Goal: Answer question/provide support: Share knowledge or assist other users

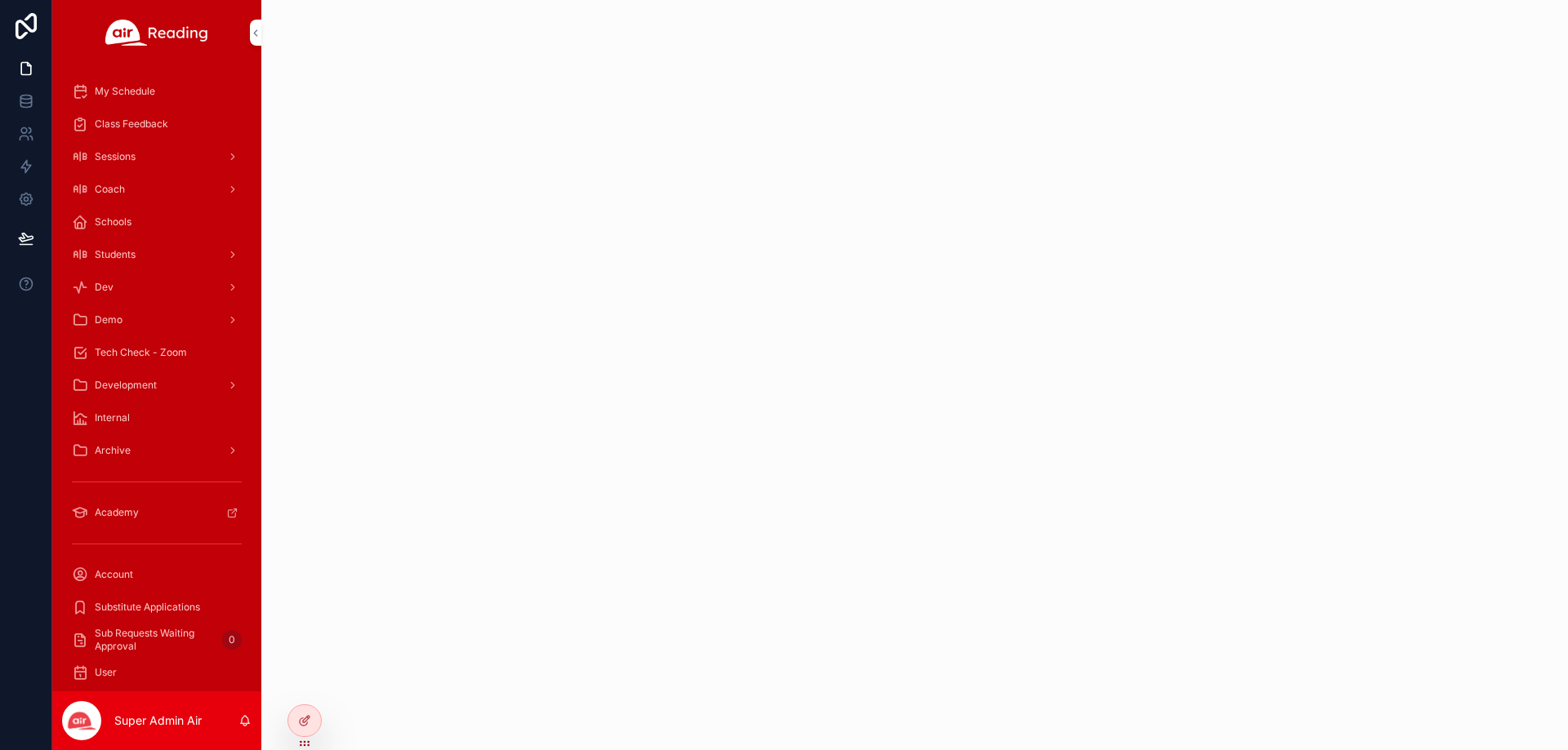
click at [128, 255] on span "Students" at bounding box center [115, 255] width 41 height 13
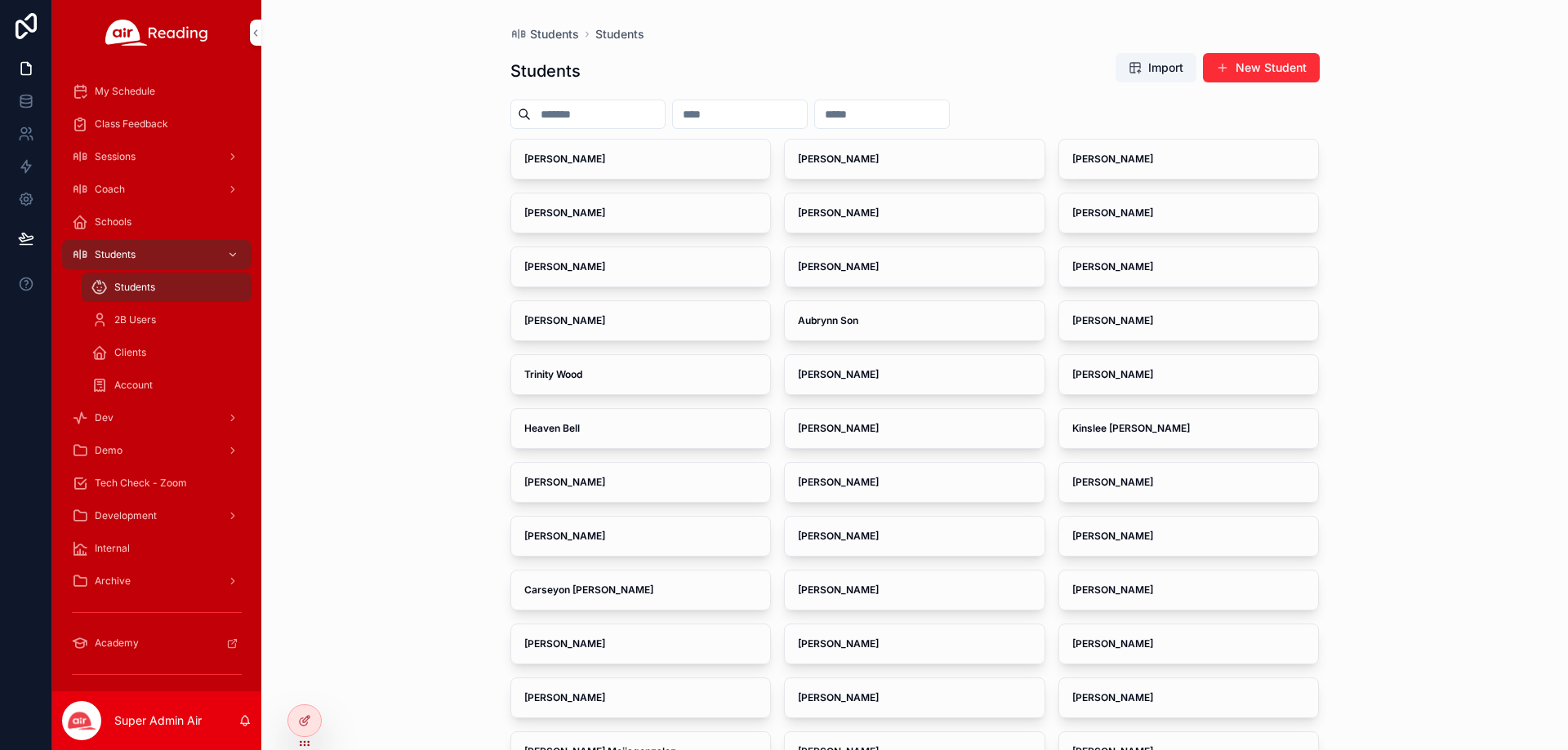
click at [805, 112] on input "scrollable content" at bounding box center [740, 114] width 134 height 23
paste input "**********"
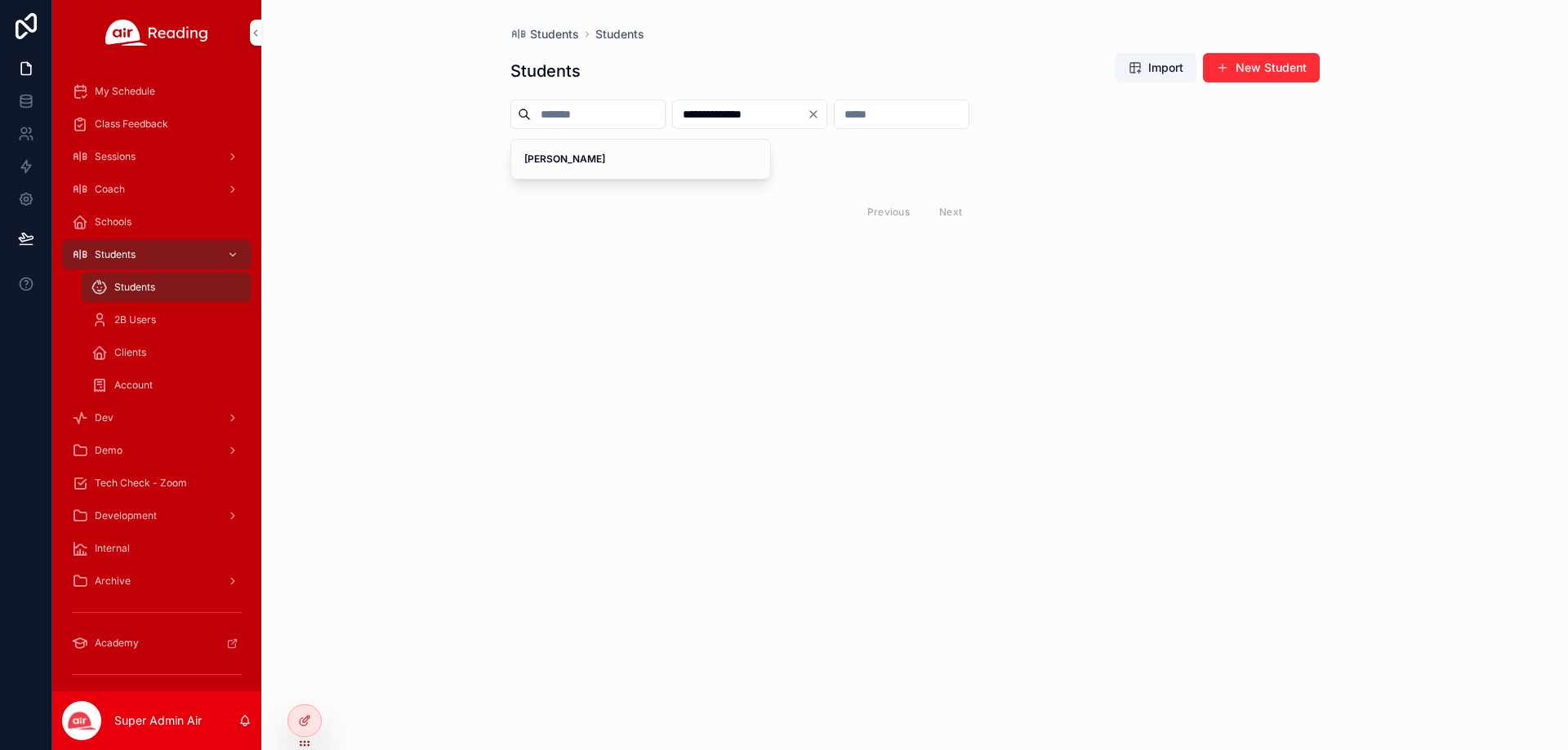
type input "**********"
click at [554, 158] on strong "[PERSON_NAME]" at bounding box center [564, 158] width 81 height 12
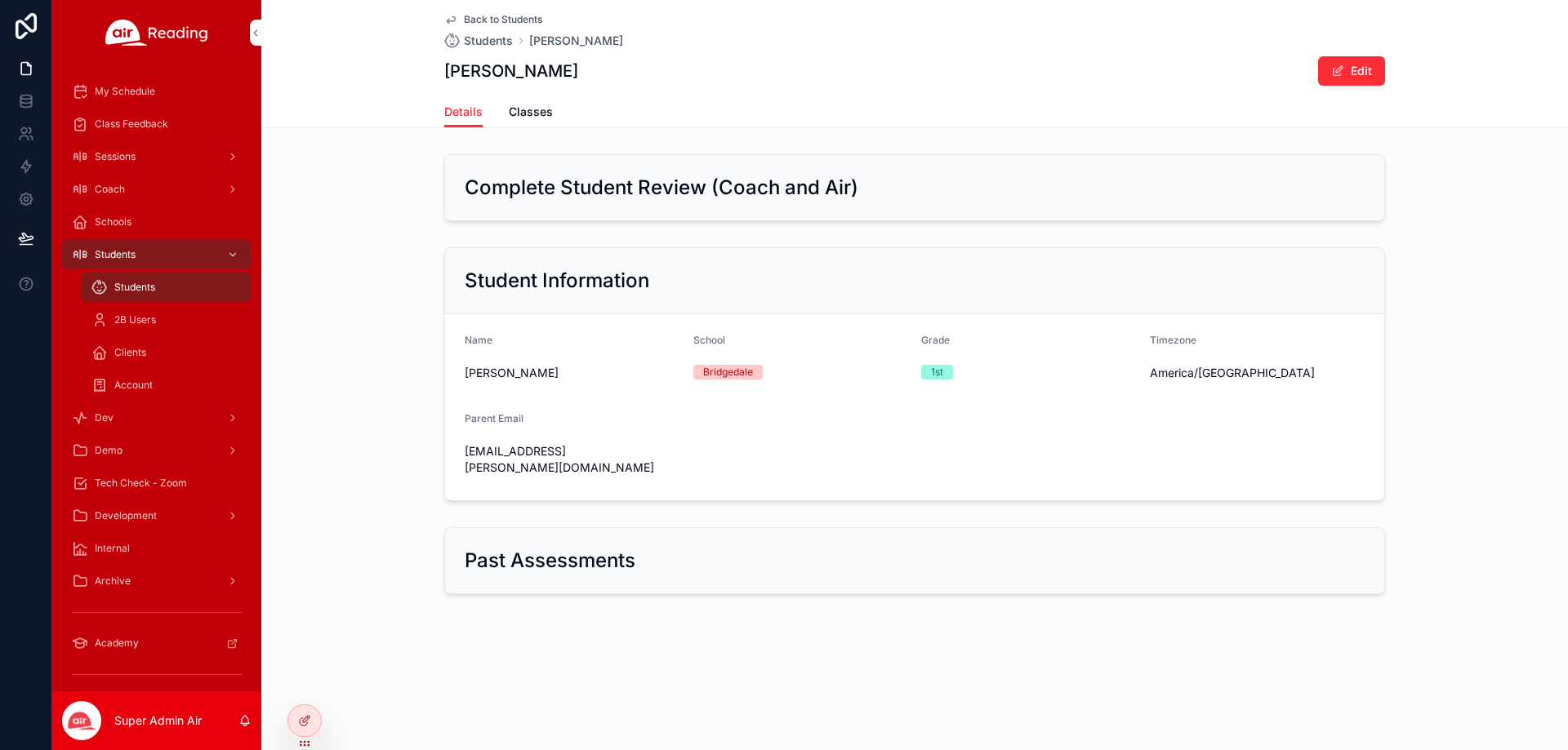
click at [545, 111] on span "Classes" at bounding box center [531, 112] width 44 height 16
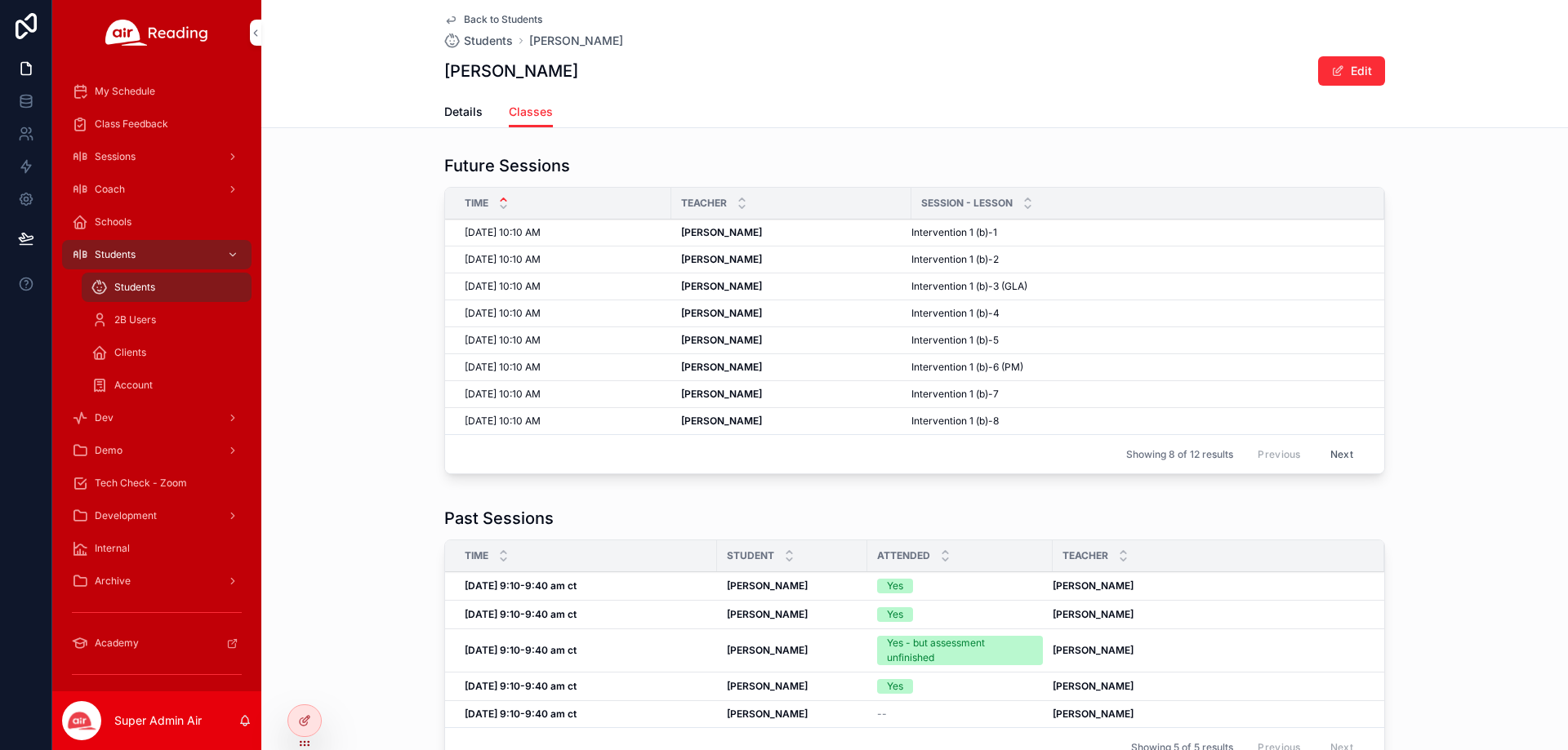
click at [444, 113] on span "Details" at bounding box center [463, 112] width 38 height 16
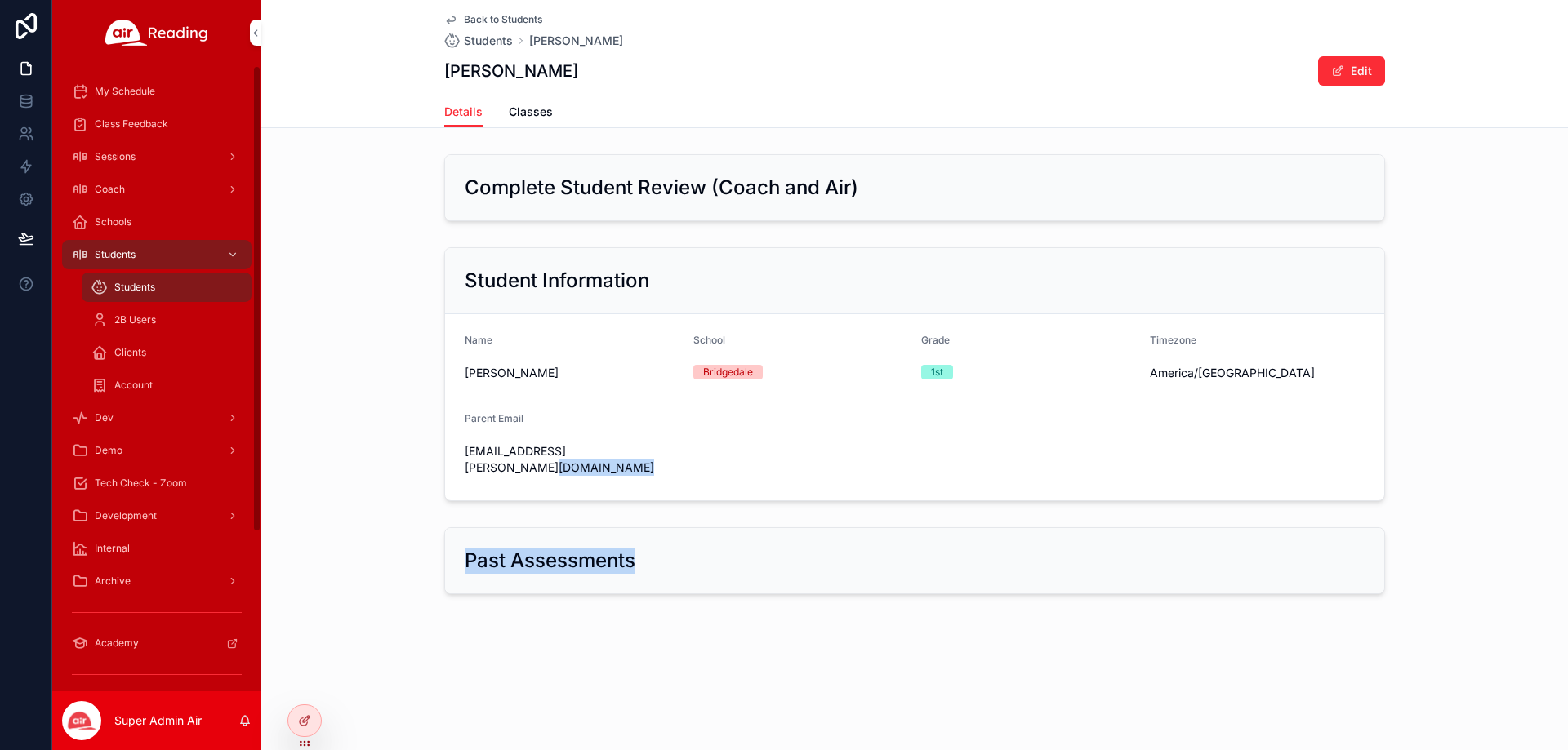
drag, startPoint x: 838, startPoint y: 523, endPoint x: 920, endPoint y: 449, distance: 110.5
click at [911, 490] on div "Complete Student Review (Coach and Air) Student Information Name [PERSON_NAME][…" at bounding box center [915, 374] width 1306 height 453
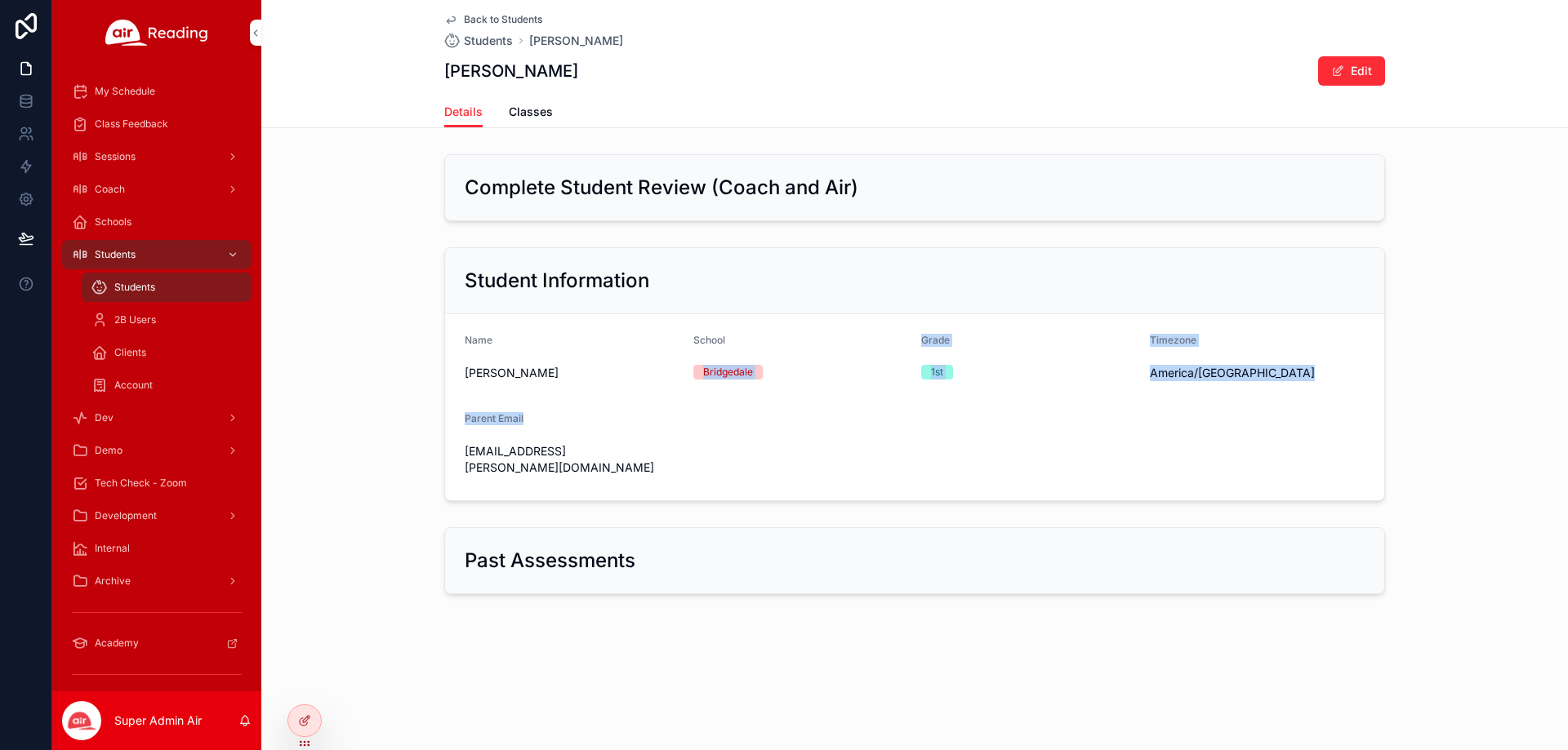
click at [867, 435] on form "Name [PERSON_NAME][GEOGRAPHIC_DATA] [GEOGRAPHIC_DATA] Grade 1st Timezone [GEOGR…" at bounding box center [914, 408] width 939 height 186
click at [535, 123] on link "Classes" at bounding box center [531, 114] width 44 height 33
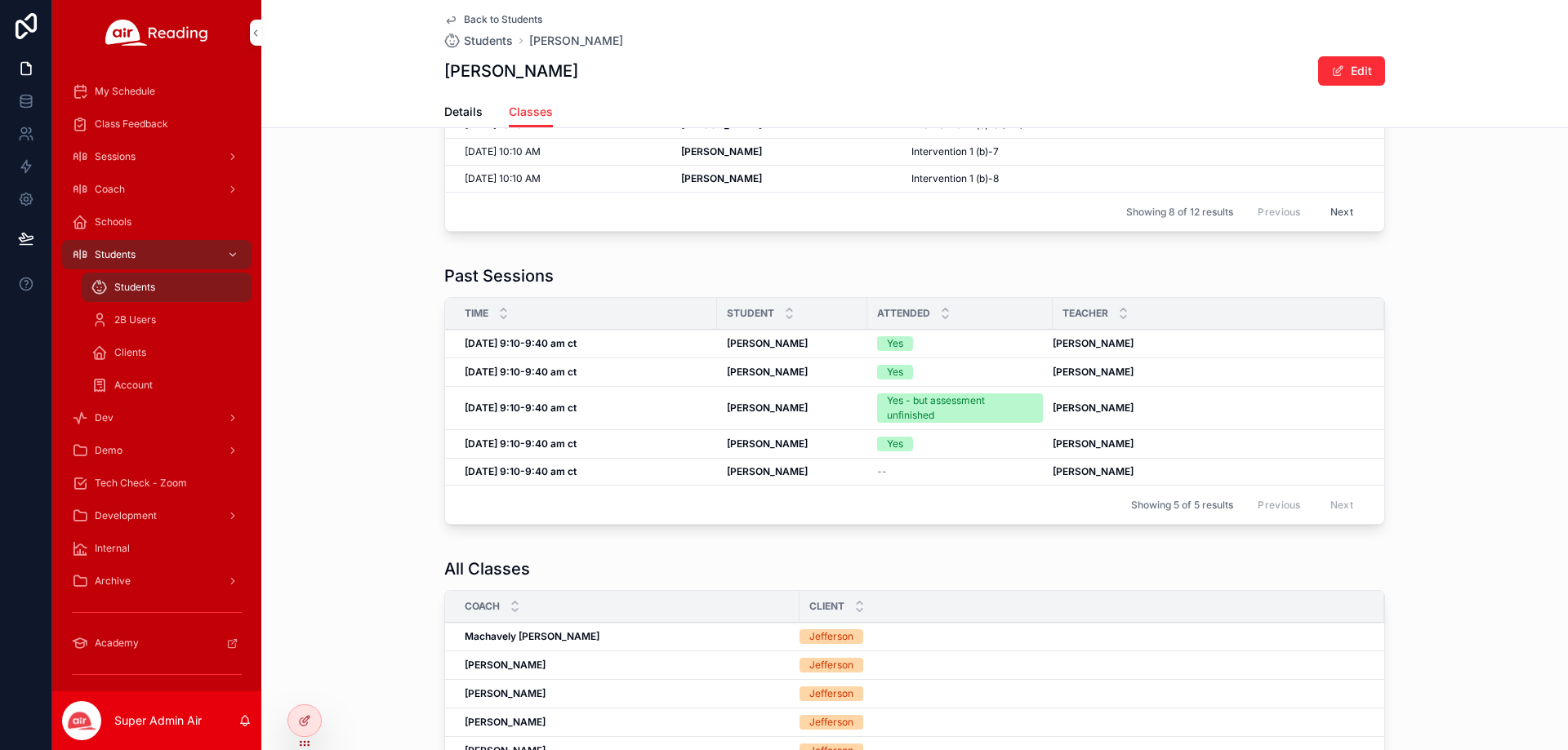
scroll to position [245, 0]
click at [549, 405] on strong "[DATE] 9:10-9:40 am ct" at bounding box center [520, 405] width 112 height 12
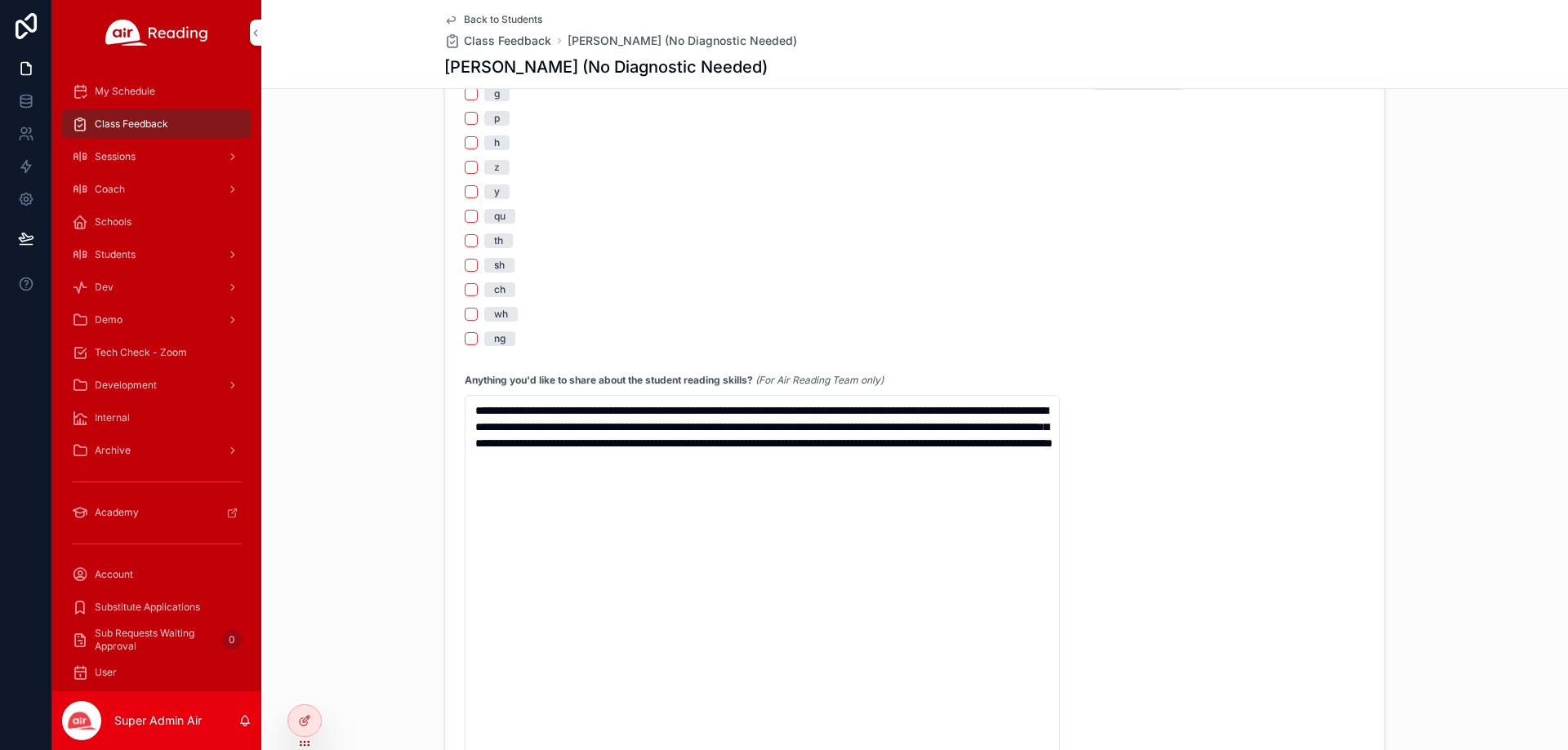
scroll to position [1551, 0]
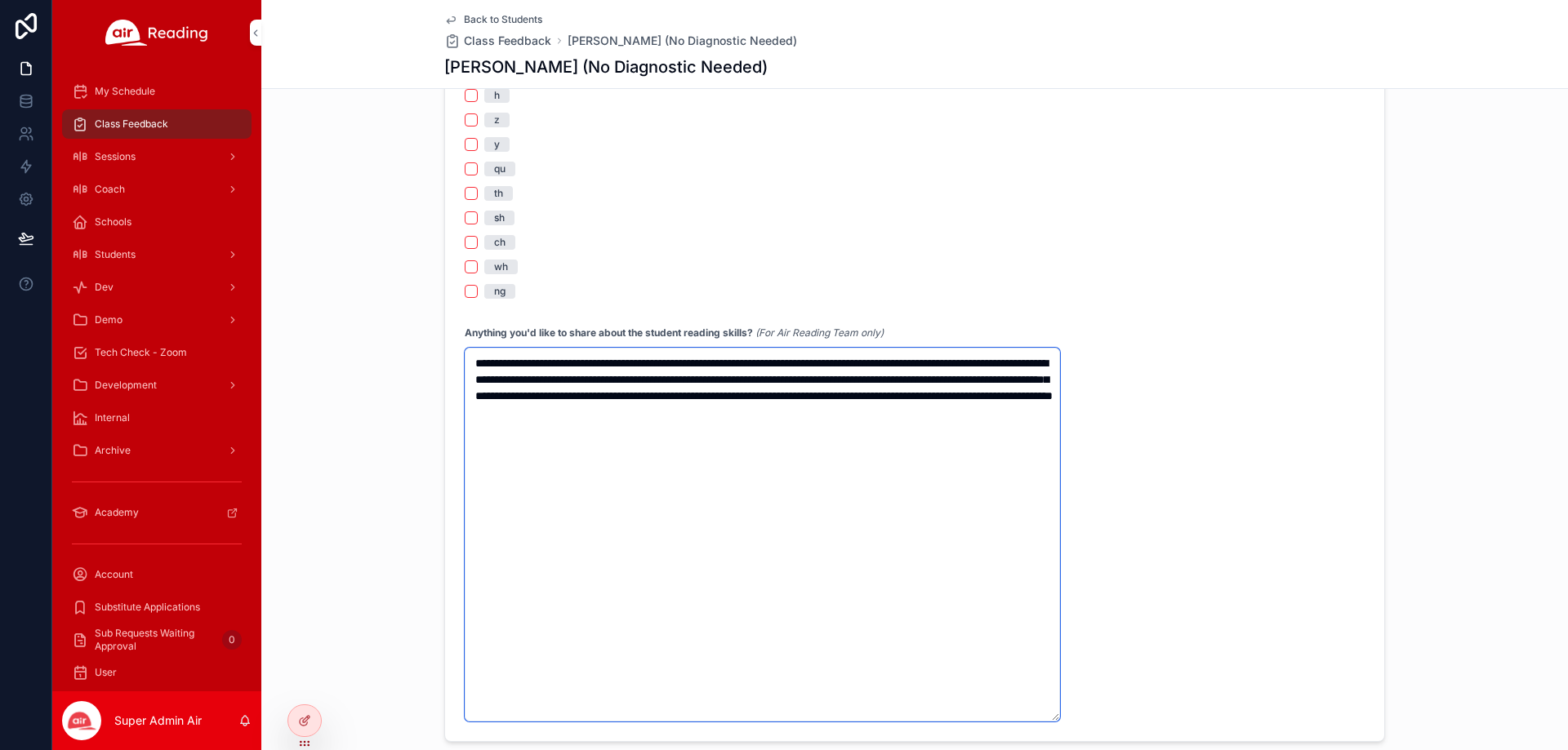
click at [705, 403] on textarea "**********" at bounding box center [762, 535] width 595 height 374
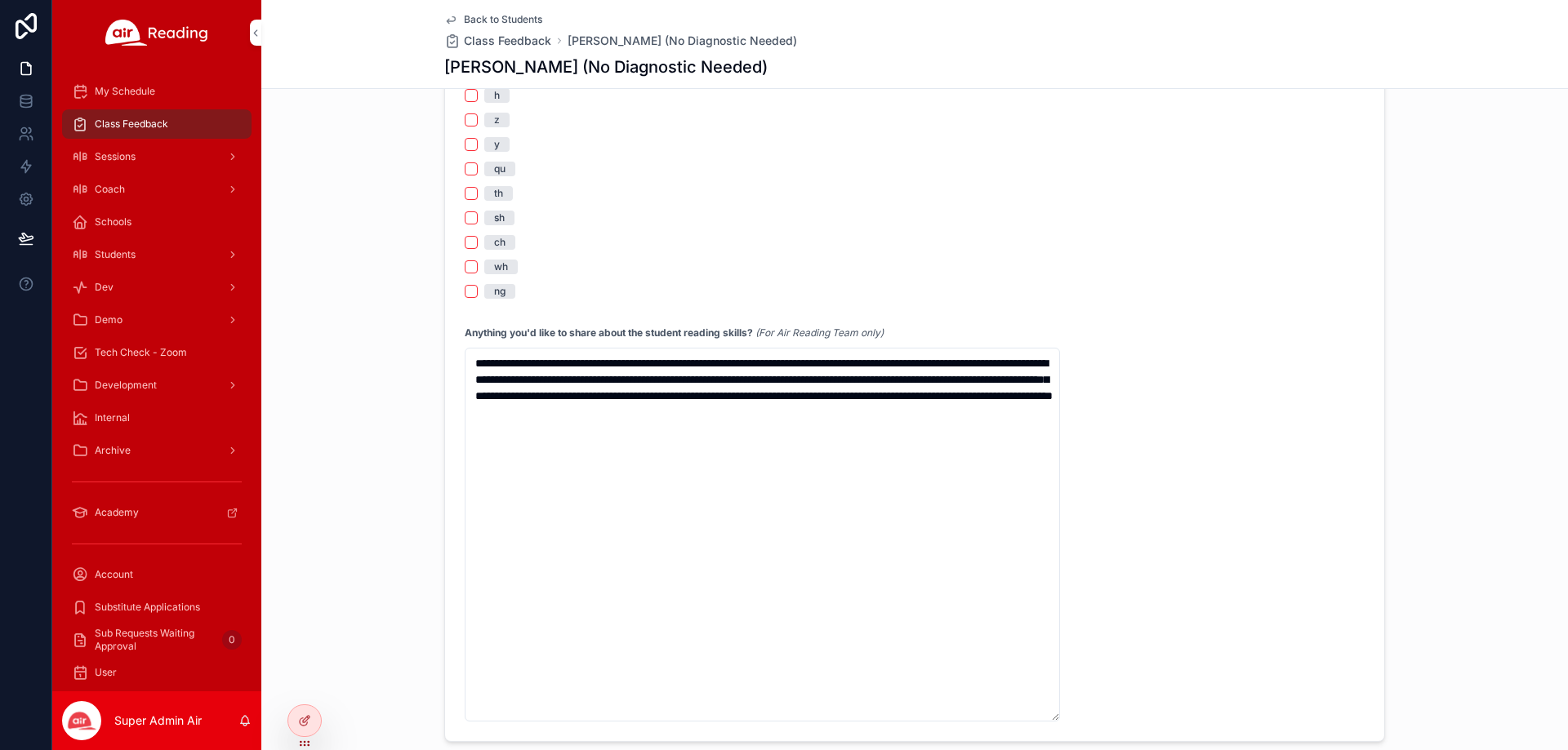
click at [473, 15] on span "Back to Students" at bounding box center [503, 20] width 78 height 13
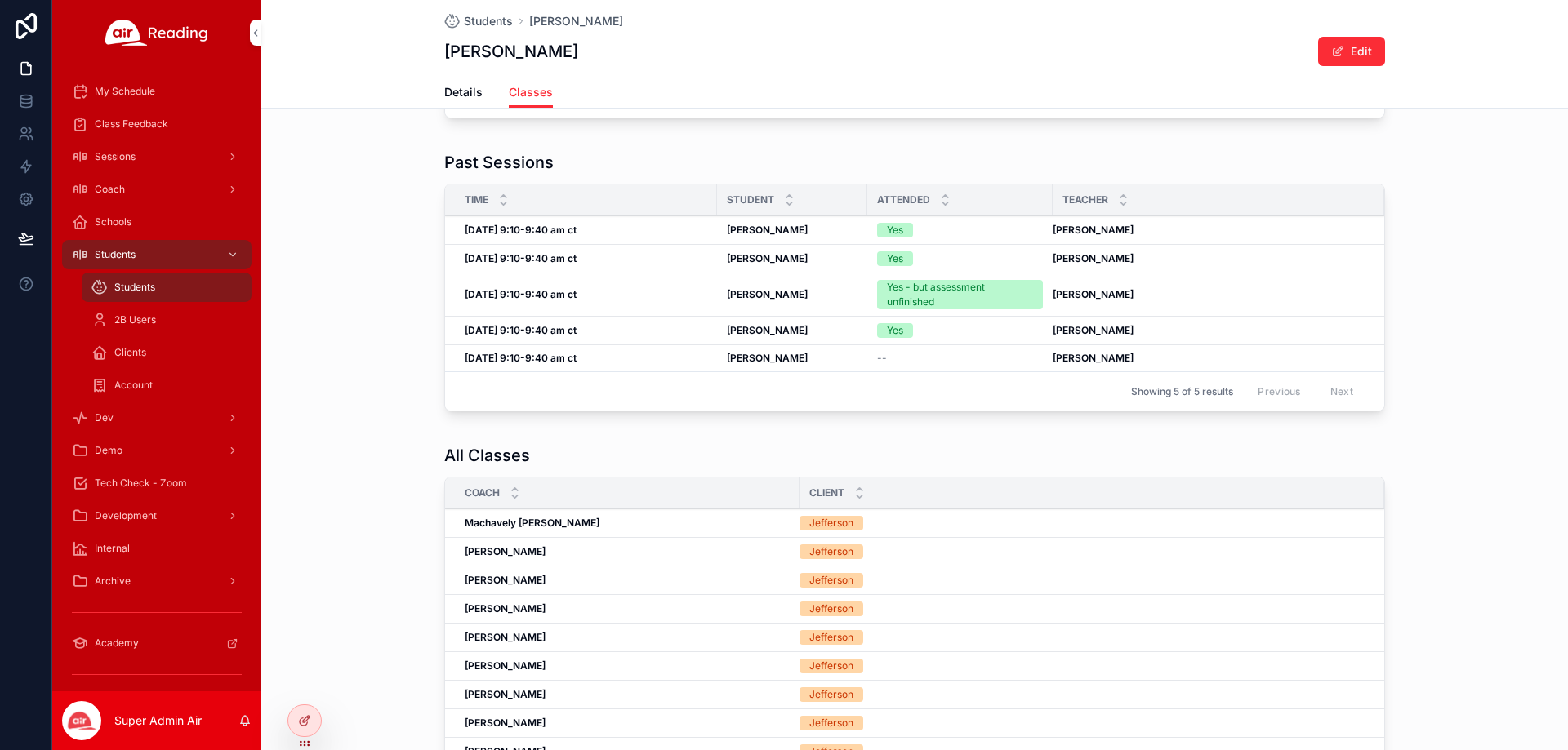
scroll to position [255, 0]
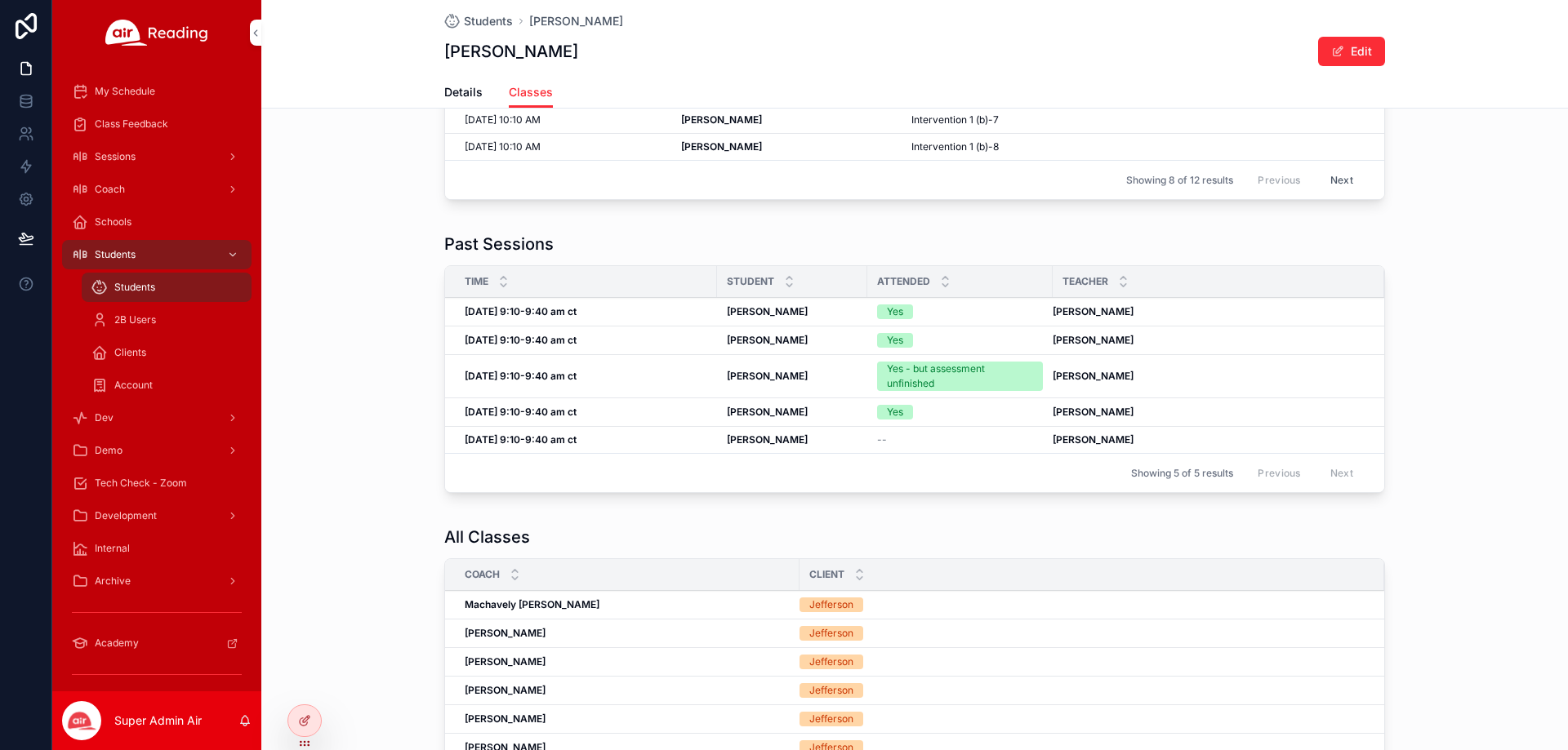
click at [832, 306] on div "[PERSON_NAME] [PERSON_NAME]" at bounding box center [792, 312] width 131 height 13
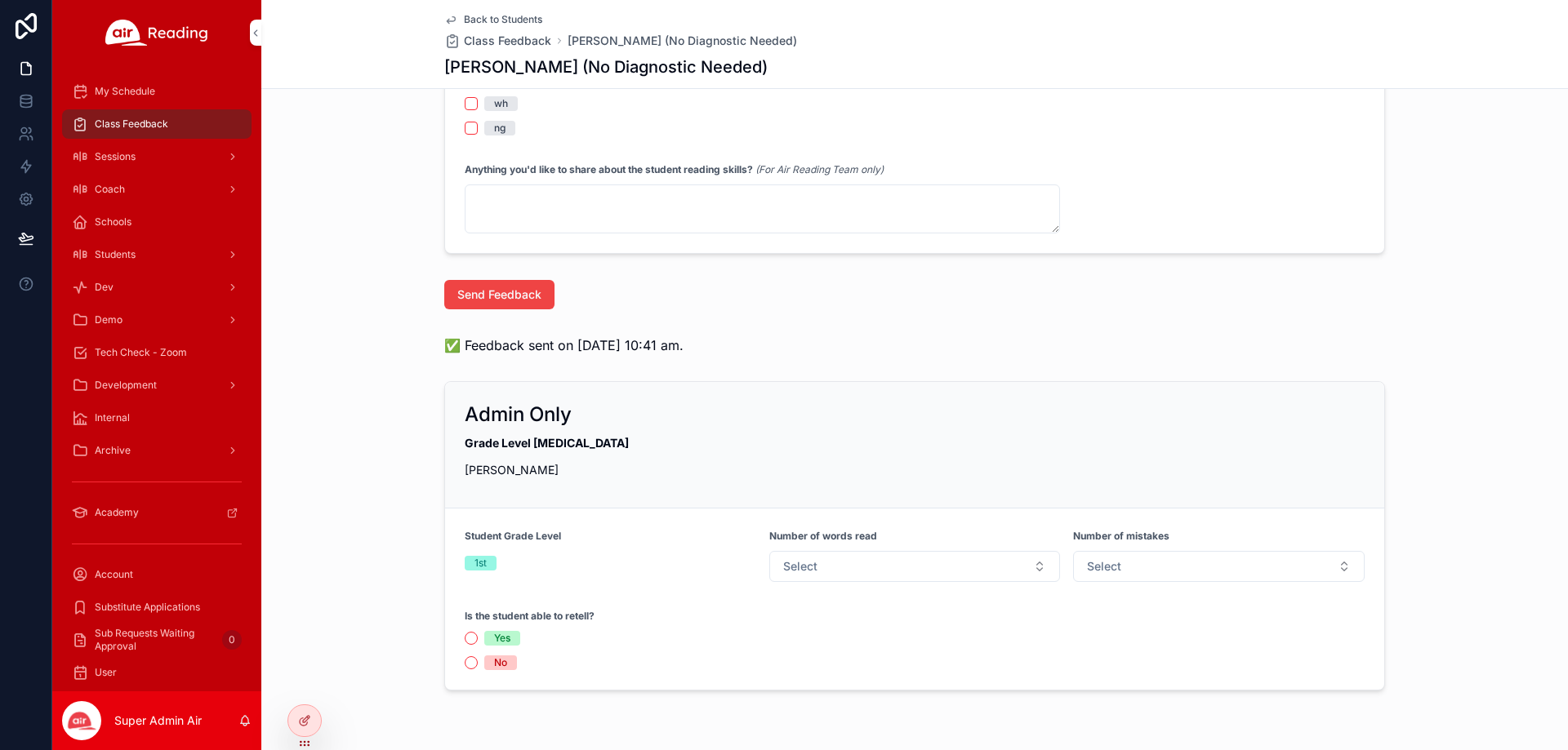
scroll to position [1766, 0]
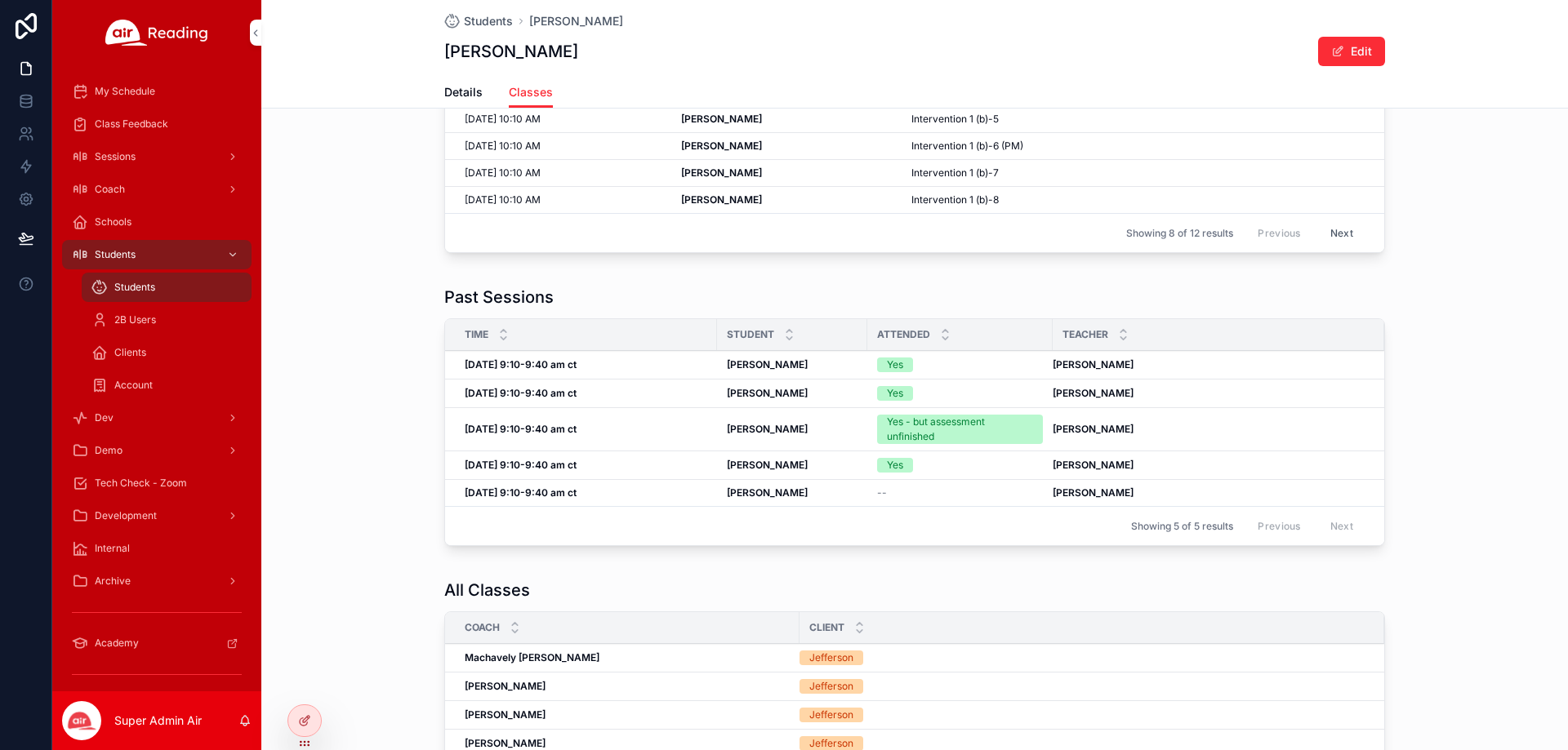
scroll to position [173, 0]
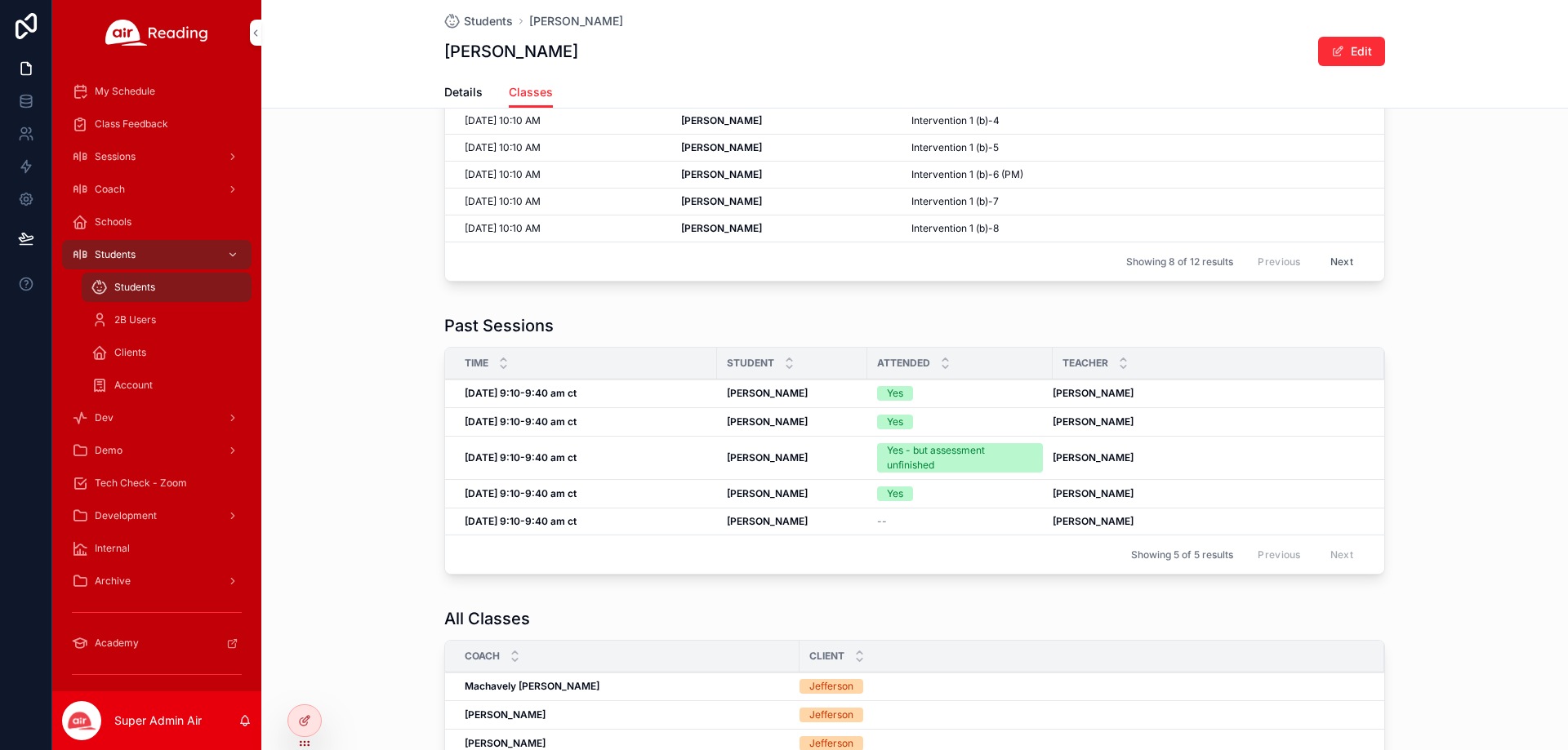
click at [464, 16] on span "Students" at bounding box center [488, 21] width 49 height 16
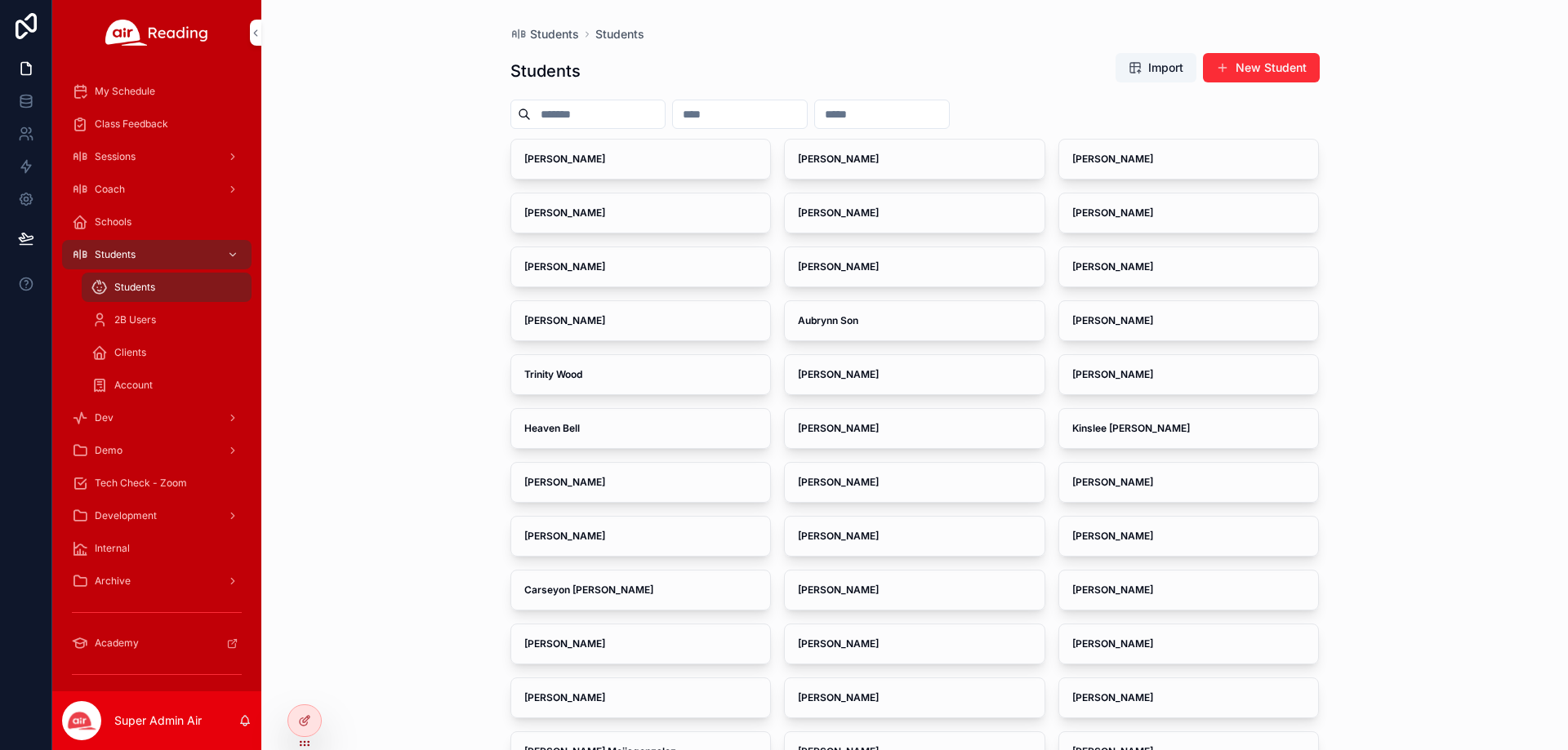
click at [759, 105] on input "scrollable content" at bounding box center [740, 114] width 134 height 23
paste input "**********"
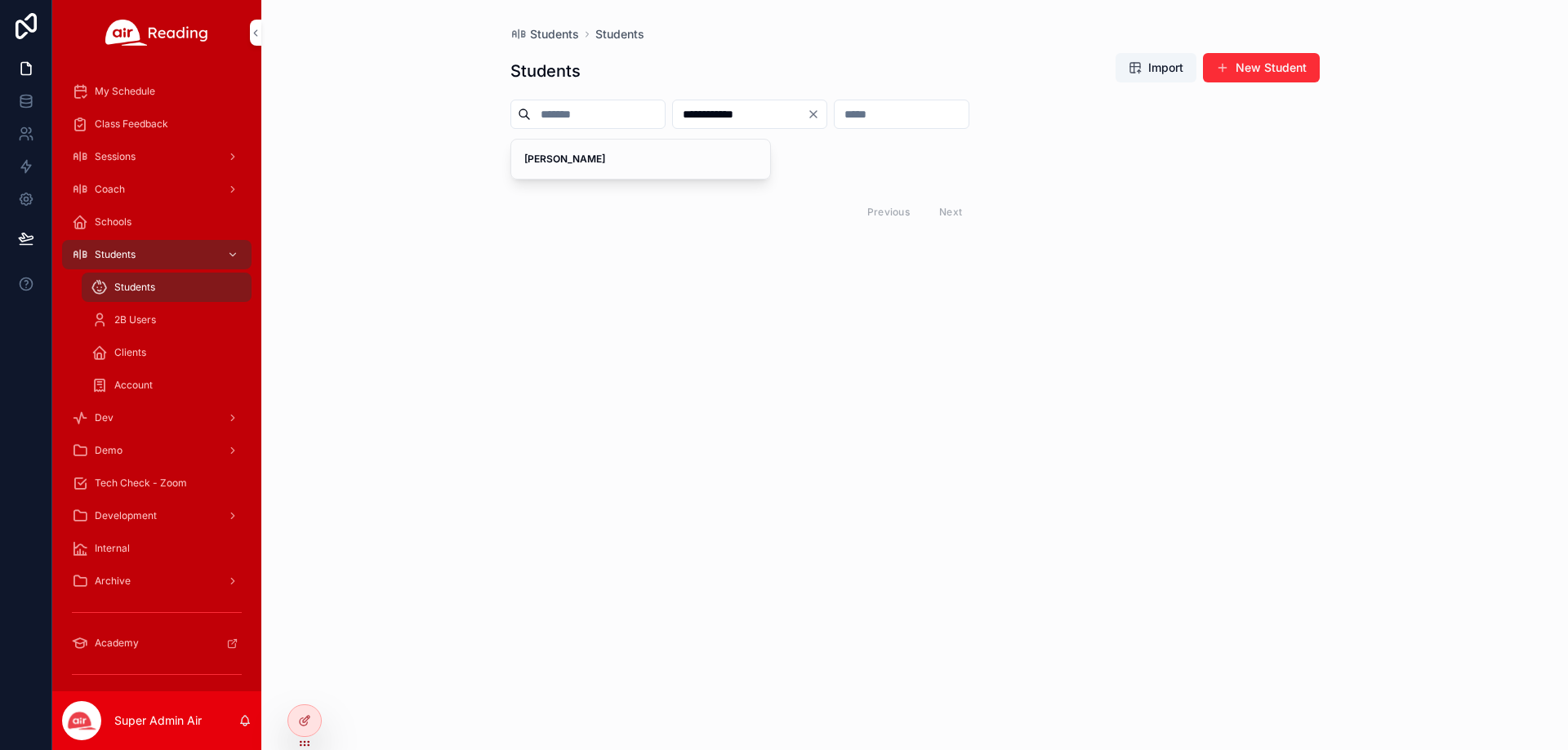
type input "**********"
click at [659, 163] on span "[PERSON_NAME]" at bounding box center [641, 159] width 234 height 13
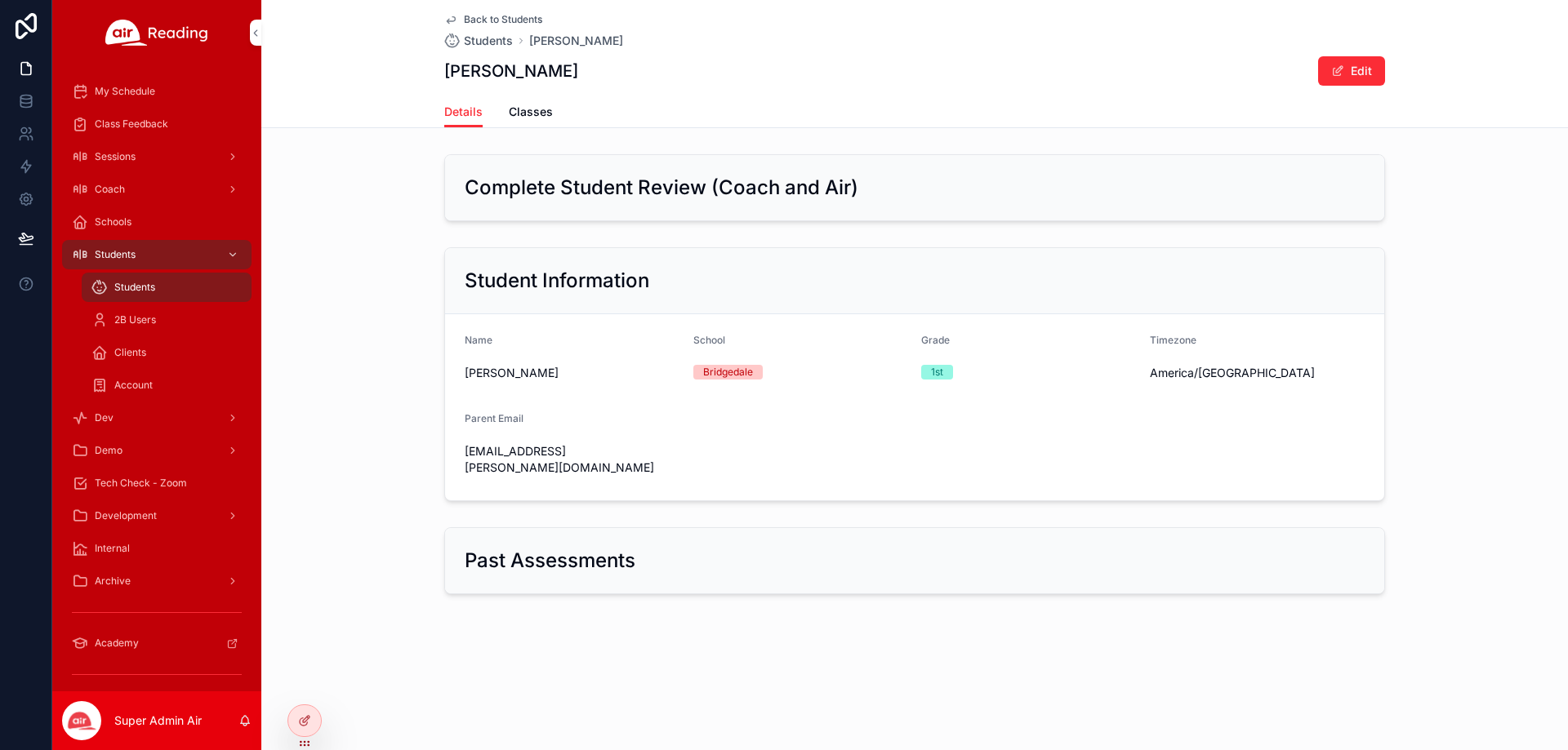
click at [519, 111] on span "Classes" at bounding box center [531, 112] width 44 height 16
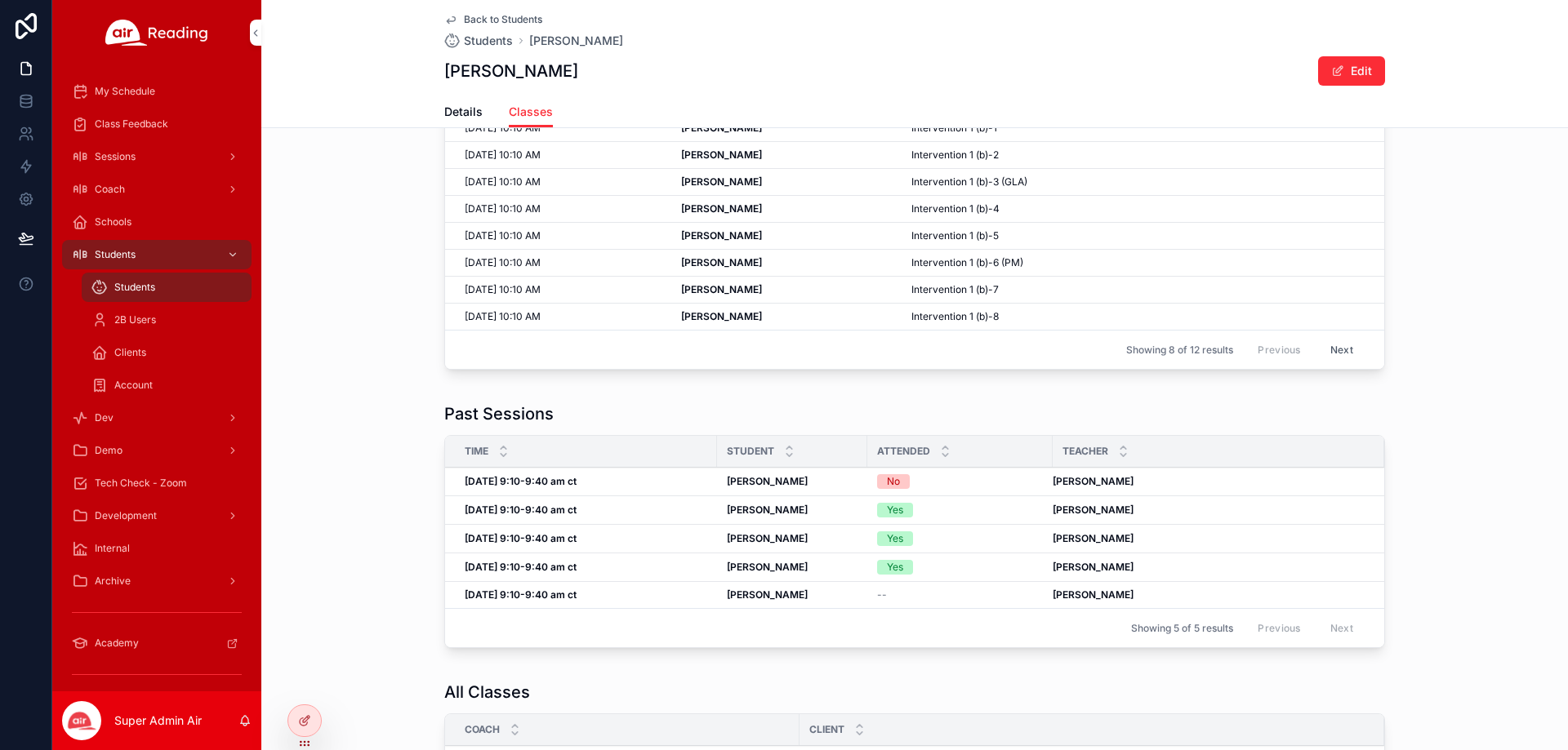
scroll to position [163, 0]
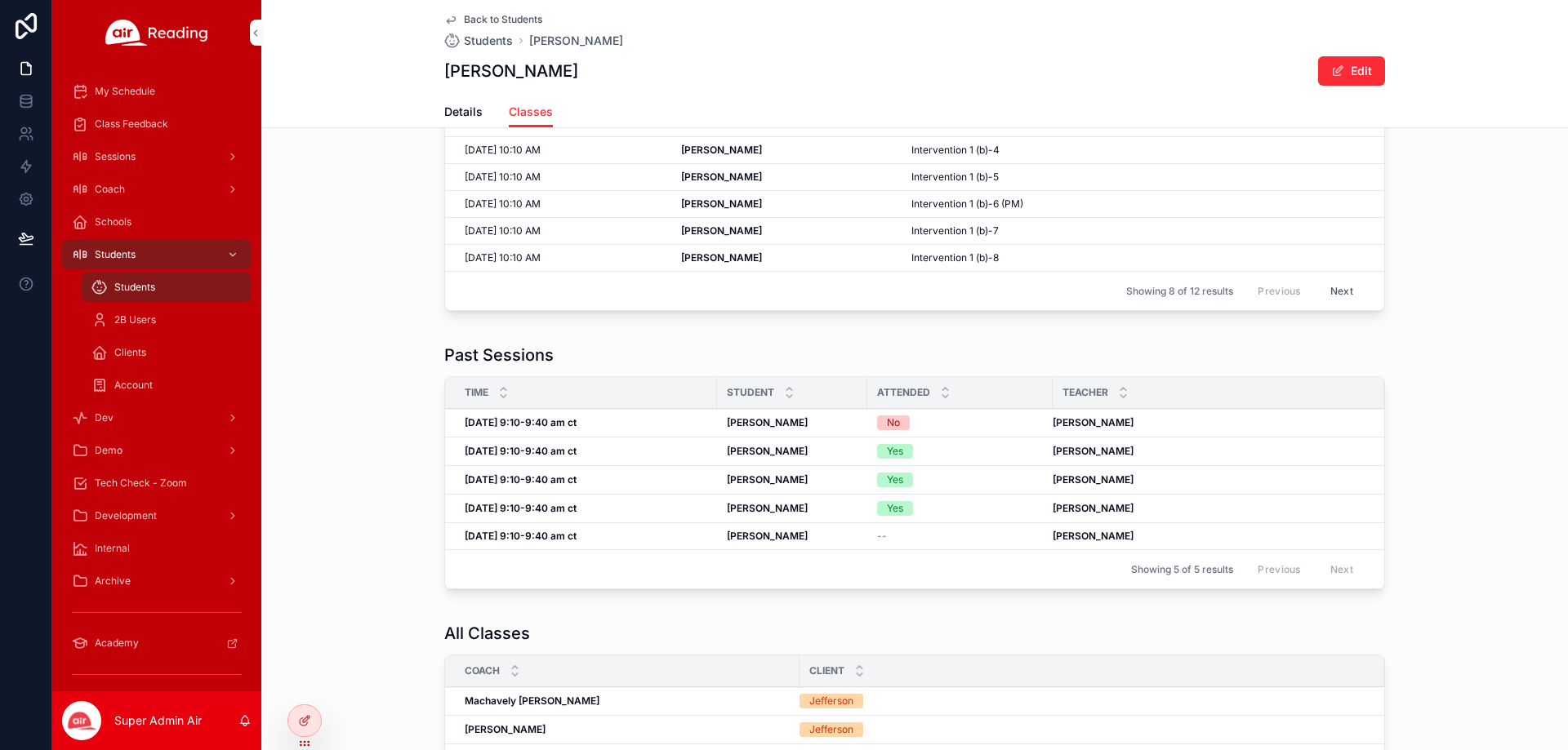
click at [854, 448] on td "[PERSON_NAME] [PERSON_NAME]" at bounding box center [792, 451] width 150 height 29
click at [838, 455] on div "[PERSON_NAME] [PERSON_NAME]" at bounding box center [792, 451] width 131 height 13
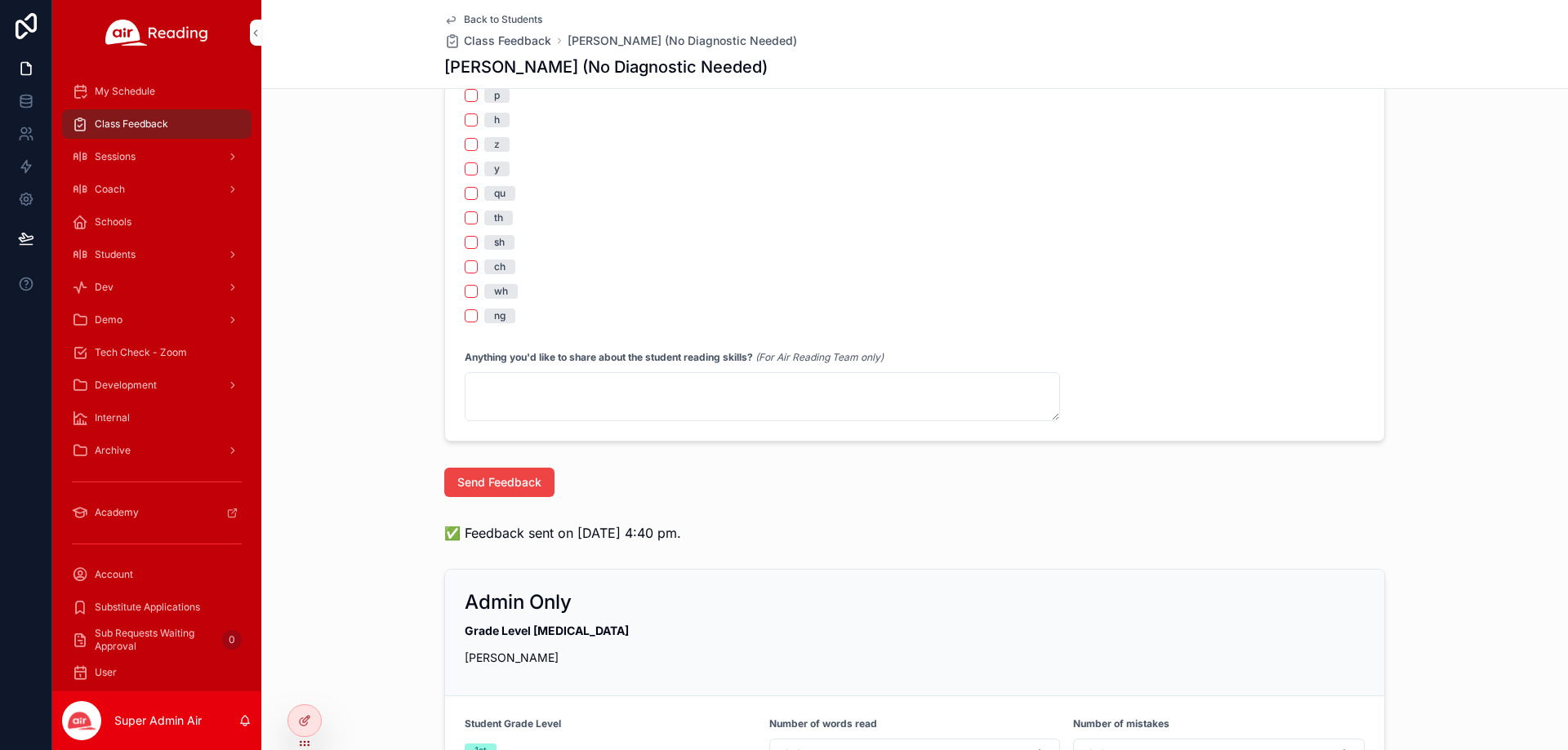
scroll to position [1766, 0]
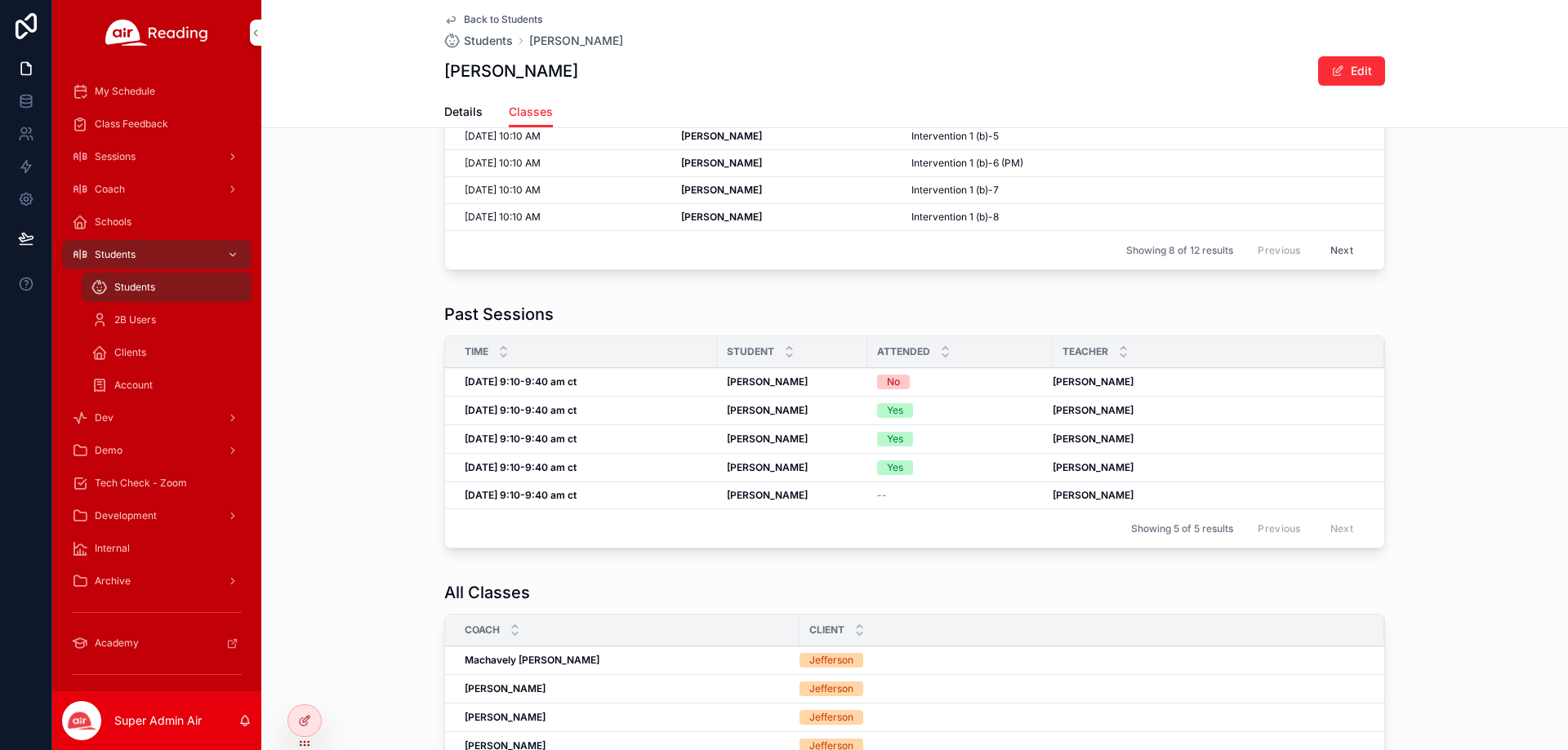
scroll to position [178, 0]
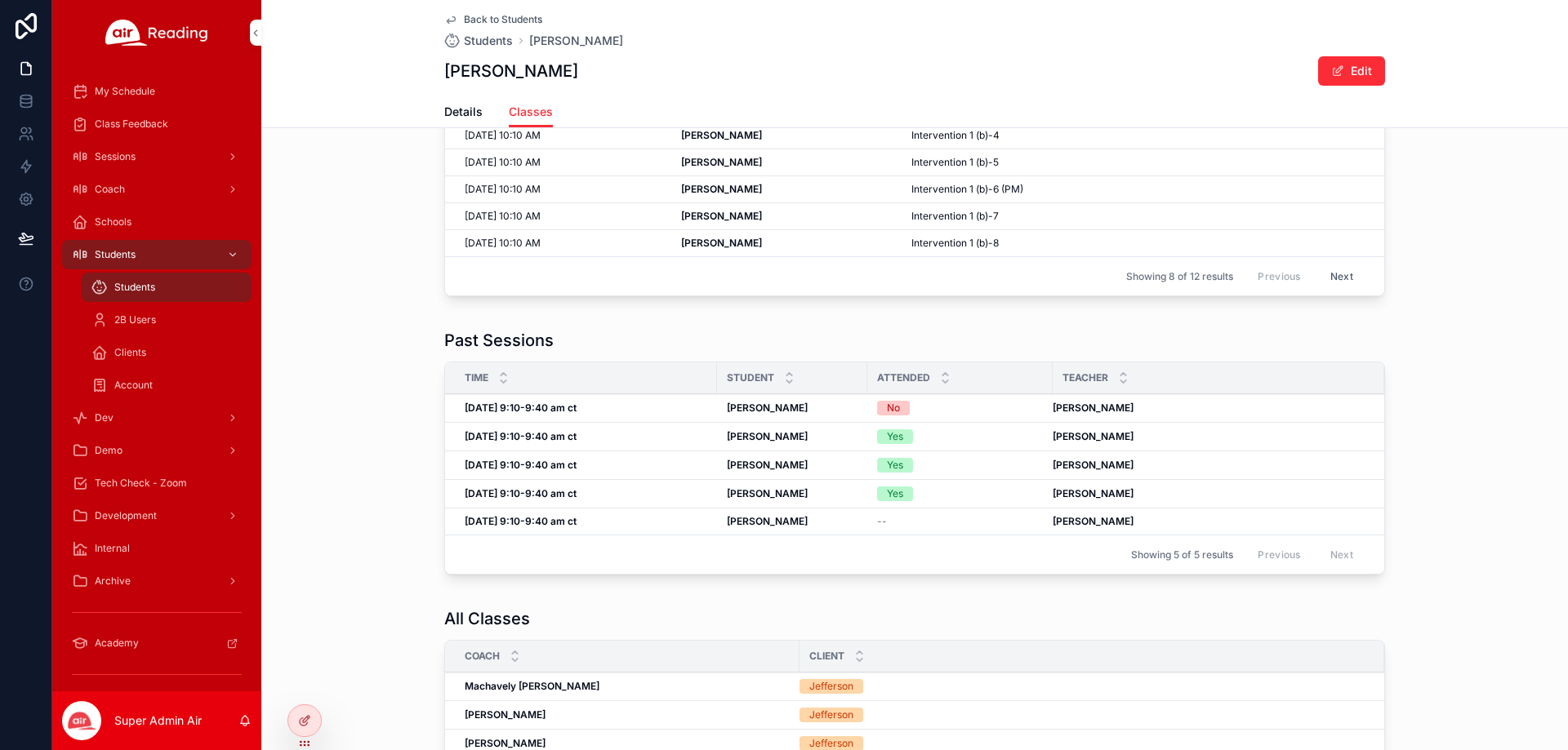
click at [496, 11] on div "Back to Students Students [PERSON_NAME] [PERSON_NAME] Edit" at bounding box center [914, 48] width 941 height 96
click at [496, 19] on span "Back to Students" at bounding box center [503, 20] width 78 height 13
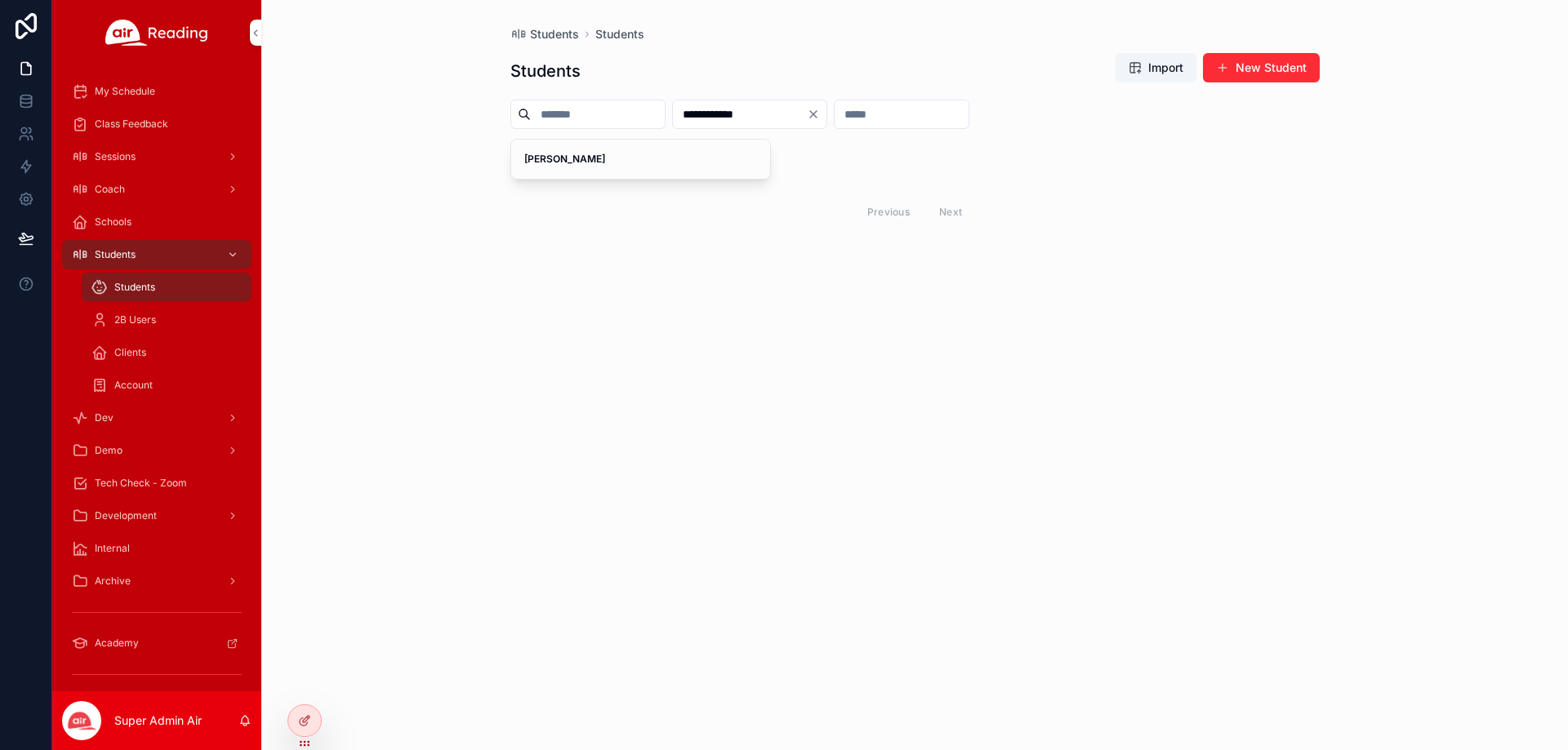
drag, startPoint x: 695, startPoint y: 112, endPoint x: 617, endPoint y: 110, distance: 78.0
click at [625, 112] on div "**********" at bounding box center [915, 114] width 809 height 29
paste input "scrollable content"
type input "**********"
click at [698, 178] on div "Bronx Rush" at bounding box center [641, 159] width 260 height 39
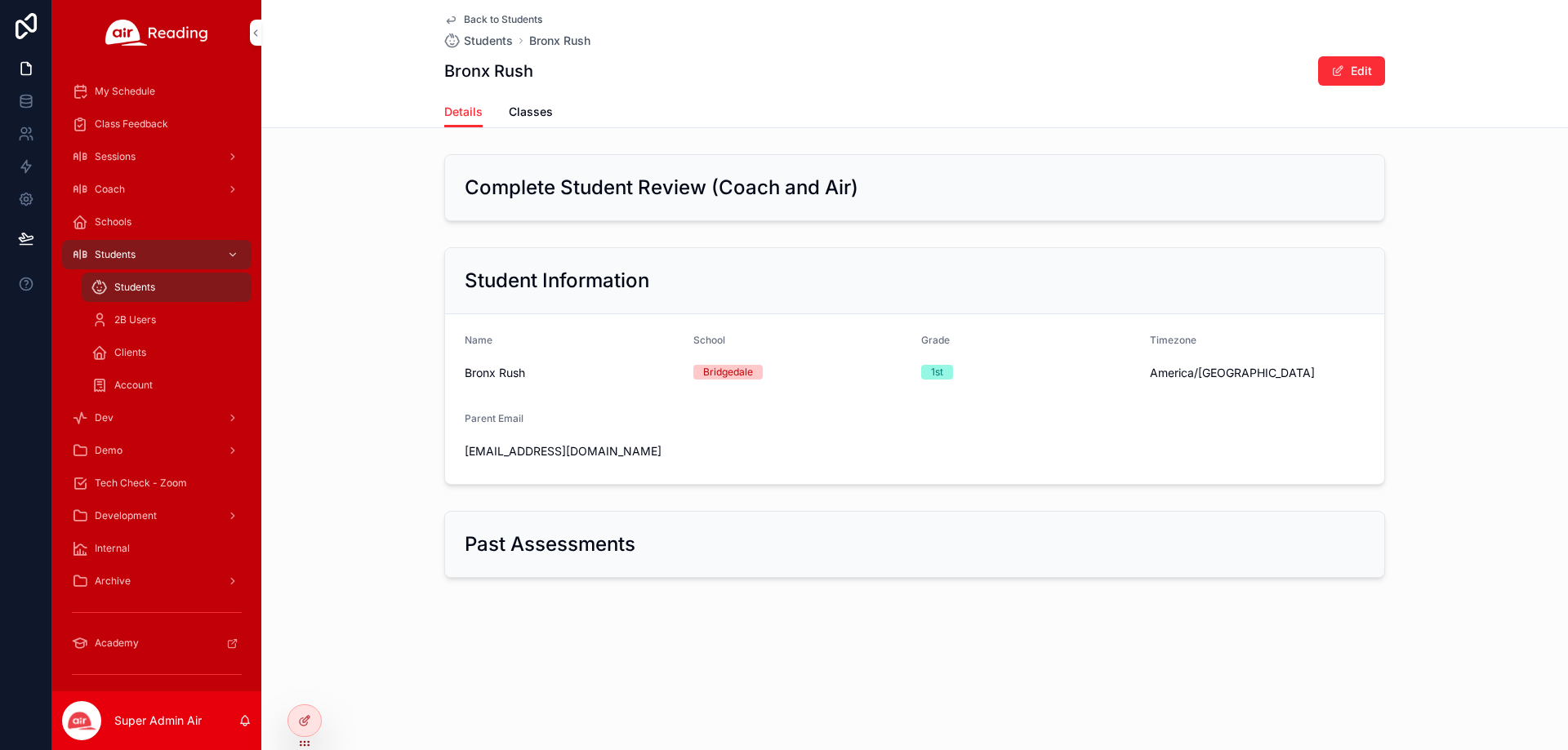
click at [543, 116] on span "Classes" at bounding box center [531, 112] width 44 height 16
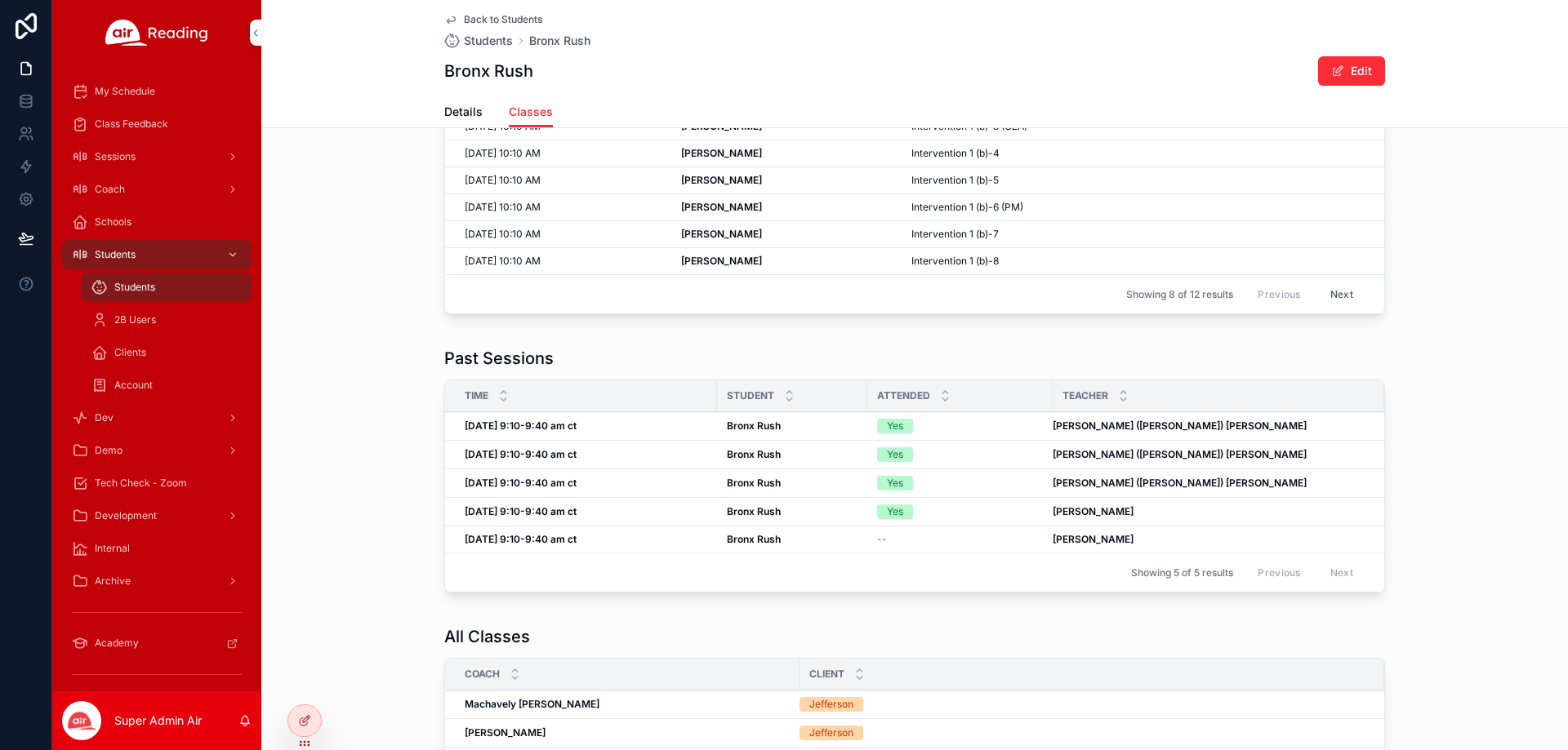
scroll to position [163, 0]
click at [982, 476] on div "Yes" at bounding box center [960, 480] width 166 height 15
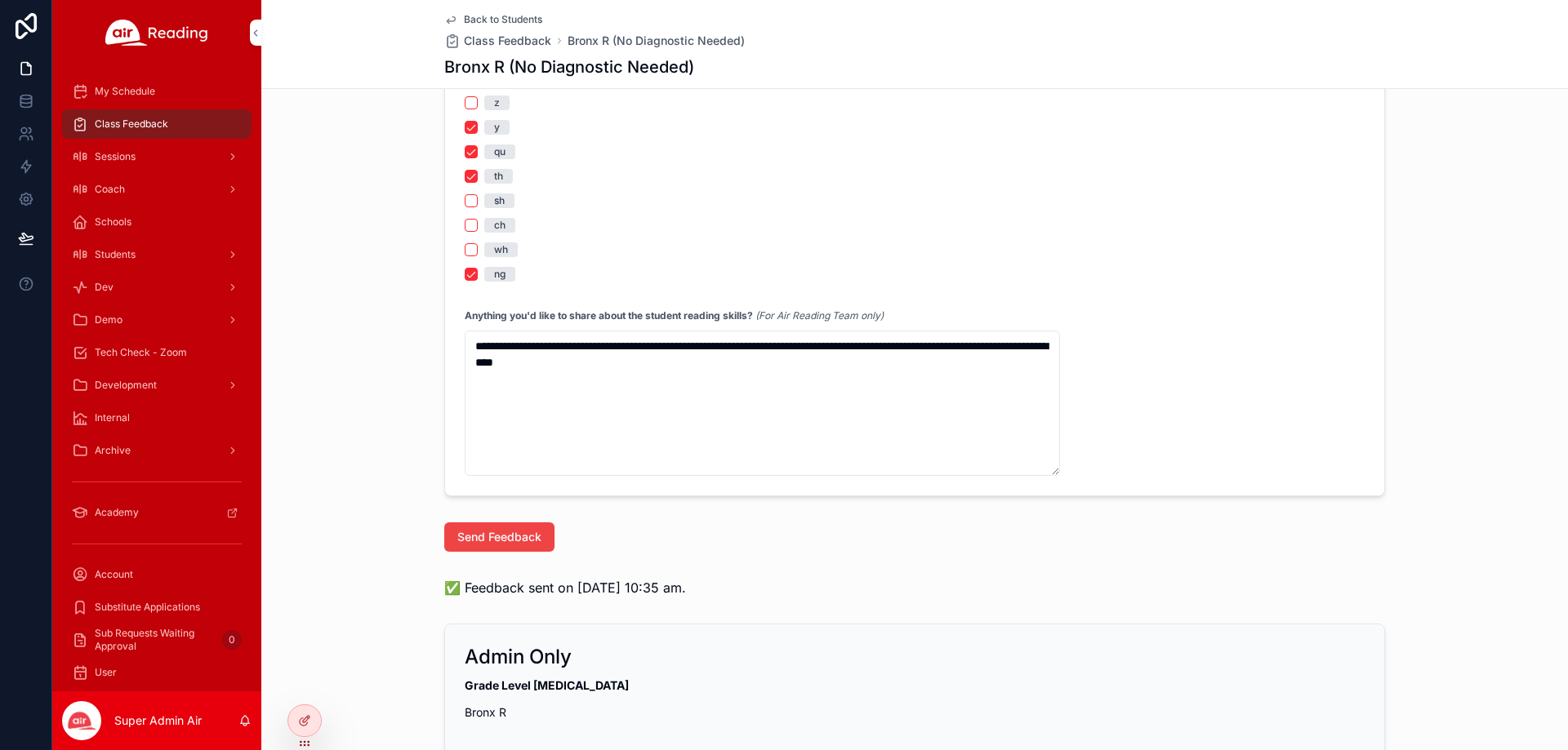
scroll to position [1632, 0]
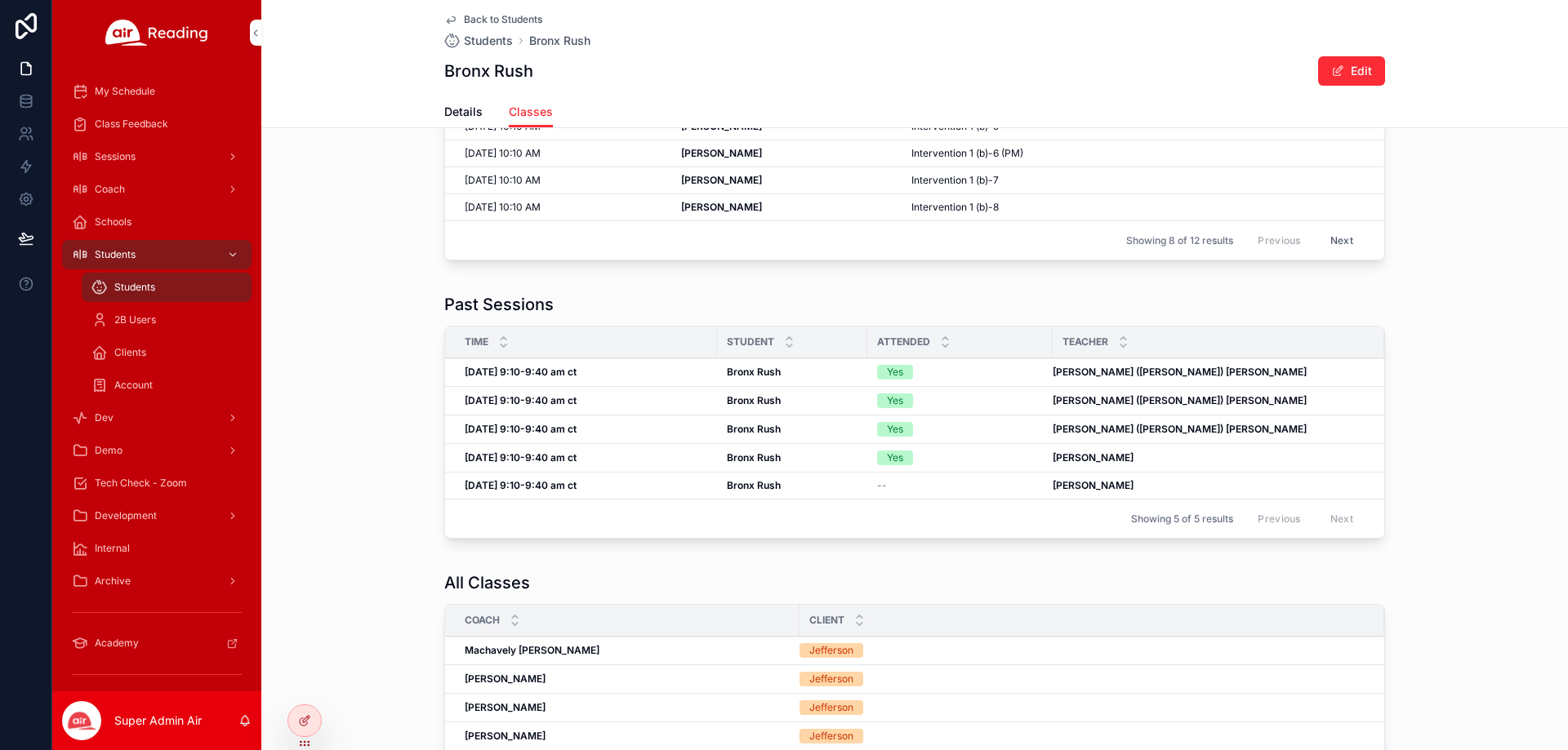
scroll to position [178, 0]
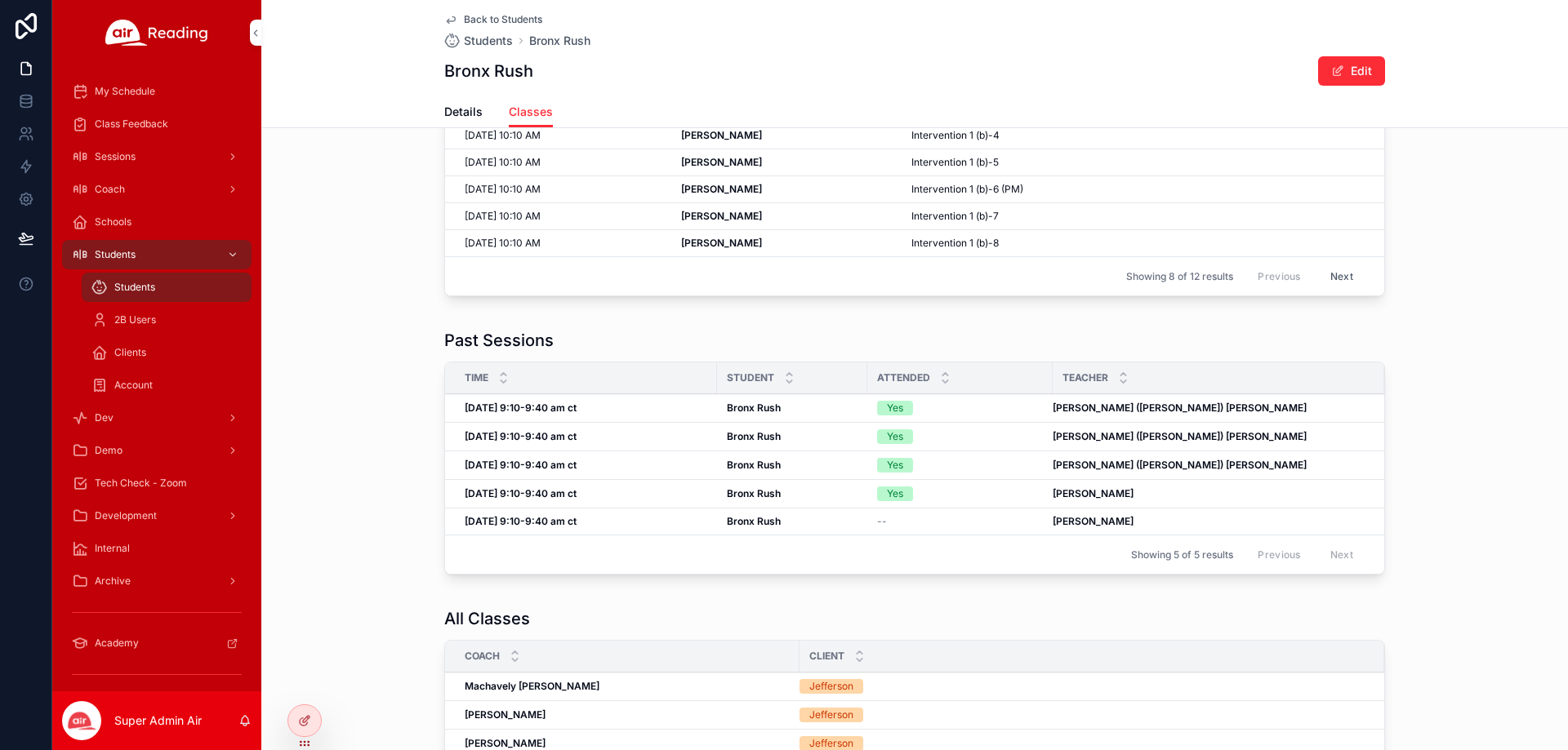
click at [1062, 438] on strong "[PERSON_NAME] ([PERSON_NAME]) [PERSON_NAME]" at bounding box center [1180, 435] width 254 height 12
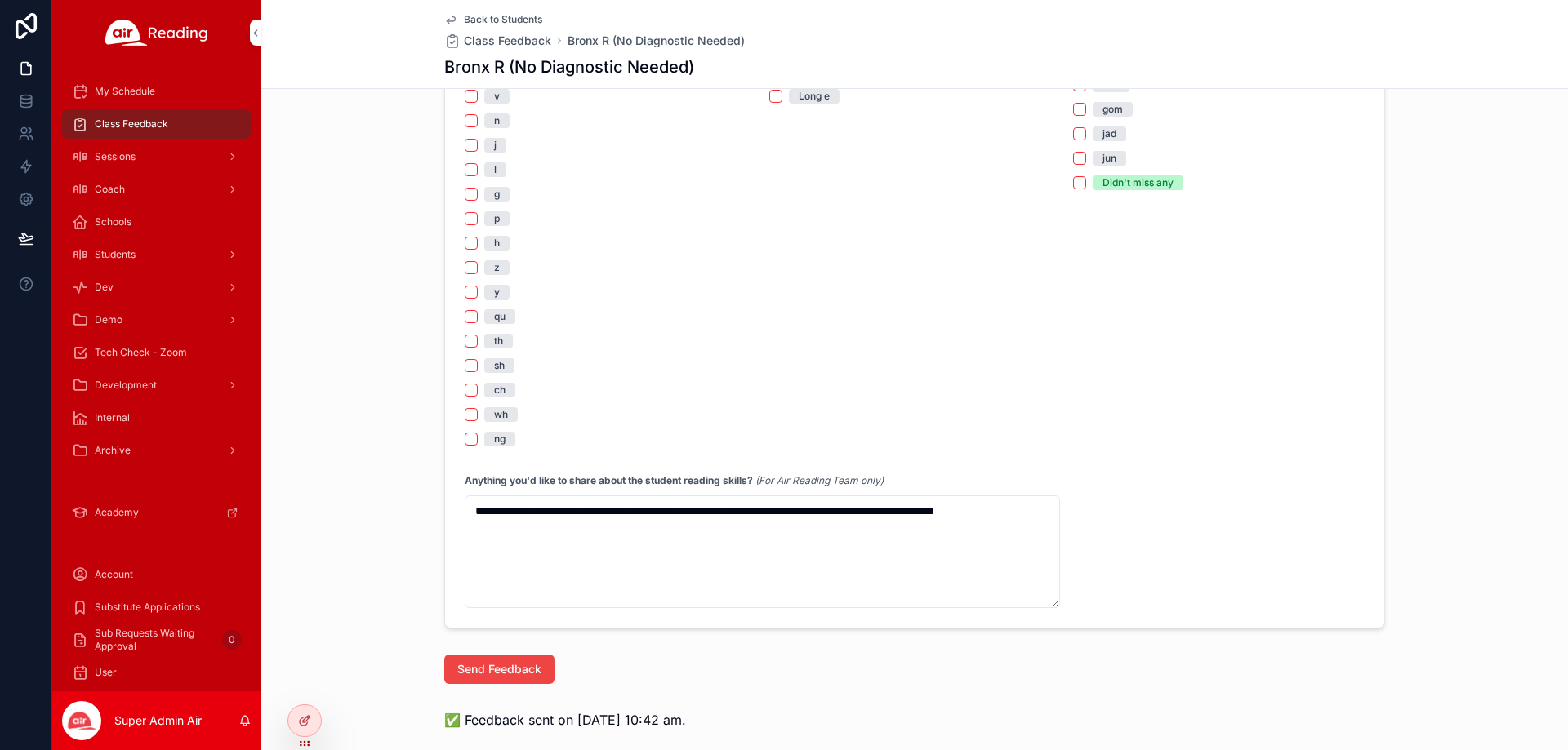
scroll to position [1387, 0]
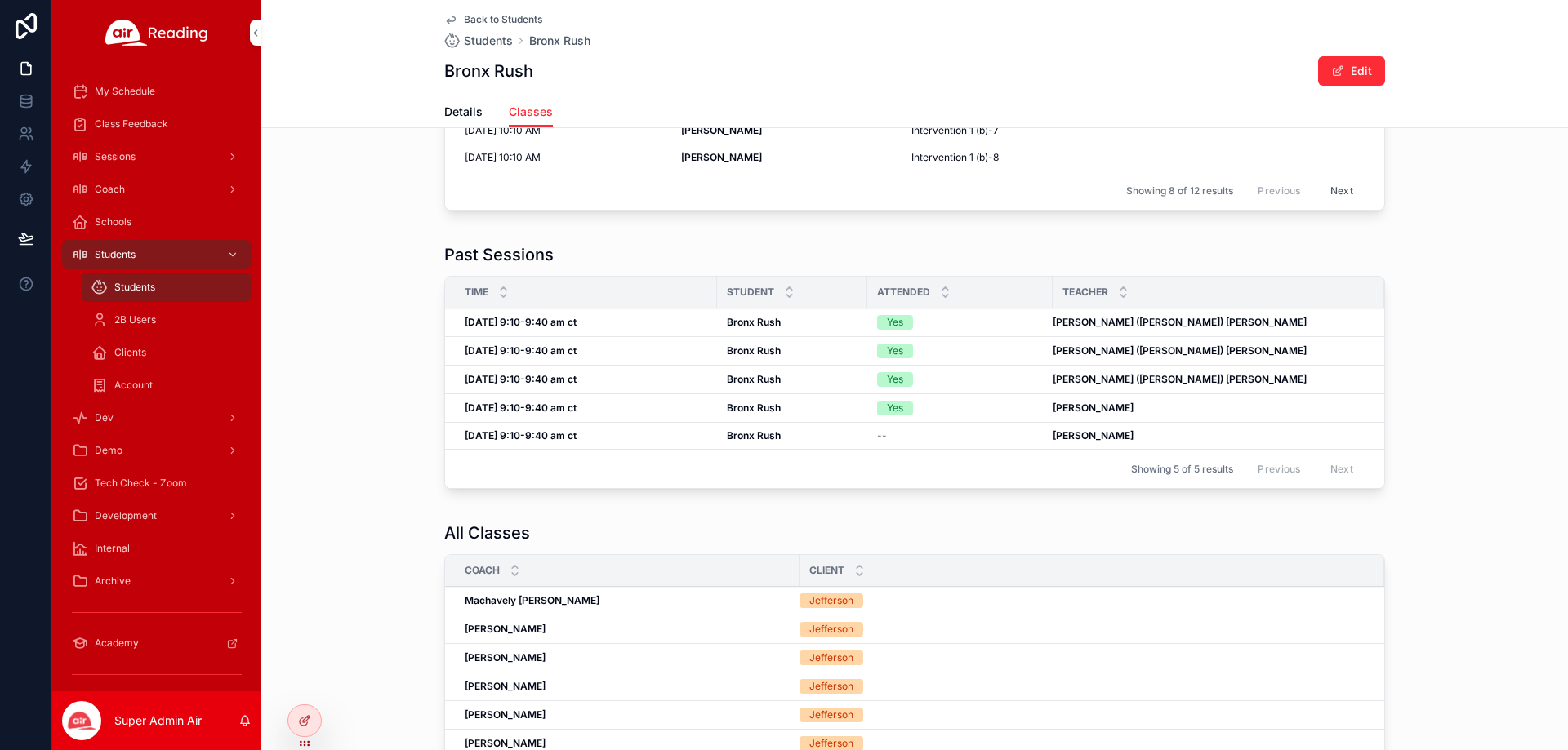
scroll to position [178, 0]
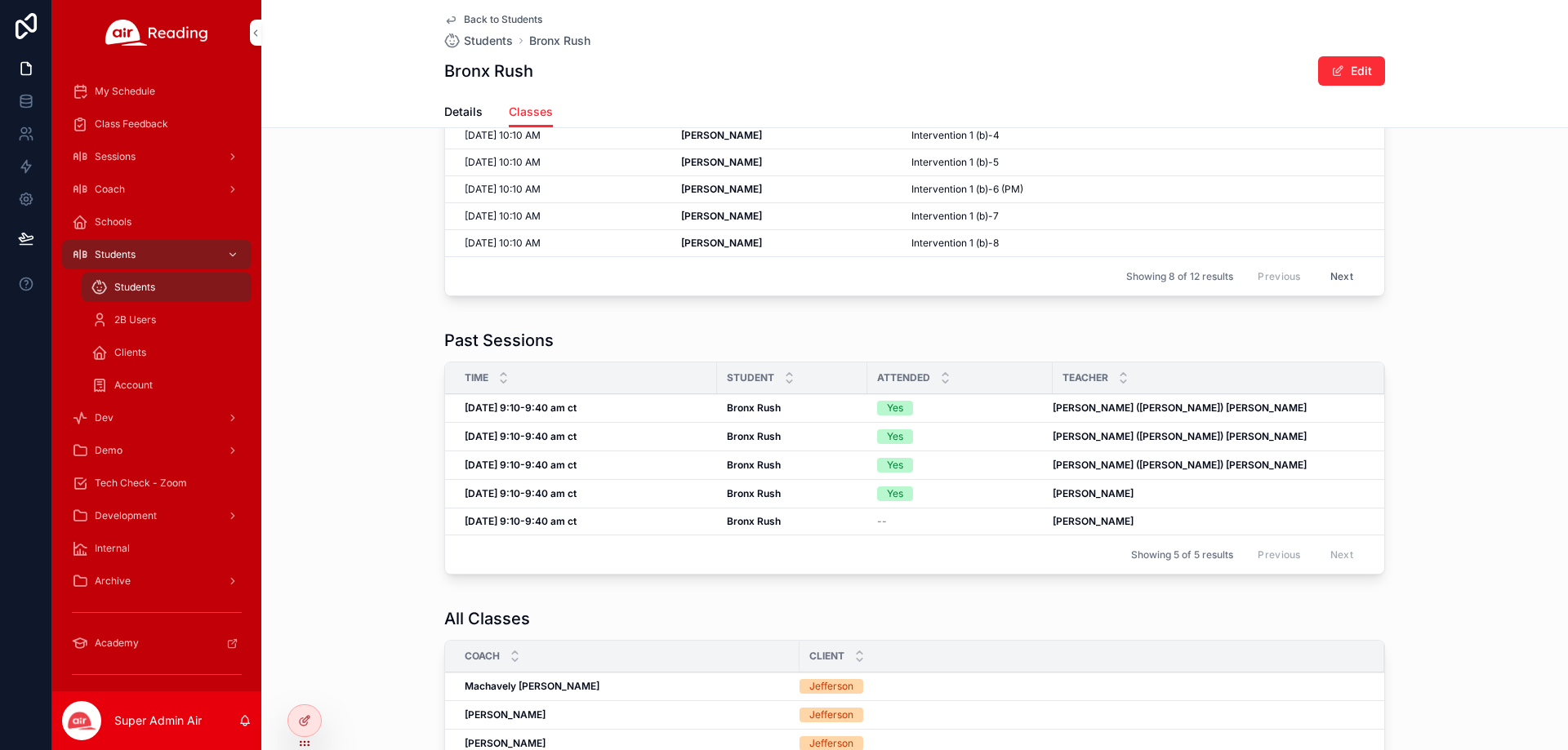
click at [964, 461] on div "Yes" at bounding box center [960, 465] width 166 height 15
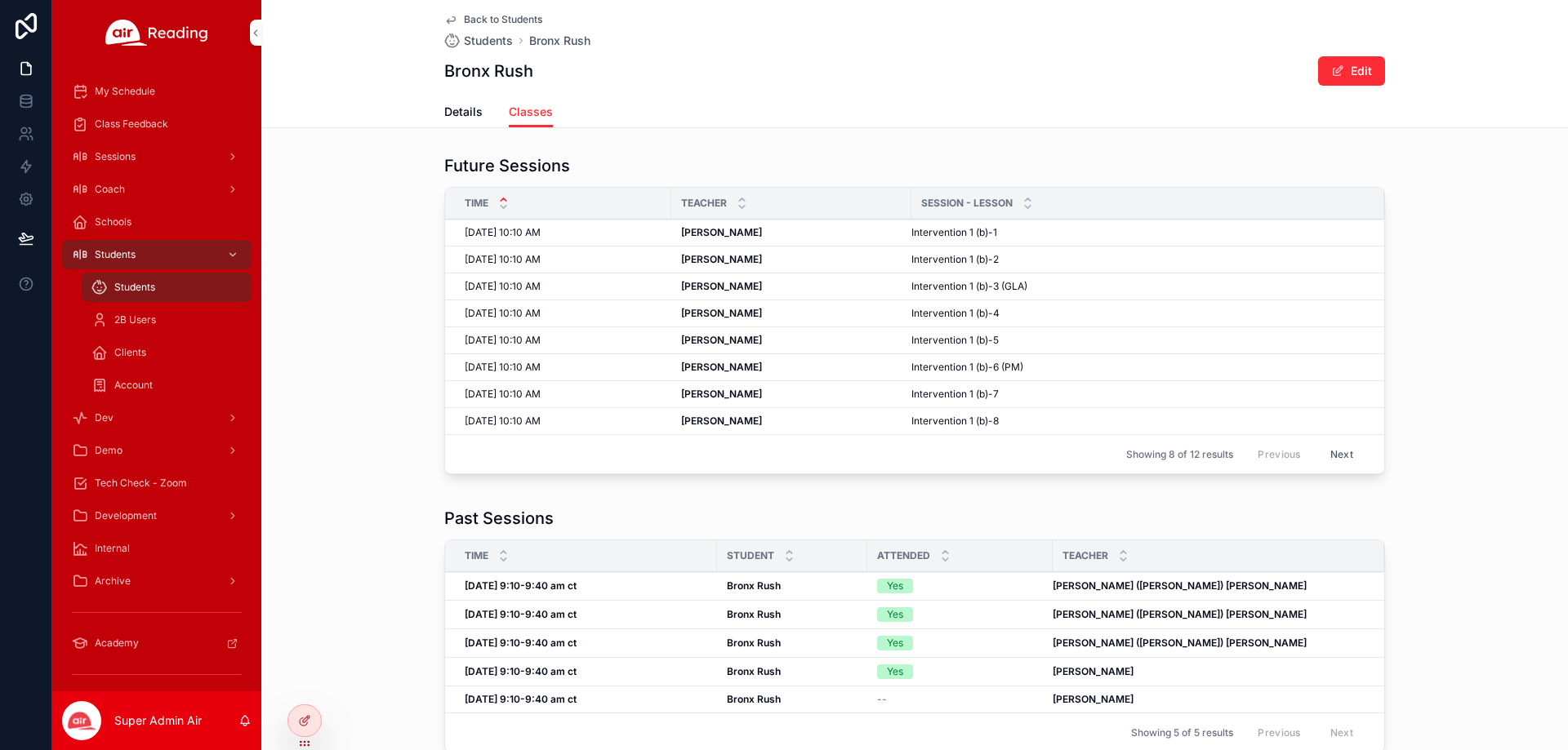
scroll to position [163, 0]
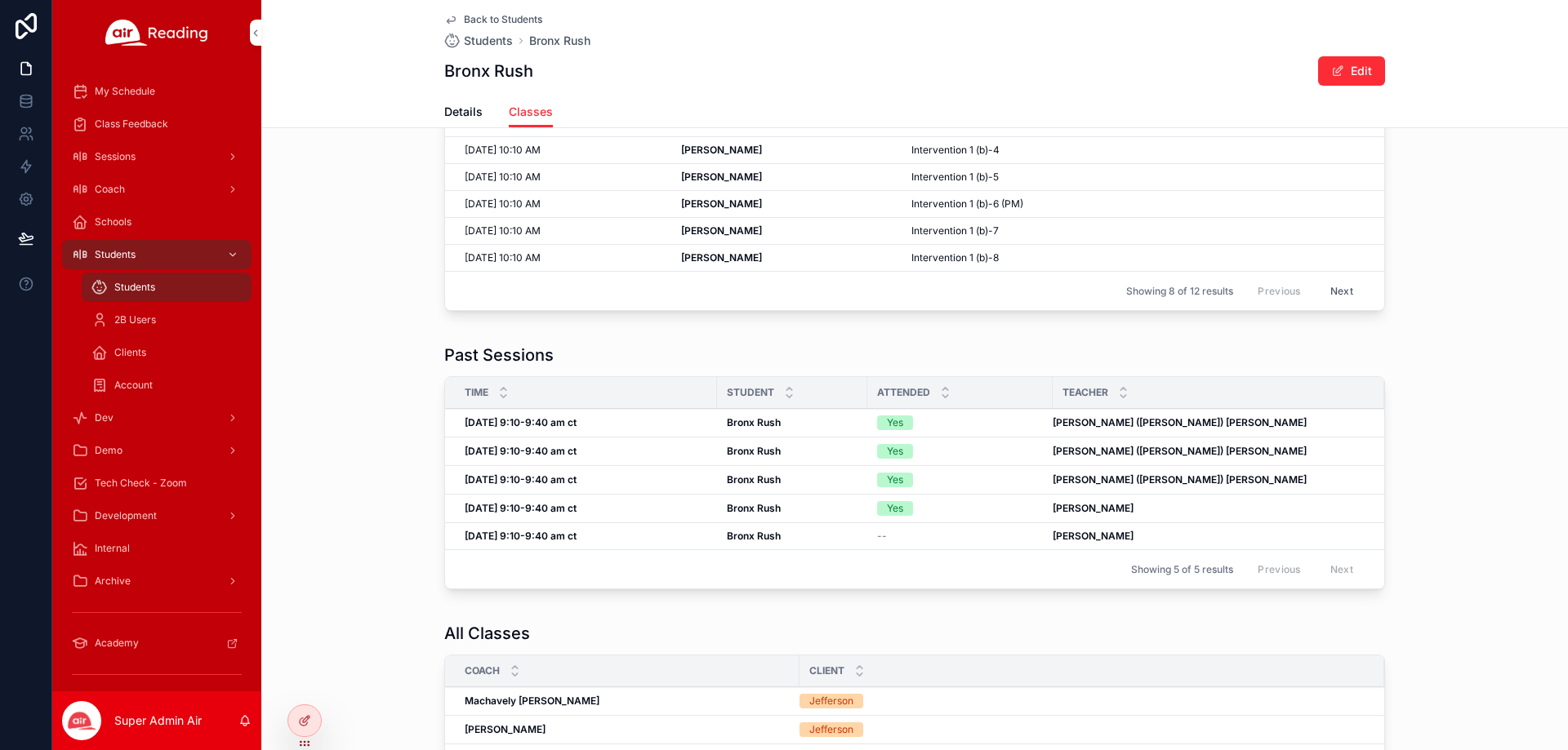
click at [481, 16] on span "Back to Students" at bounding box center [503, 20] width 78 height 13
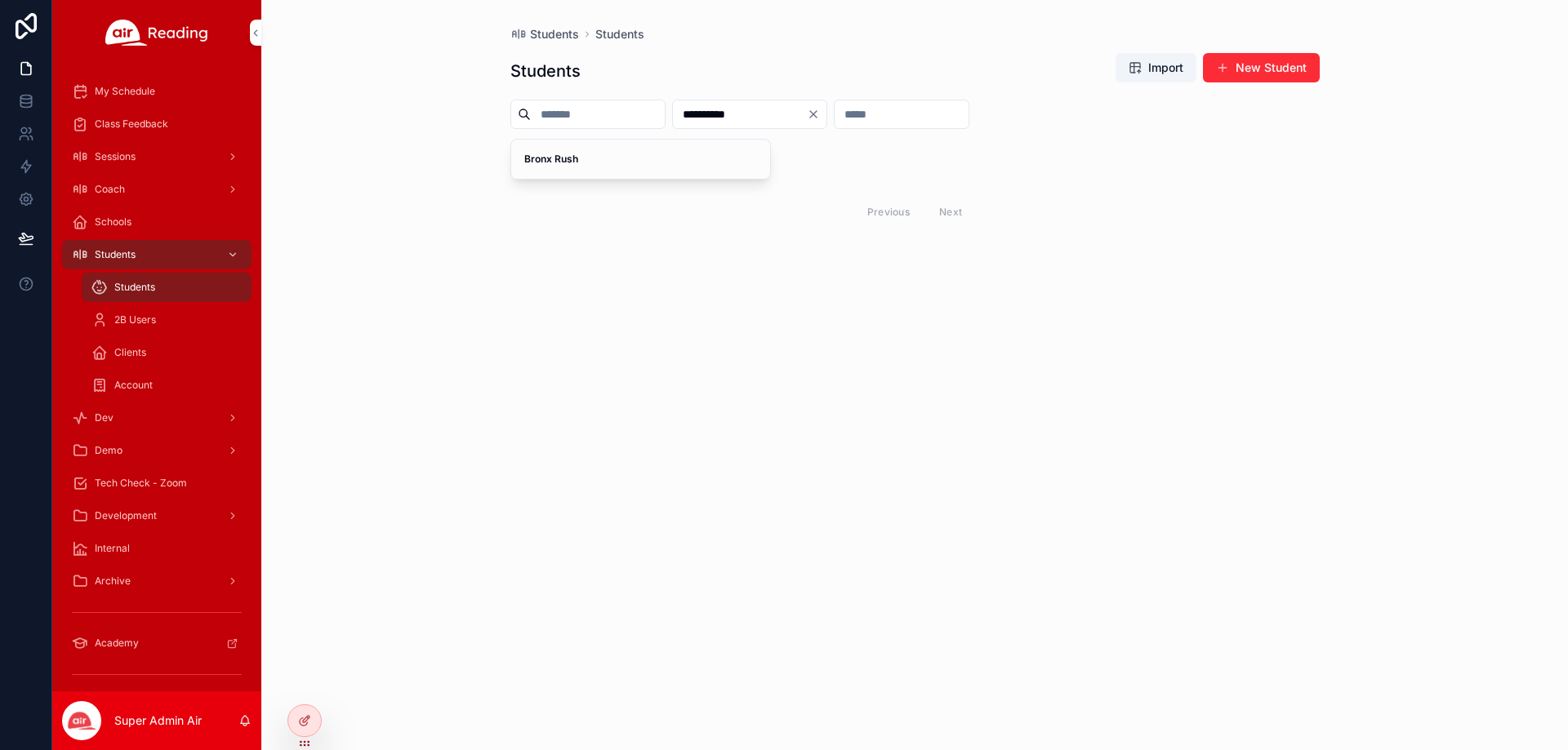
drag, startPoint x: 819, startPoint y: 110, endPoint x: 667, endPoint y: 113, distance: 152.0
click at [670, 113] on div "**********" at bounding box center [915, 114] width 809 height 29
paste input "*"
type input "**********"
click at [619, 148] on div "[PERSON_NAME]" at bounding box center [641, 159] width 260 height 39
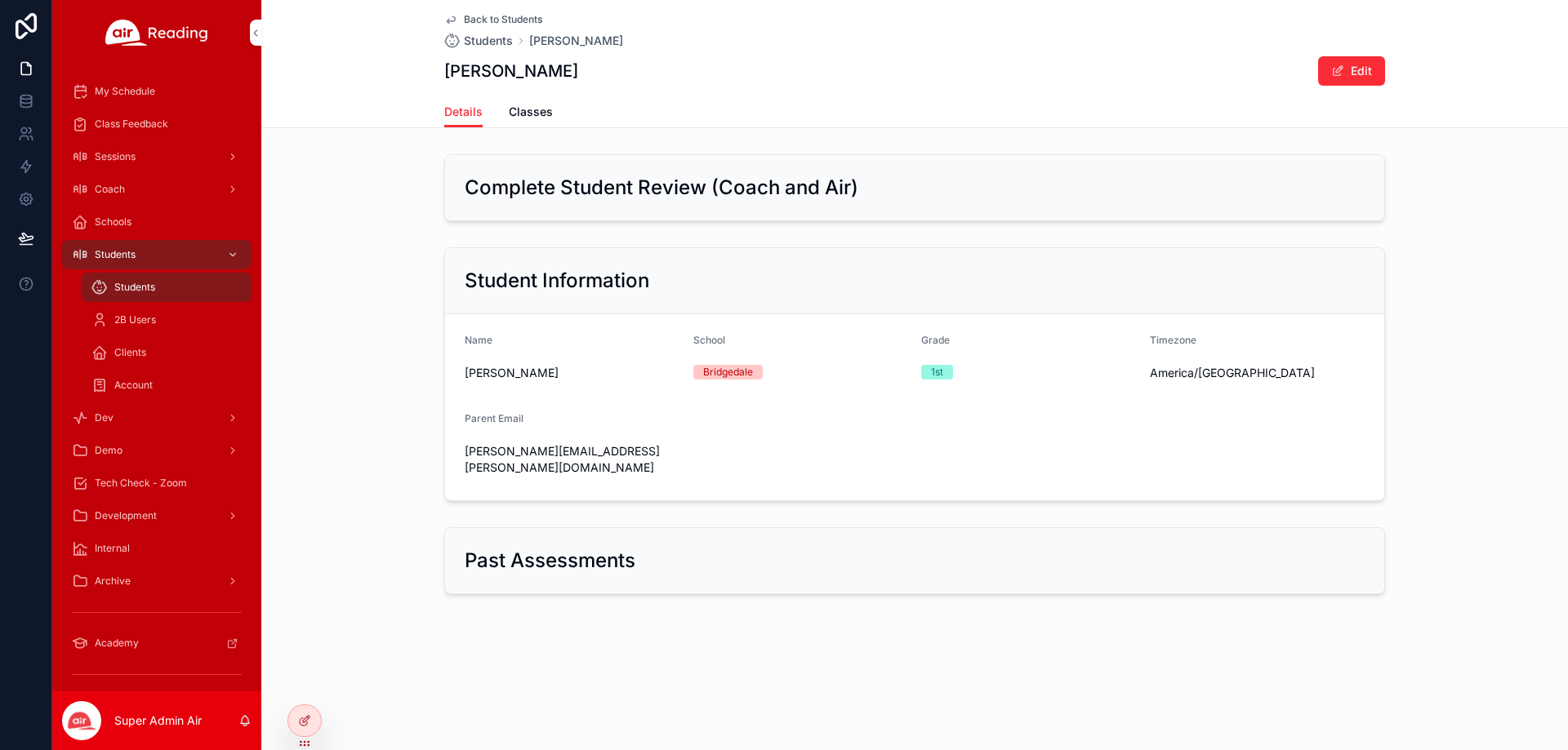
click at [533, 118] on span "Classes" at bounding box center [531, 112] width 44 height 16
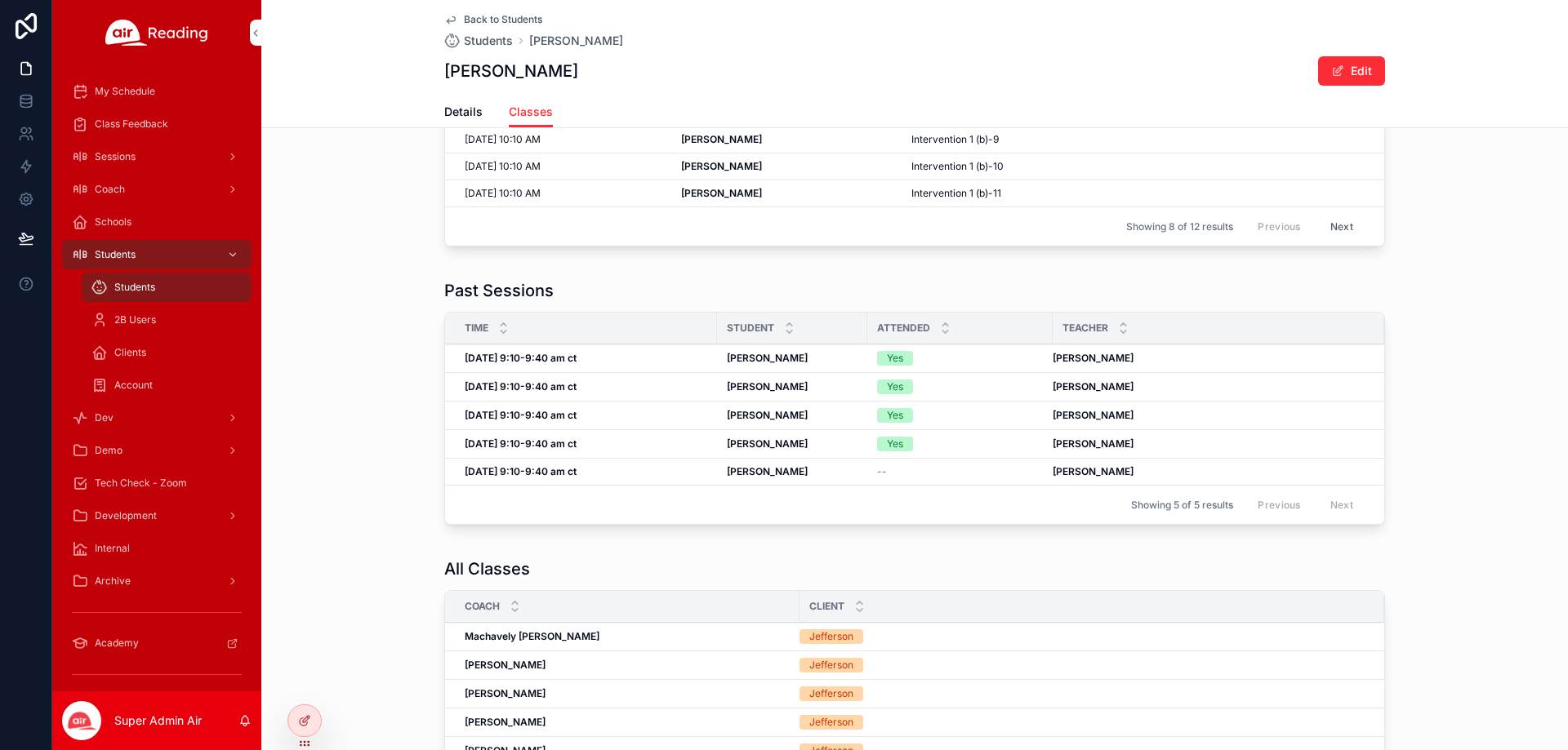
scroll to position [245, 0]
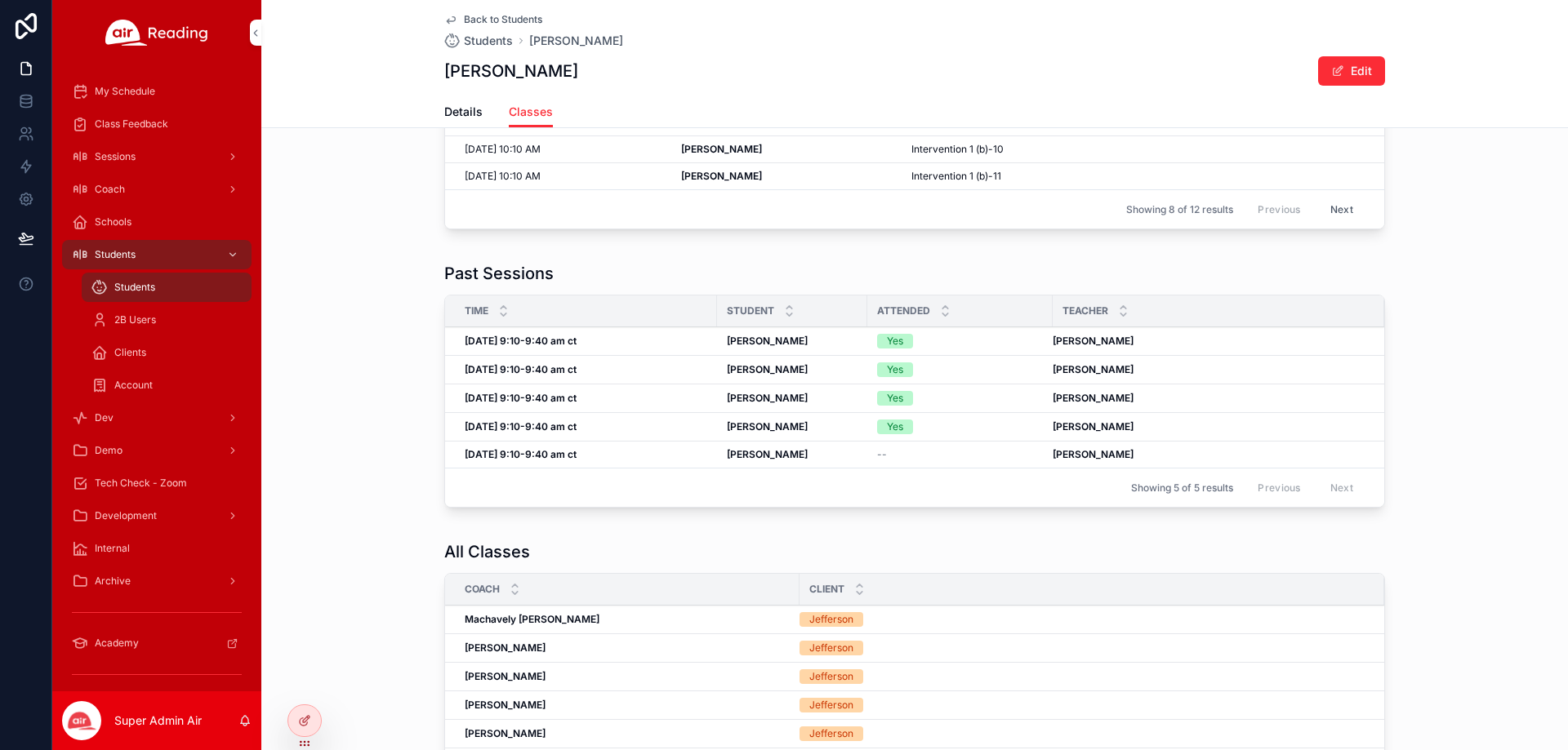
click at [600, 345] on div "[DATE] 9:10-9:40 am ct [DATE] 9:10-9:40 am ct" at bounding box center [585, 342] width 243 height 13
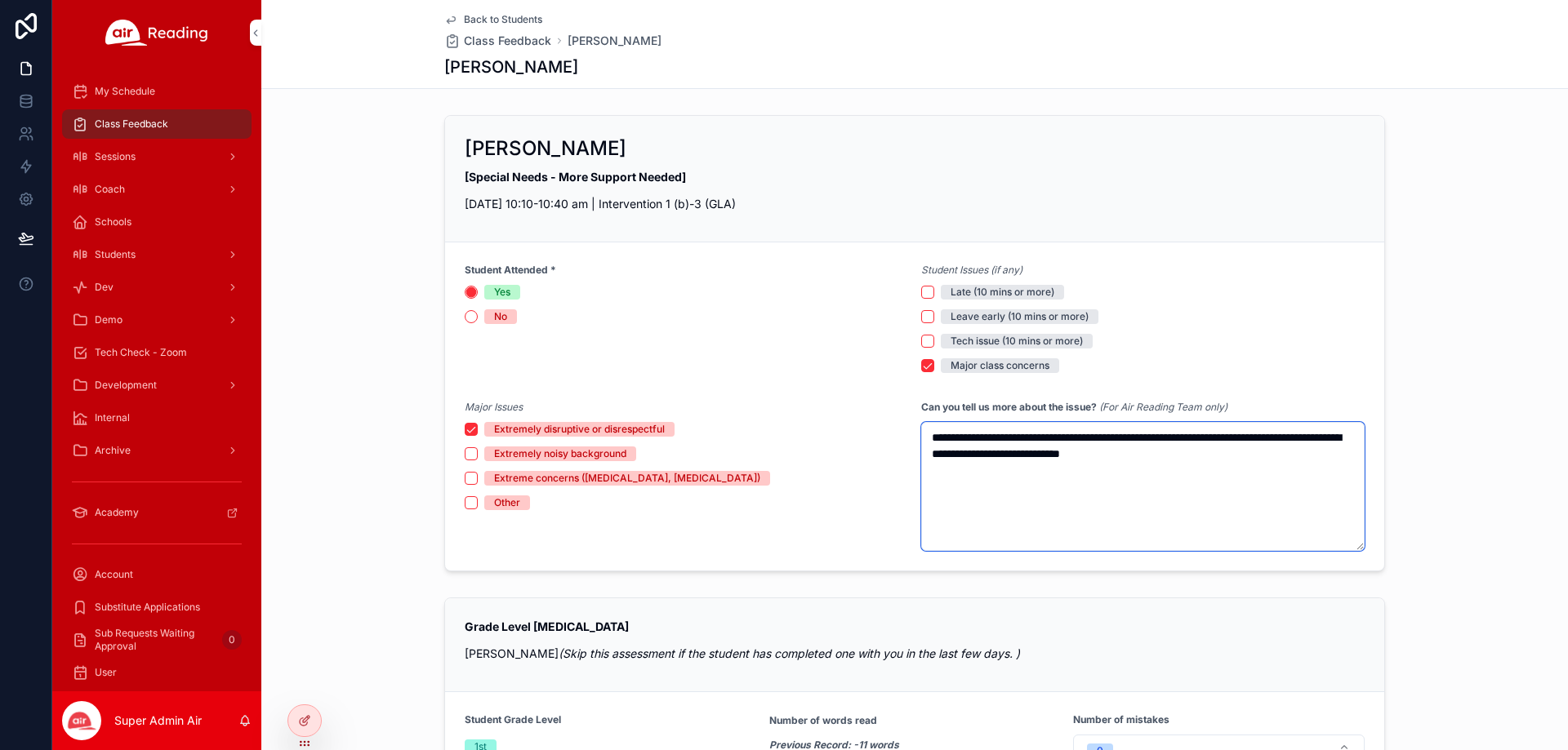
click at [1229, 470] on textarea "**********" at bounding box center [1143, 486] width 443 height 129
click at [466, 18] on span "Back to Students" at bounding box center [503, 20] width 78 height 13
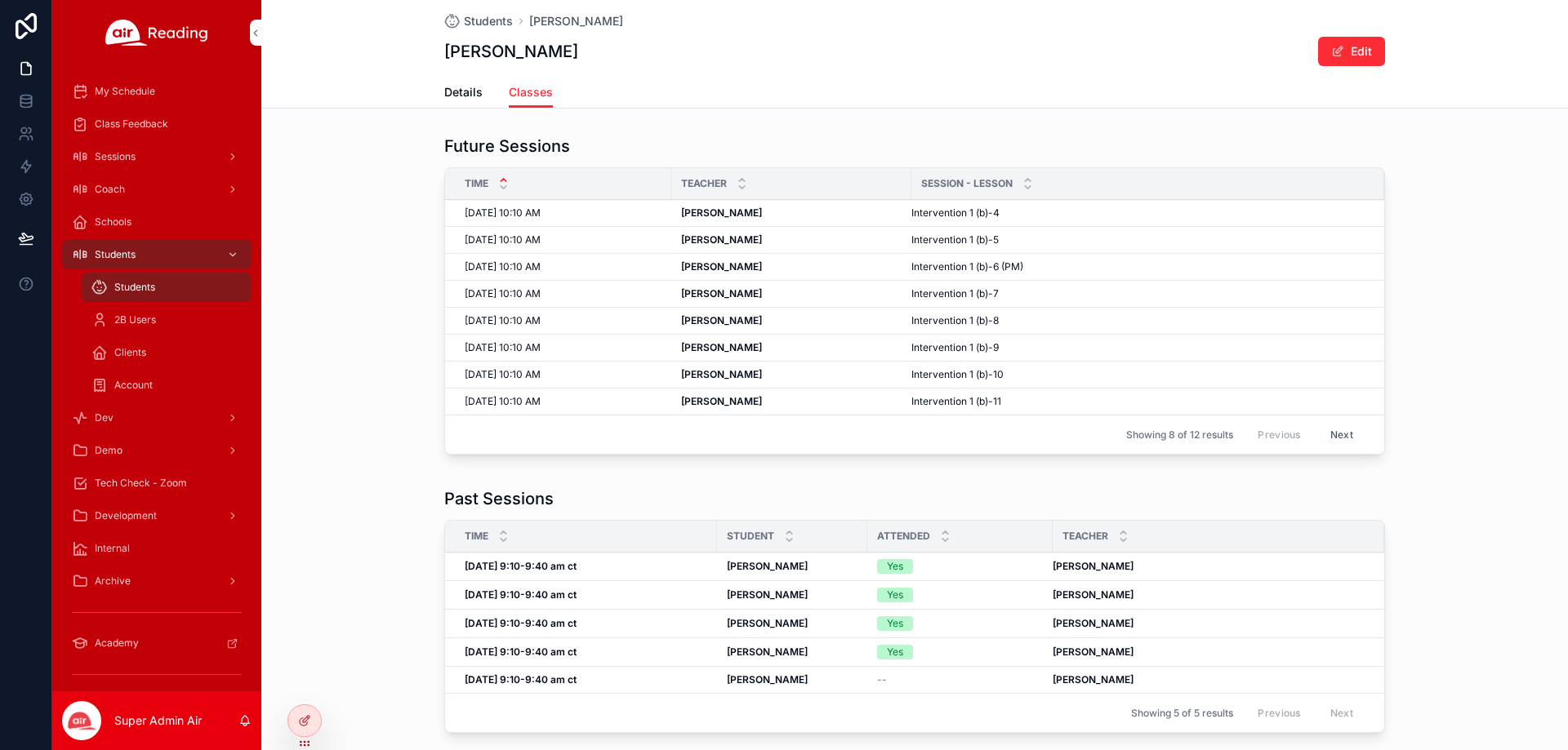
click at [466, 18] on span "Students" at bounding box center [488, 21] width 49 height 16
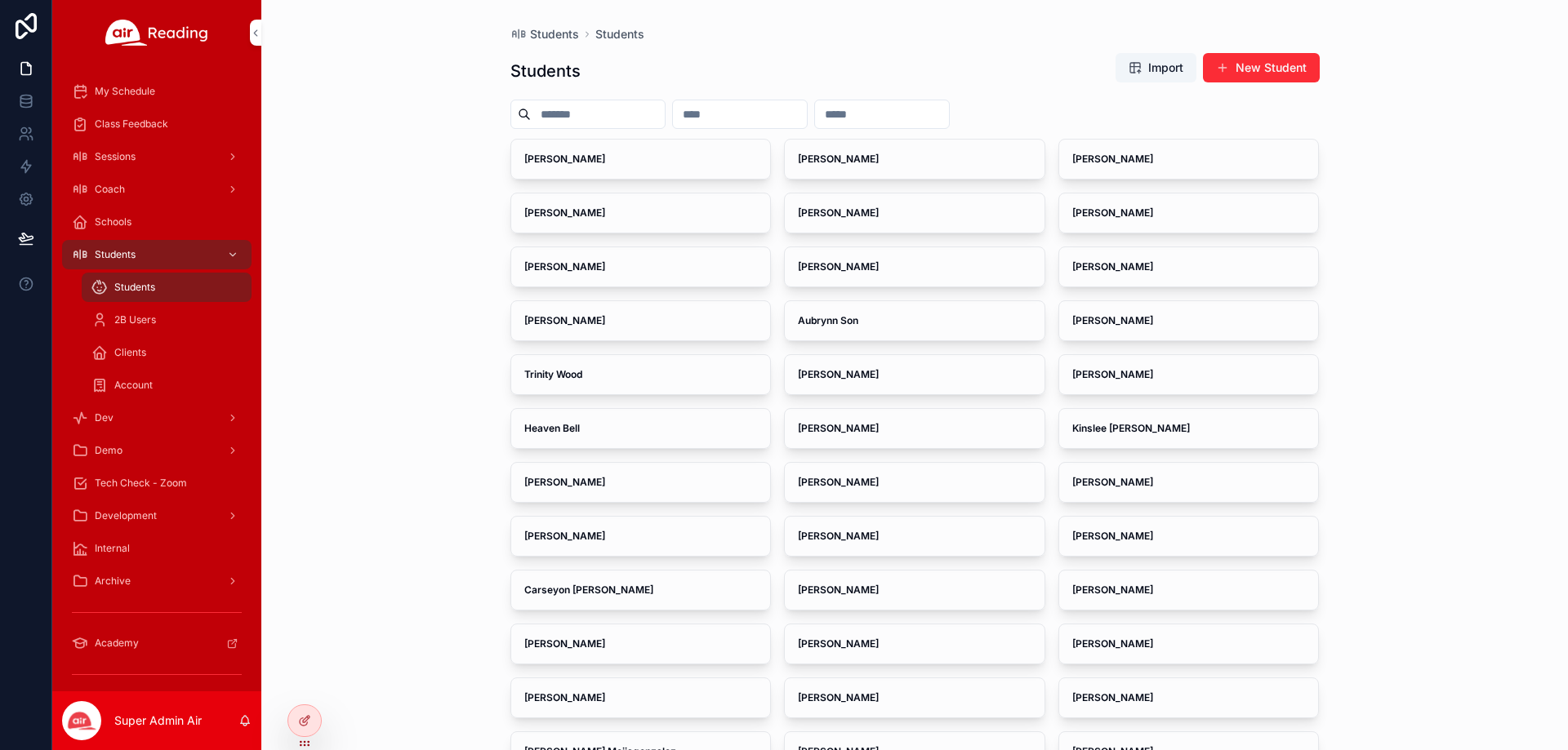
click at [802, 100] on div "scrollable content" at bounding box center [740, 114] width 136 height 29
click at [795, 109] on input "scrollable content" at bounding box center [740, 114] width 134 height 23
paste input "**********"
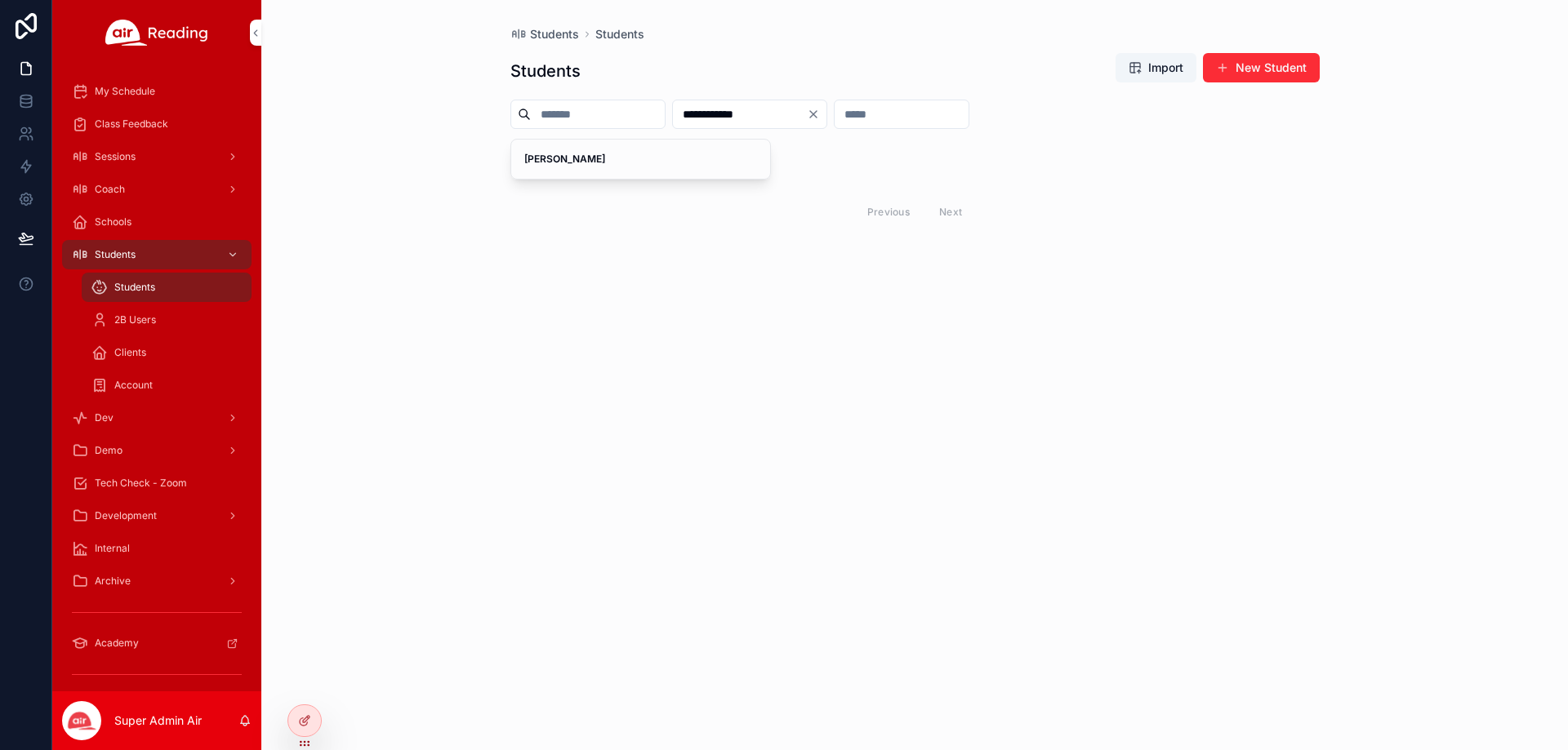
type input "**********"
click at [696, 172] on div "[PERSON_NAME]" at bounding box center [641, 159] width 260 height 39
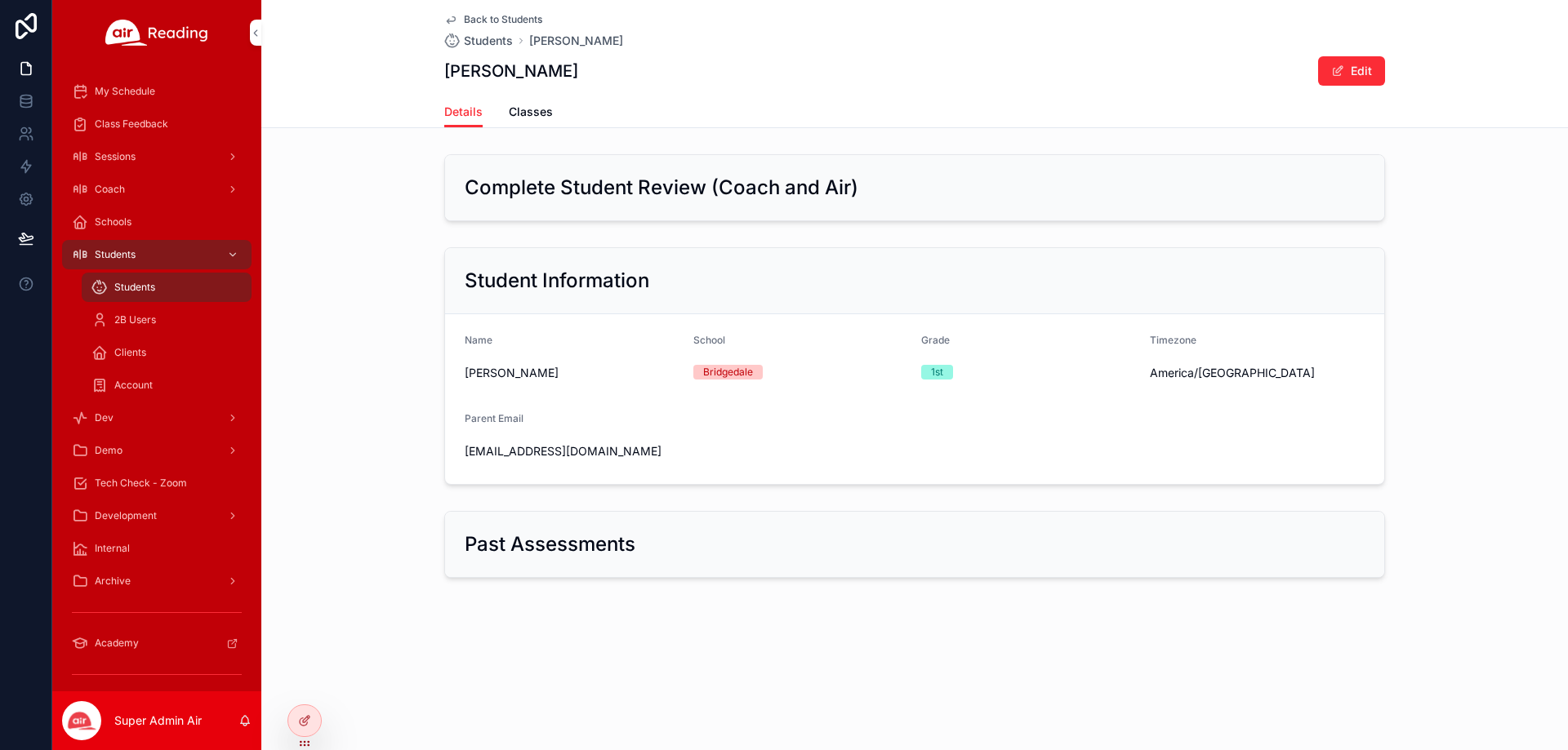
click at [534, 109] on span "Classes" at bounding box center [531, 112] width 44 height 16
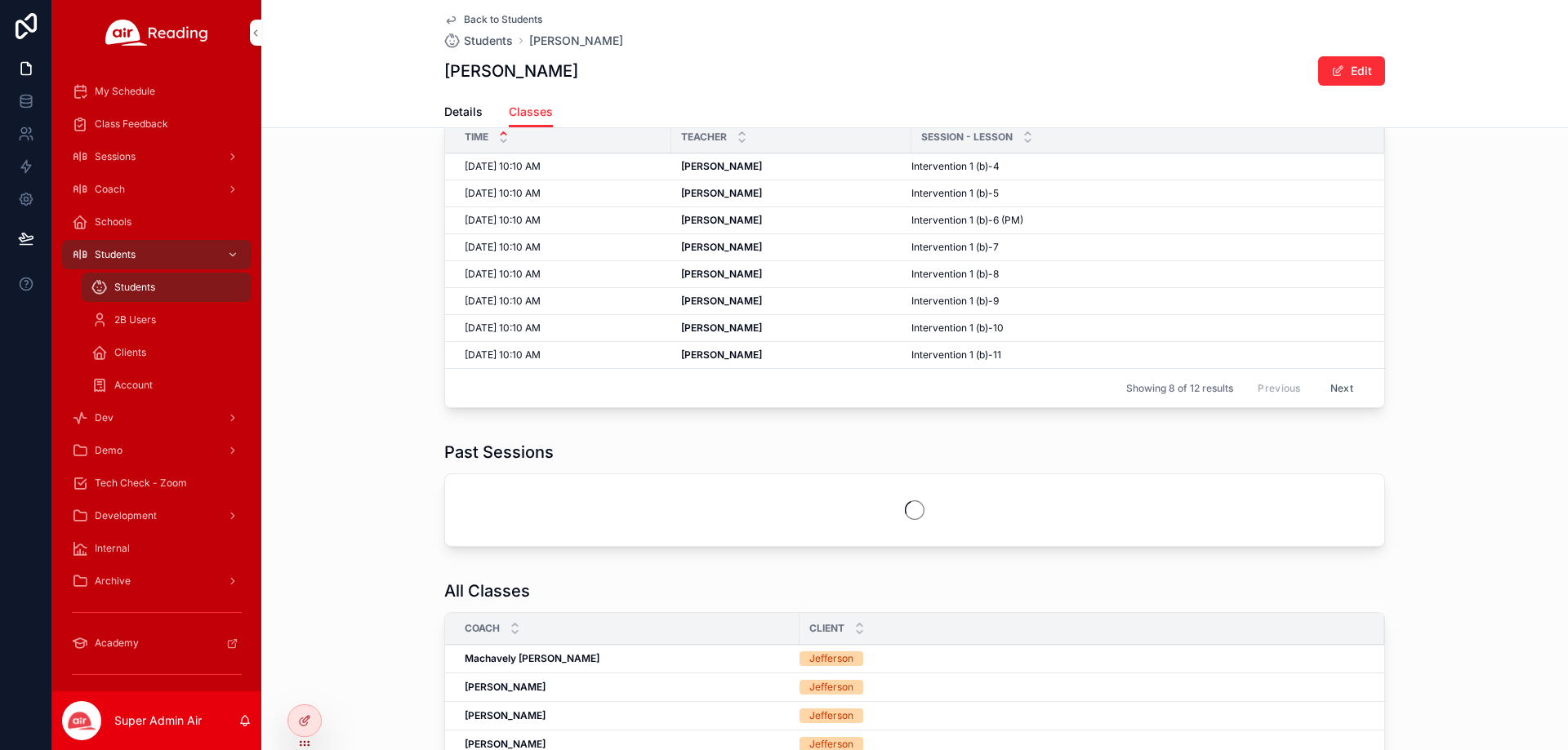
scroll to position [245, 0]
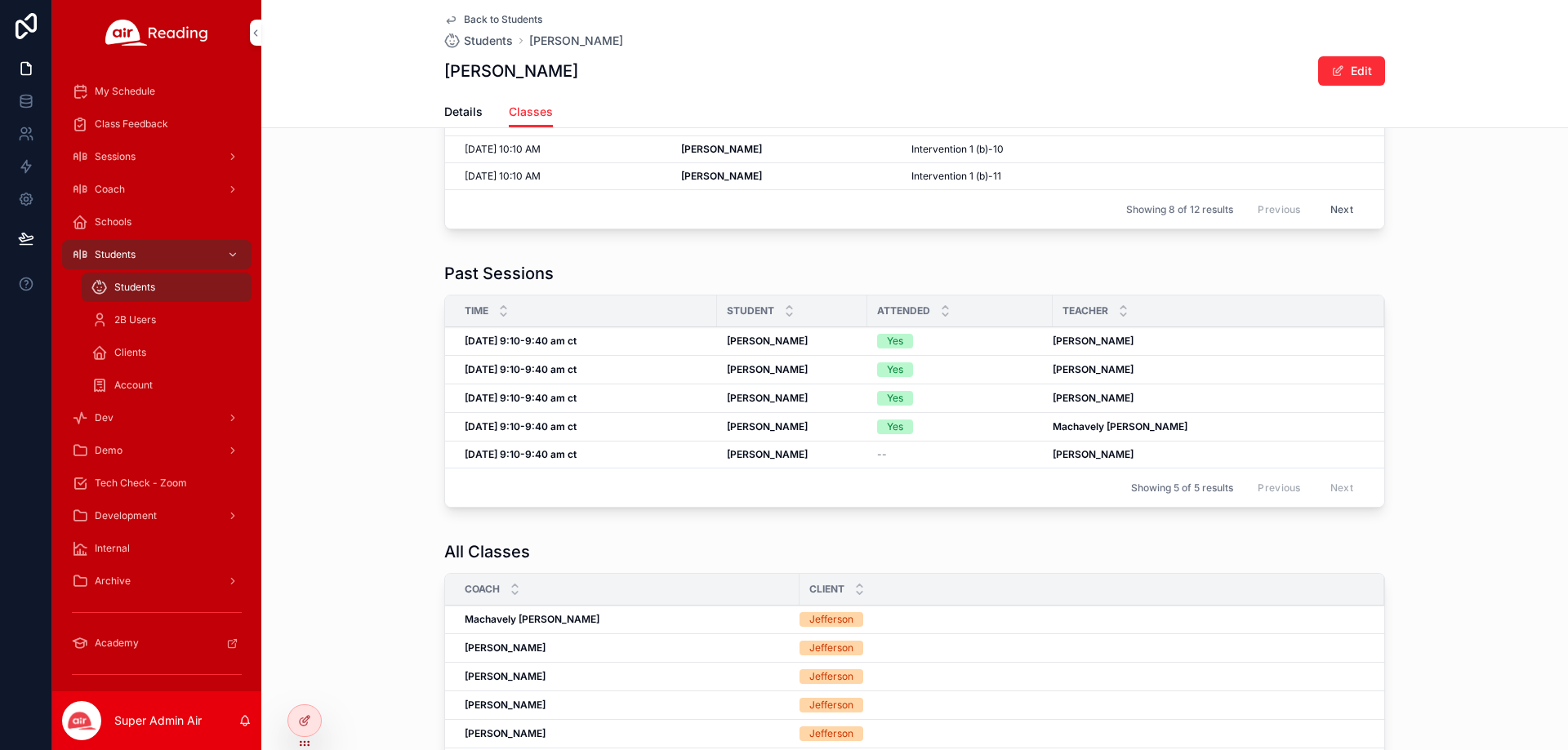
click at [617, 337] on div "[DATE] 9:10-9:40 am ct [DATE] 9:10-9:40 am ct" at bounding box center [585, 342] width 243 height 13
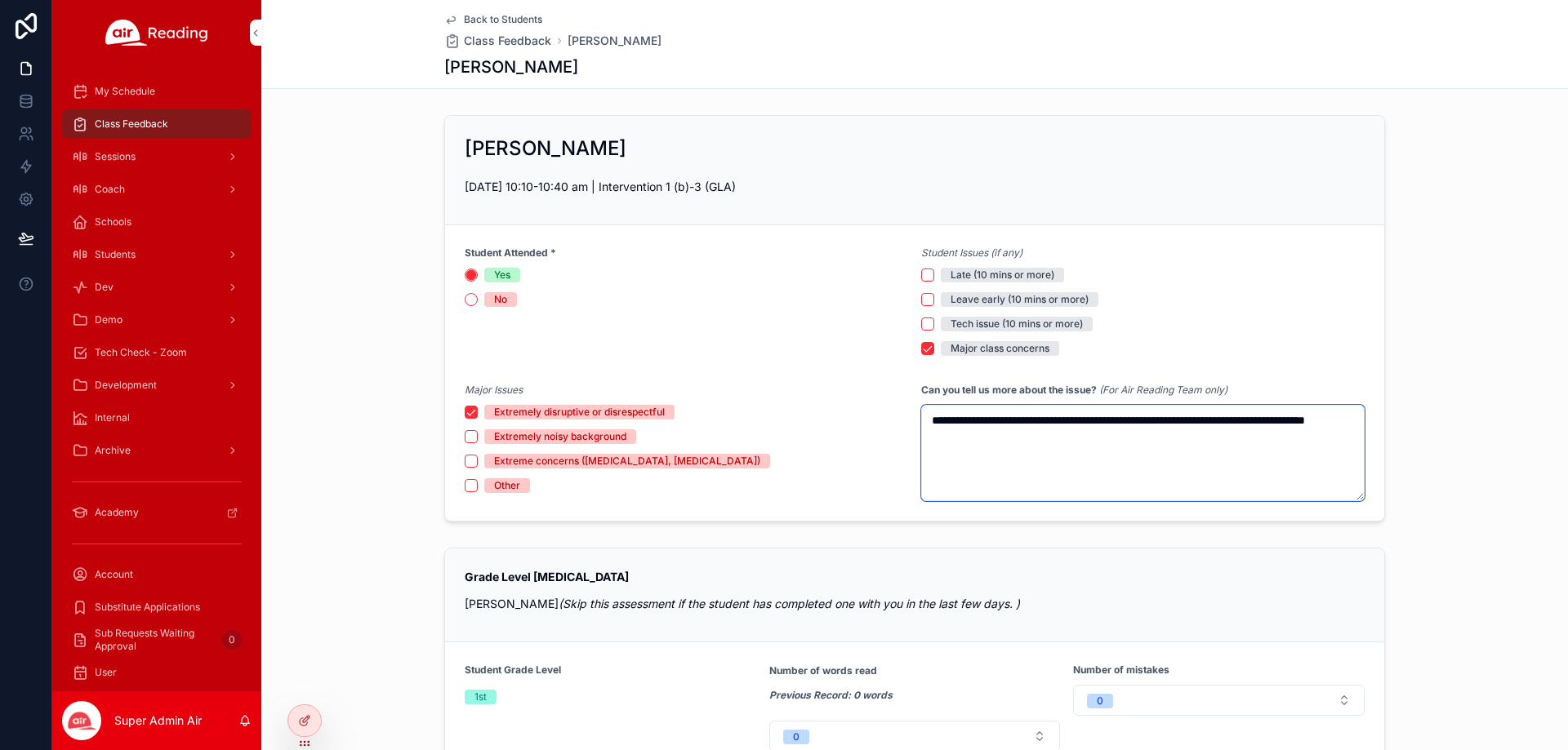
click at [1018, 449] on textarea "**********" at bounding box center [1143, 453] width 443 height 96
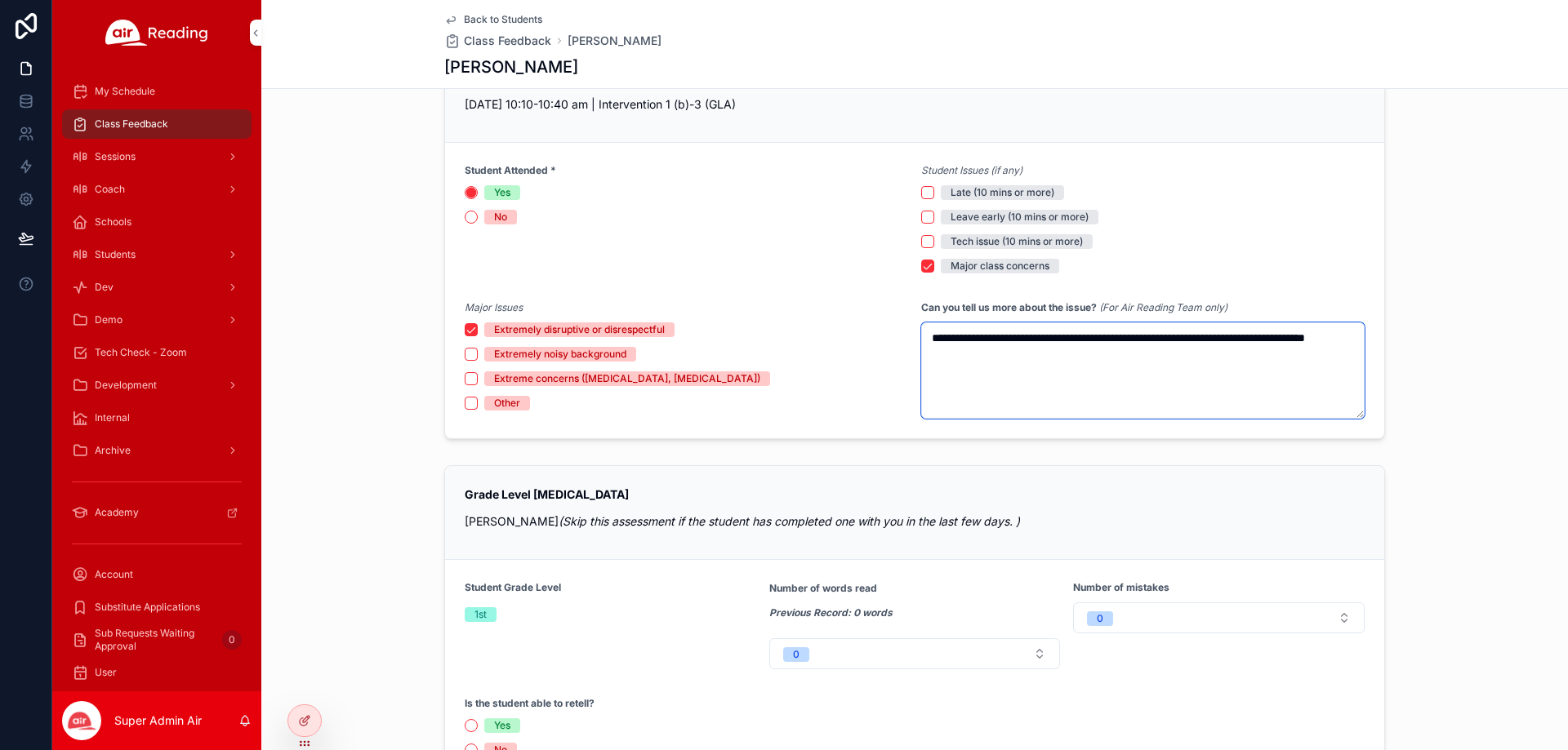
scroll to position [82, 0]
click at [482, 15] on span "Back to Students" at bounding box center [503, 20] width 78 height 13
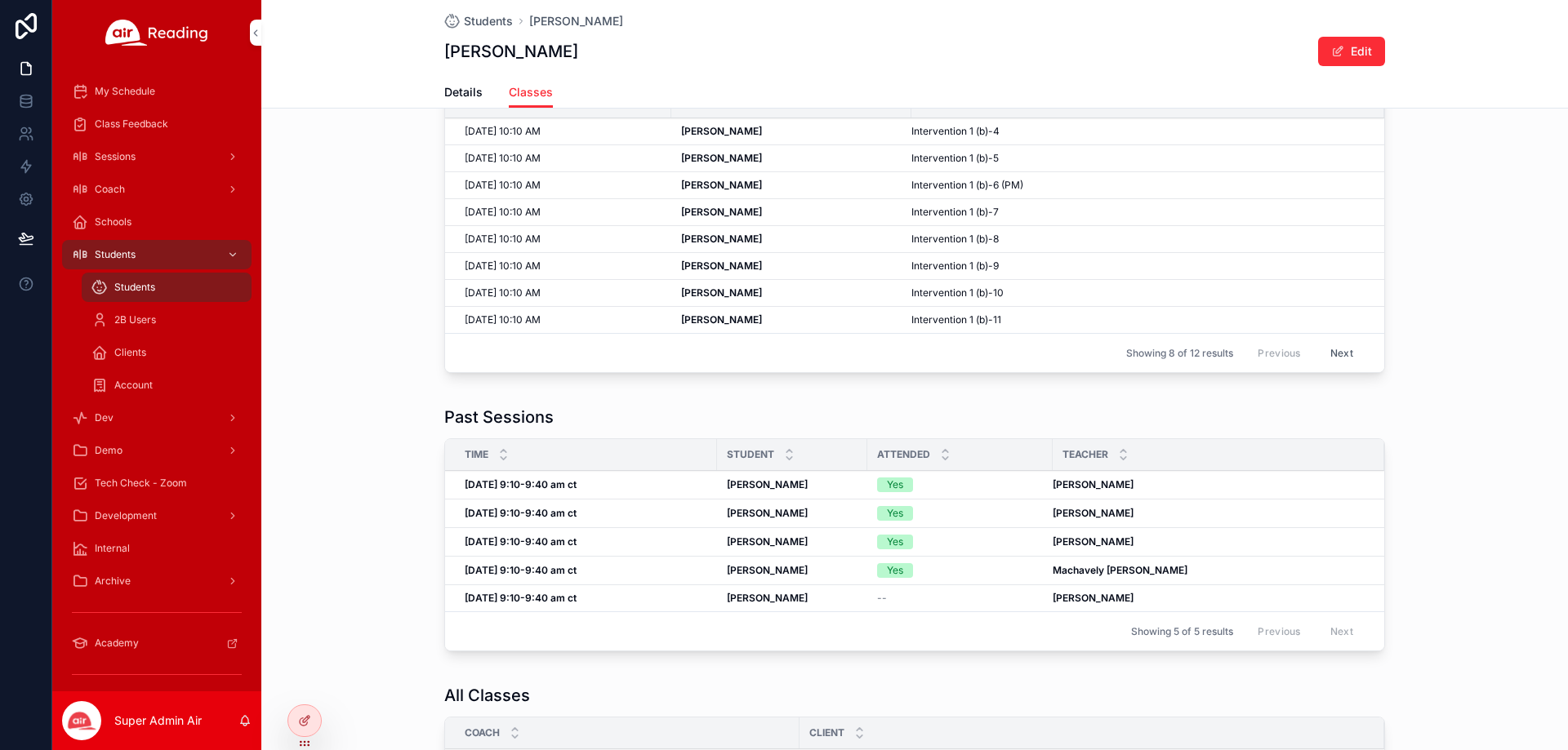
click at [490, 25] on span "Students" at bounding box center [488, 21] width 49 height 16
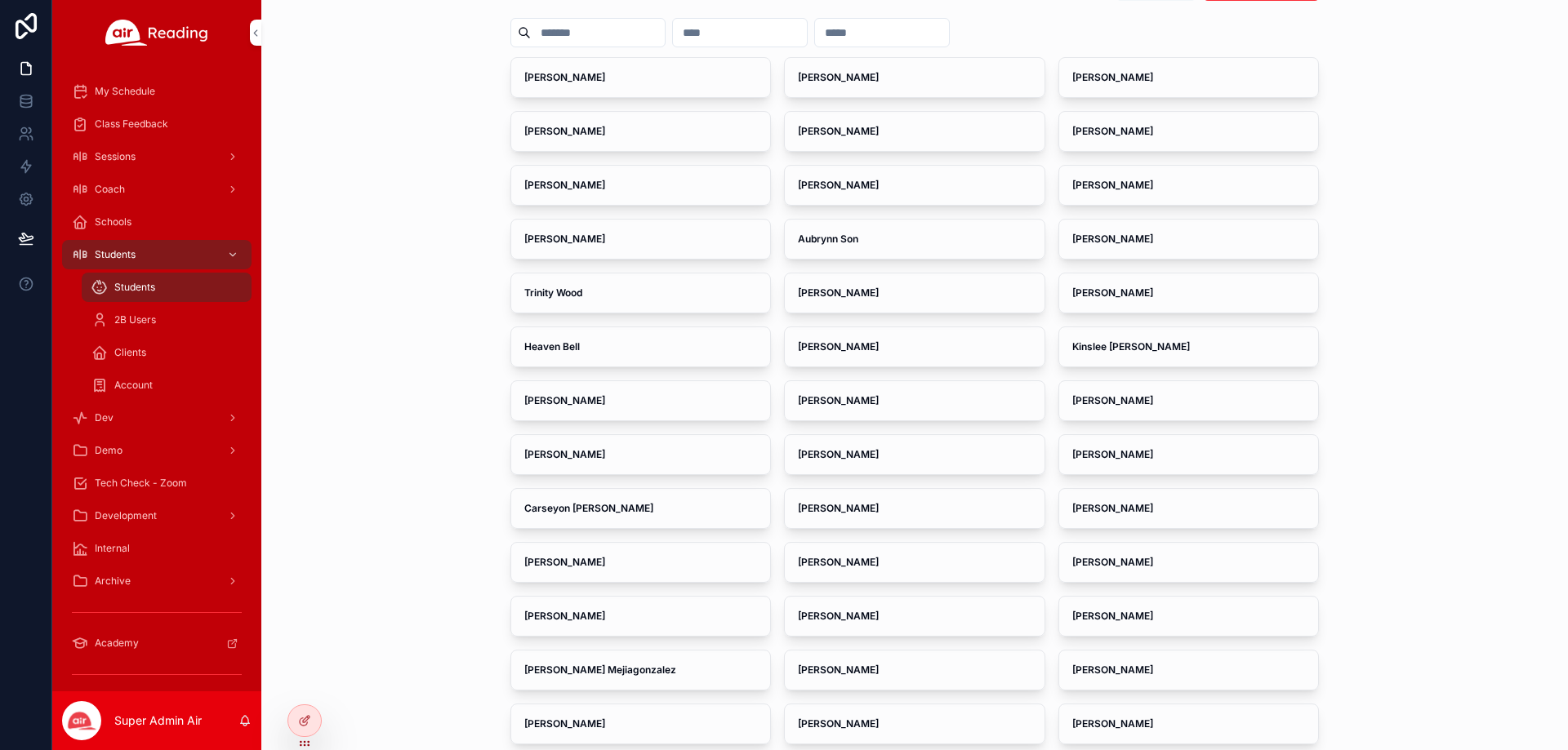
click at [755, 31] on input "scrollable content" at bounding box center [740, 33] width 134 height 23
paste input "**********"
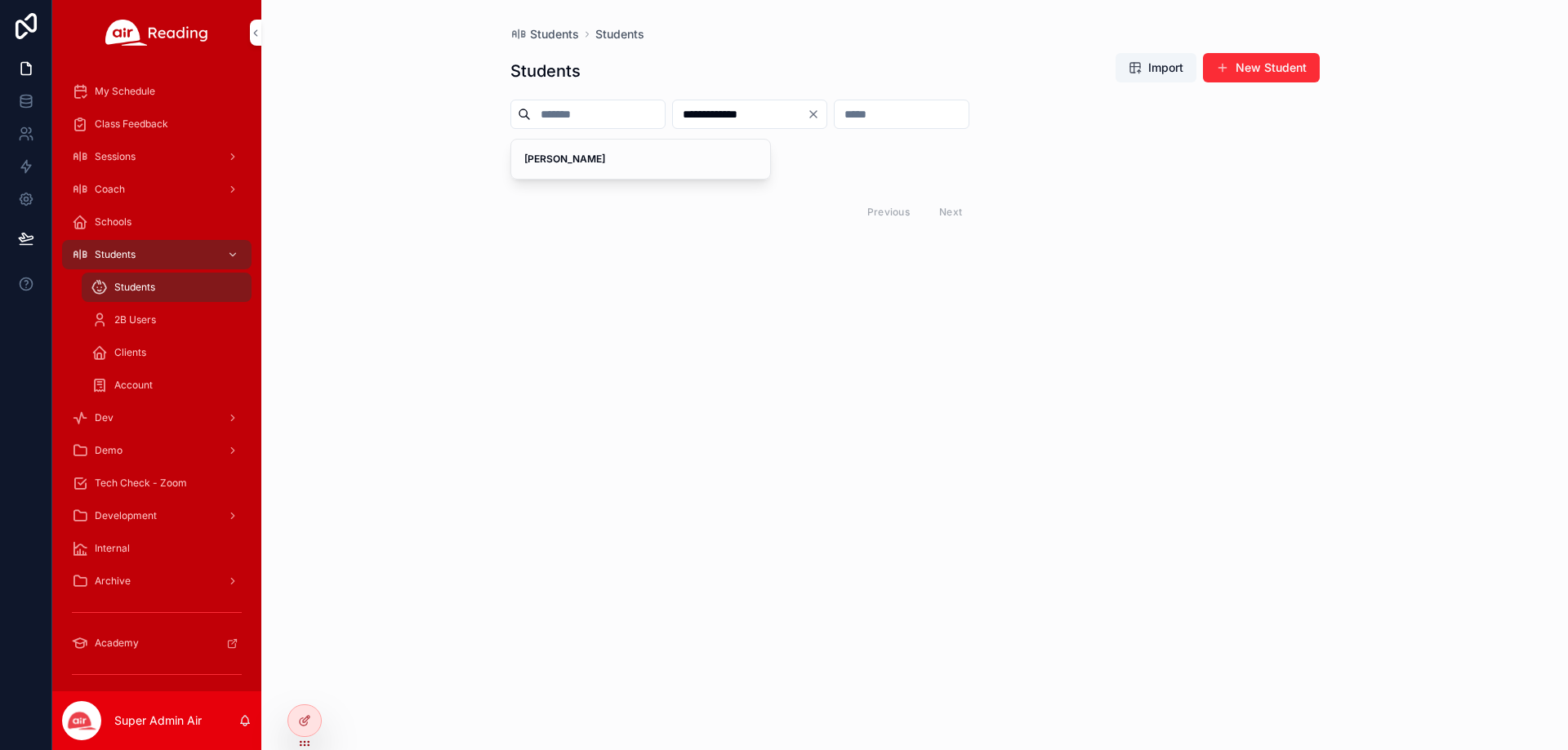
type input "**********"
click at [546, 167] on div "[PERSON_NAME]" at bounding box center [641, 159] width 260 height 39
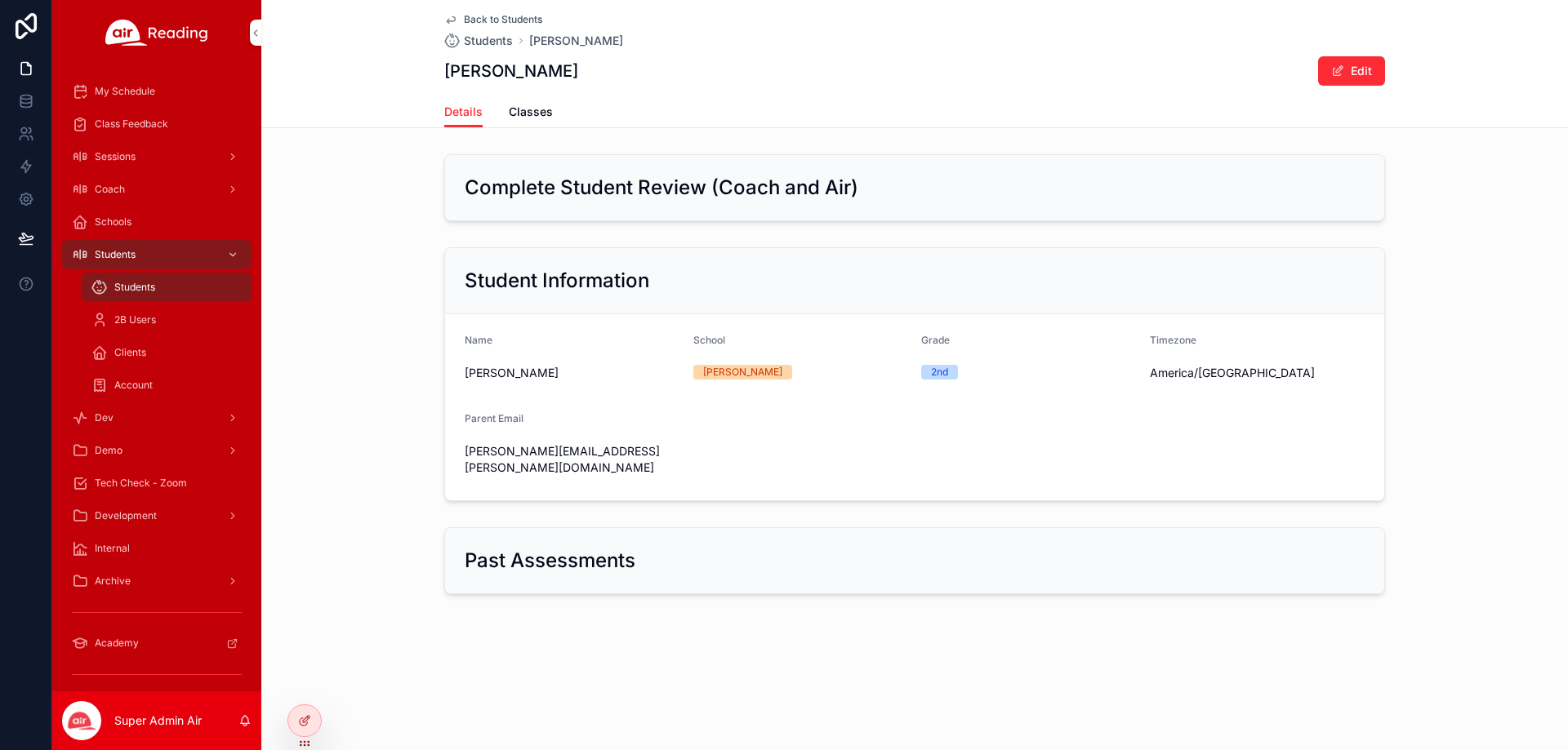
click at [540, 117] on span "Classes" at bounding box center [531, 112] width 44 height 16
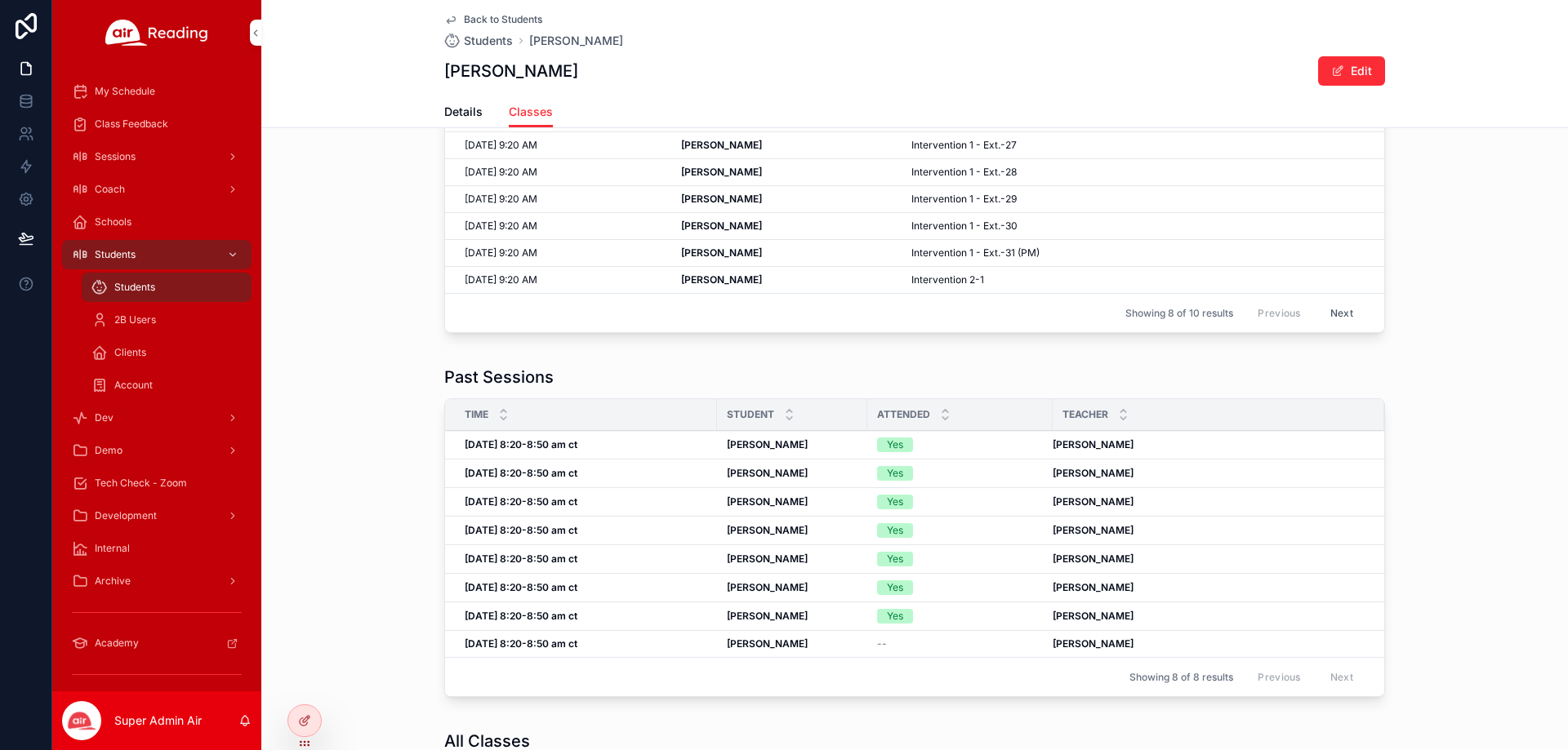
scroll to position [163, 0]
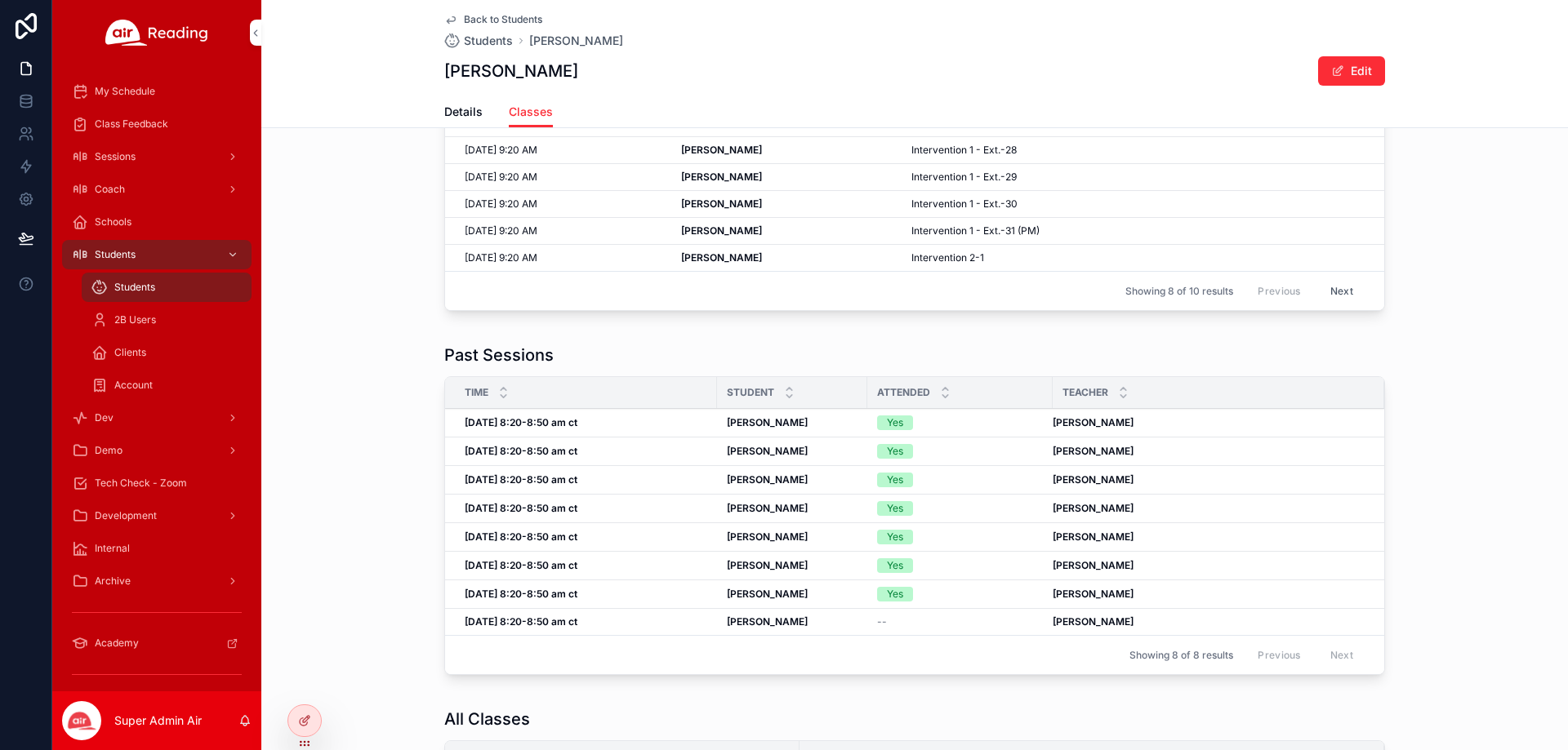
click at [661, 454] on div "[DATE] 8:20-8:50 am ct [DATE] 8:20-8:50 am ct" at bounding box center [585, 451] width 243 height 13
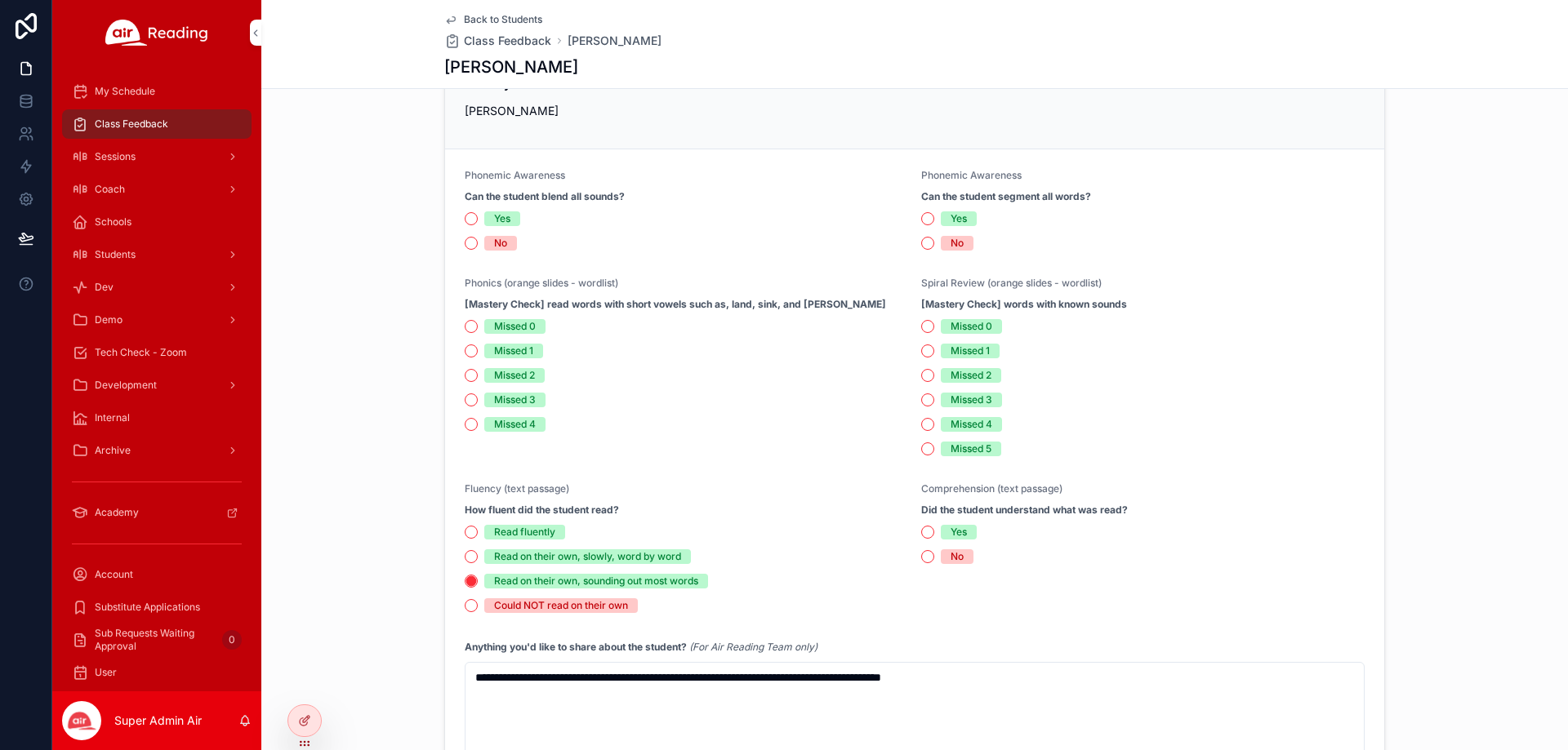
scroll to position [898, 0]
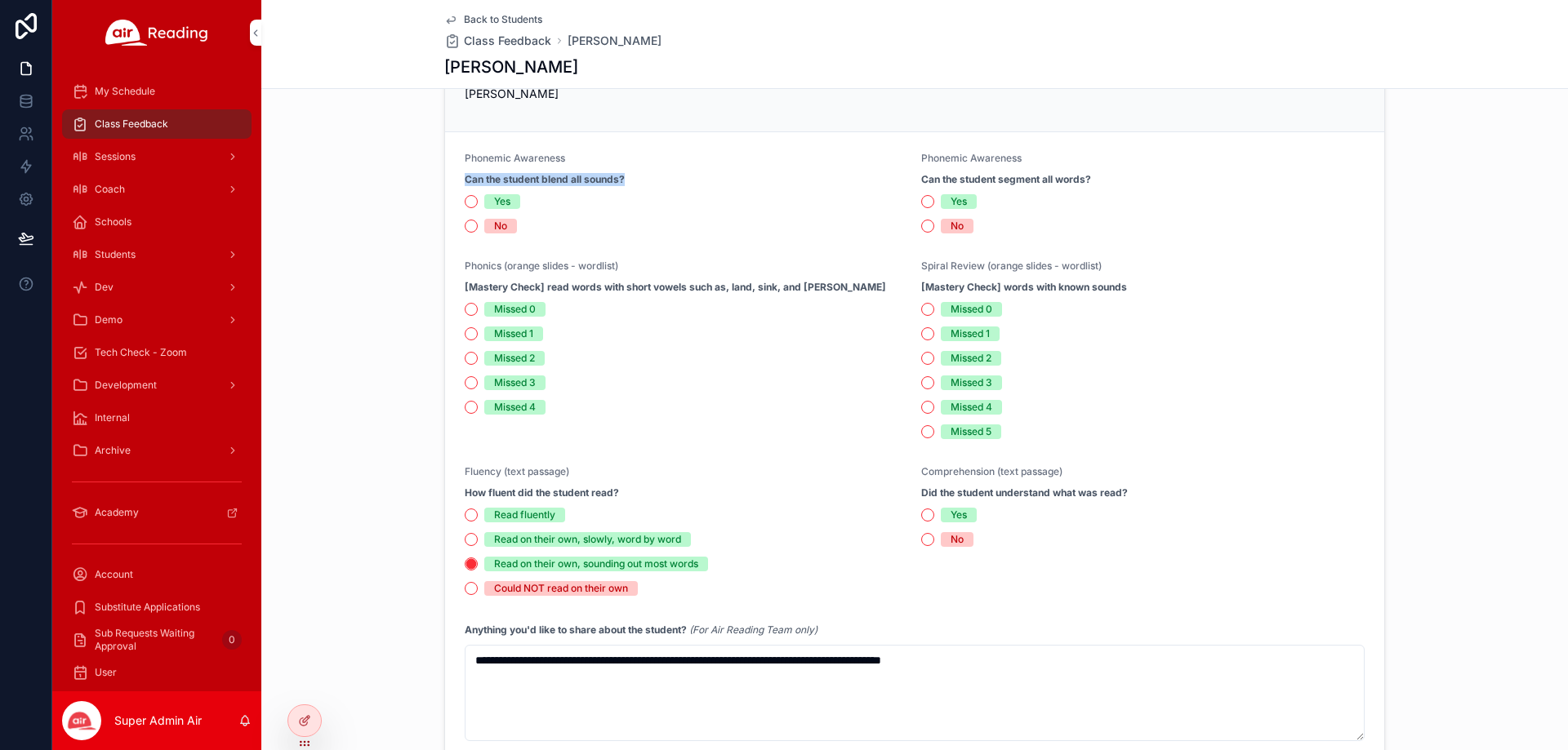
drag, startPoint x: 627, startPoint y: 176, endPoint x: 441, endPoint y: 177, distance: 186.0
click at [445, 177] on form "**********" at bounding box center [914, 446] width 939 height 628
copy strong "Can the student blend all sounds?"
drag, startPoint x: 1091, startPoint y: 178, endPoint x: 914, endPoint y: 185, distance: 177.1
click at [914, 185] on form "**********" at bounding box center [914, 446] width 939 height 628
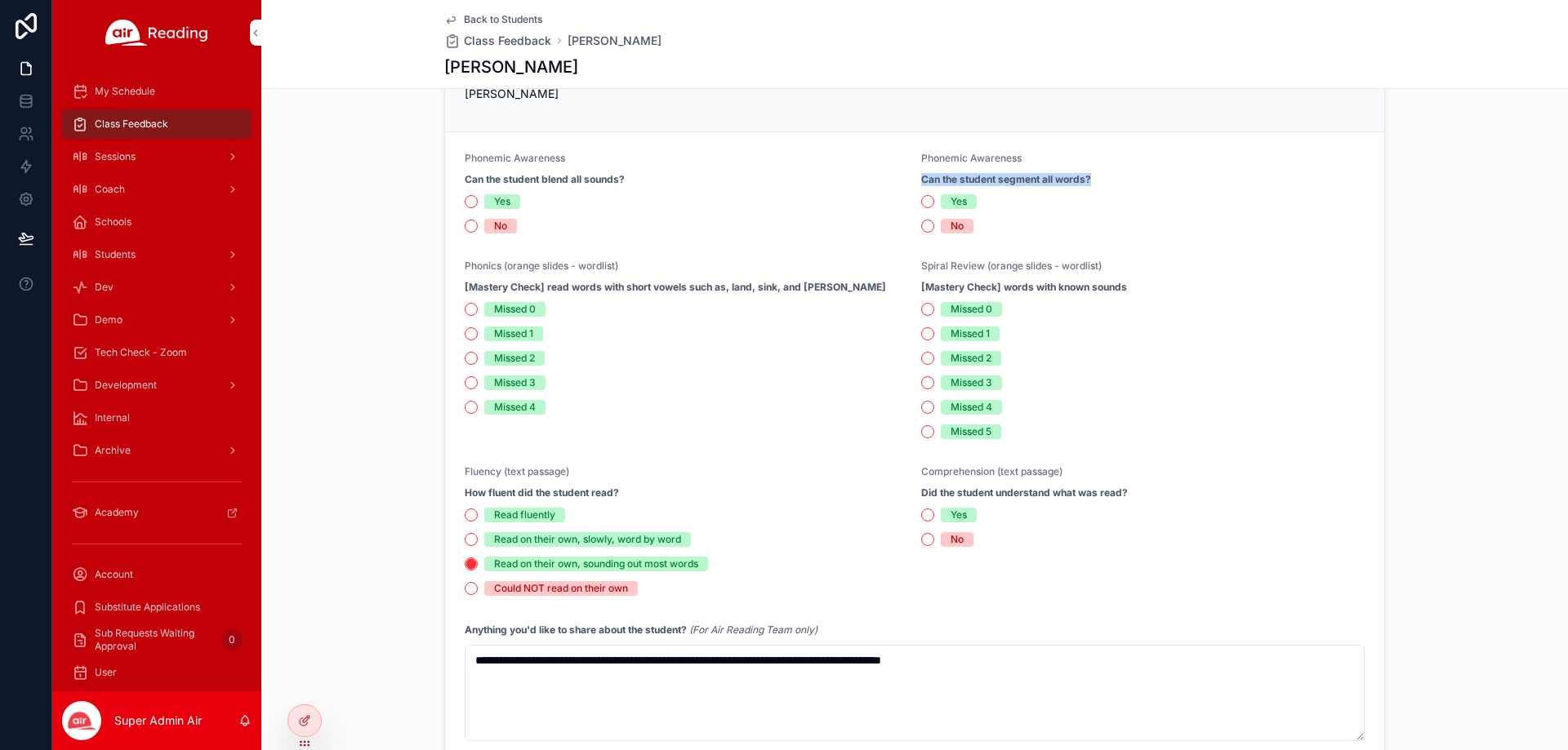
copy strong "Can the student segment all words?"
drag, startPoint x: 836, startPoint y: 286, endPoint x: 447, endPoint y: 289, distance: 389.0
click at [447, 289] on form "**********" at bounding box center [914, 446] width 939 height 628
copy strong "[Mastery Check] read words with short vowels such as, land, sink, and [PERSON_N…"
click at [475, 20] on span "Back to Students" at bounding box center [503, 20] width 78 height 13
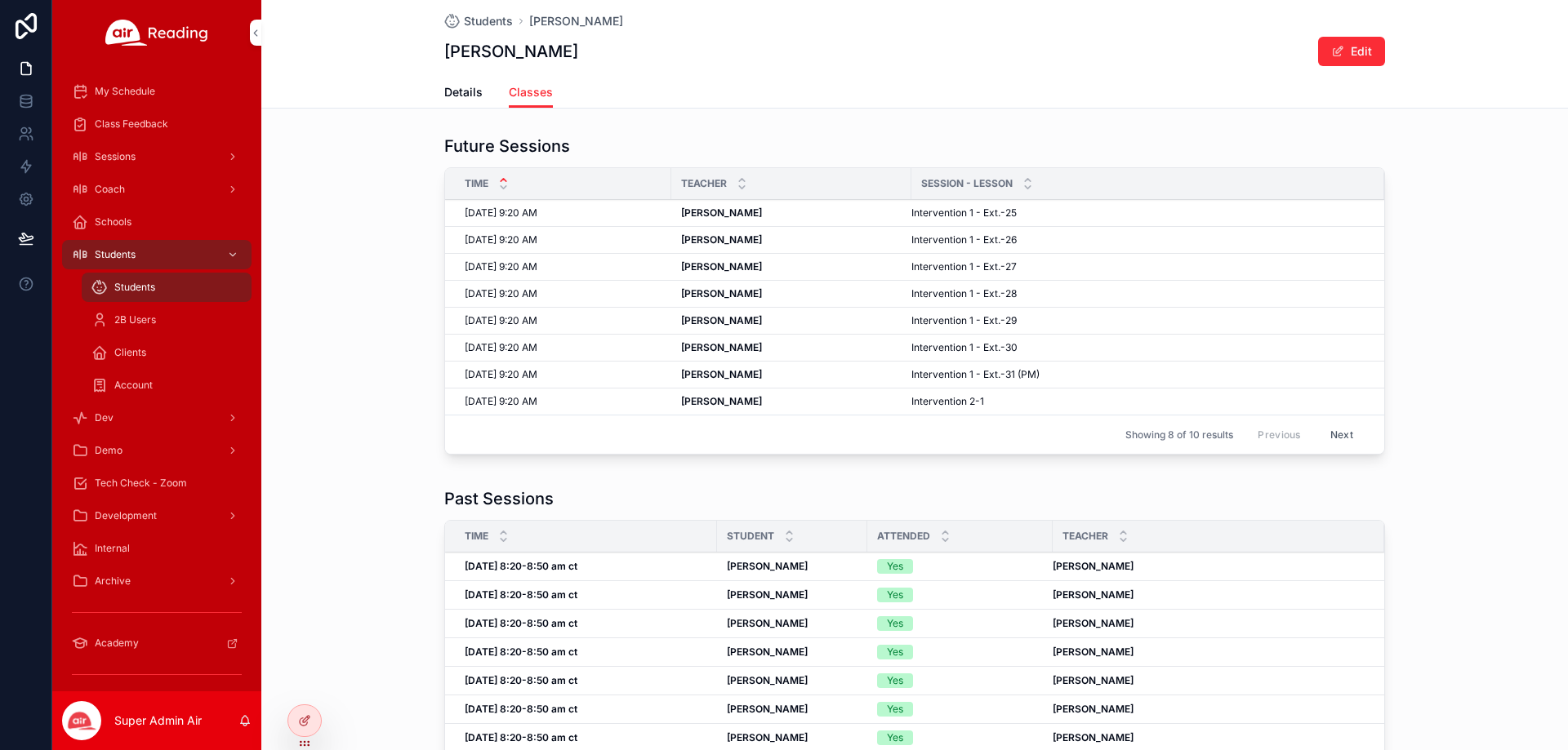
click at [482, 20] on span "Students" at bounding box center [488, 21] width 49 height 16
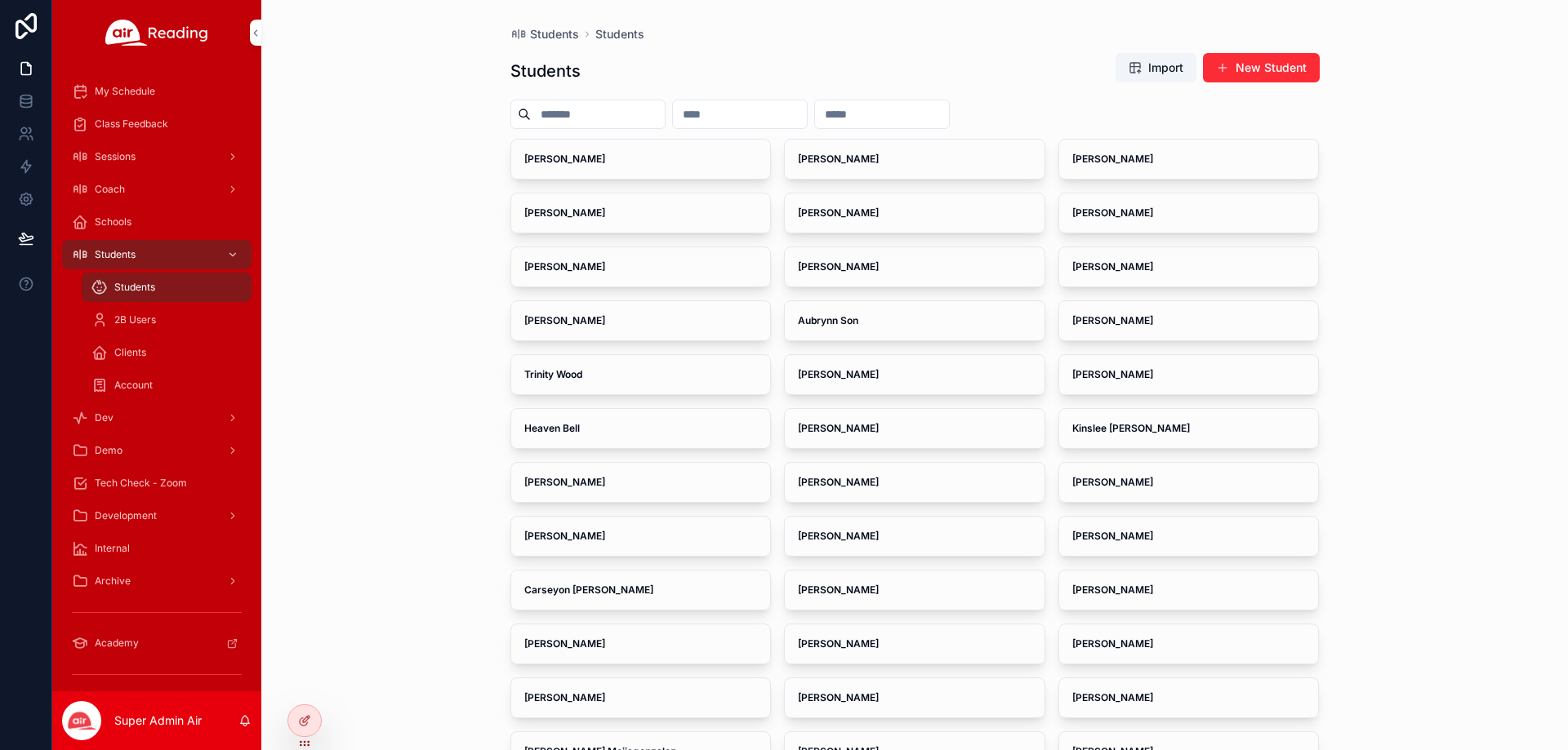
click at [800, 123] on input "scrollable content" at bounding box center [740, 114] width 134 height 23
paste input "**********"
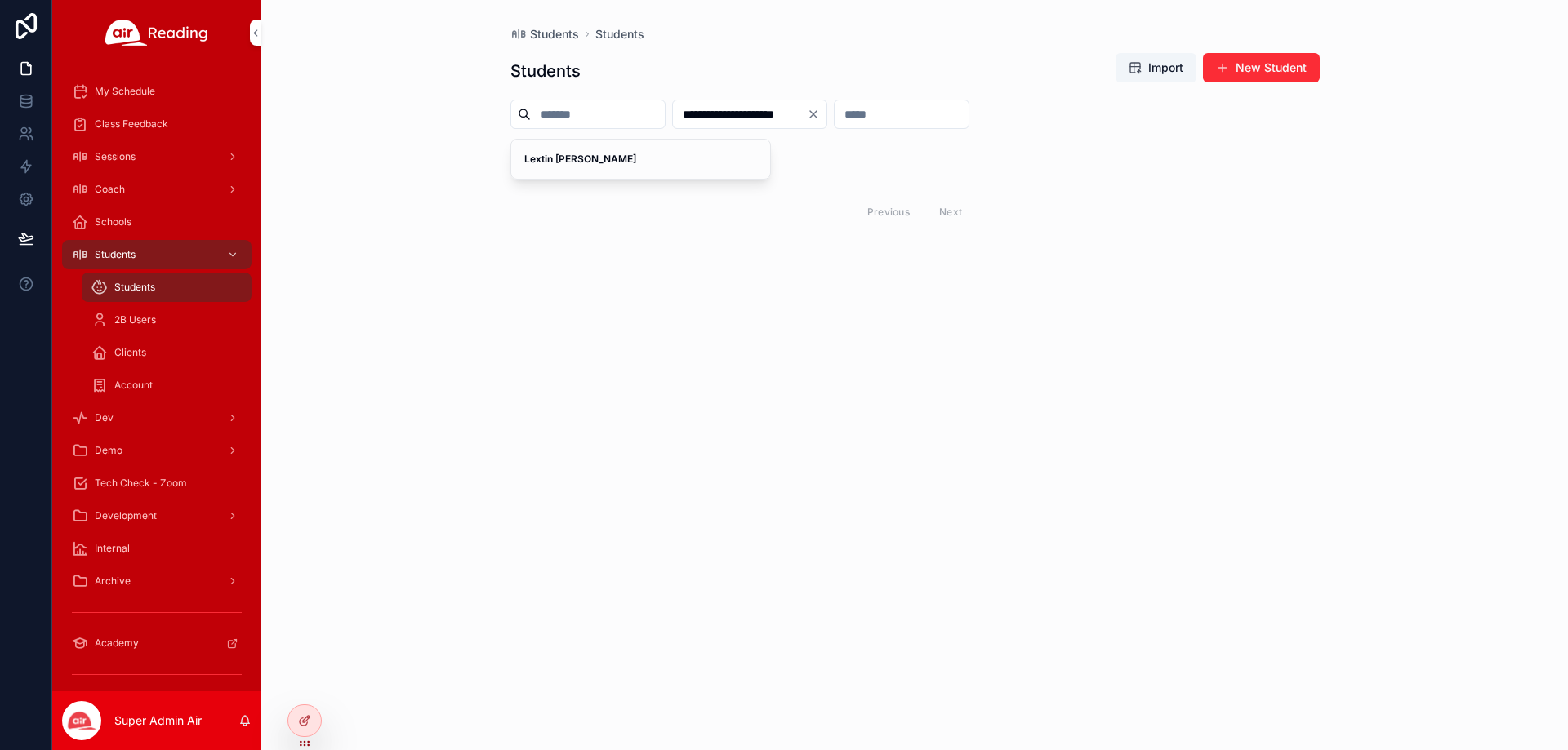
type input "**********"
click at [595, 172] on div "Lextin [PERSON_NAME]" at bounding box center [641, 159] width 260 height 39
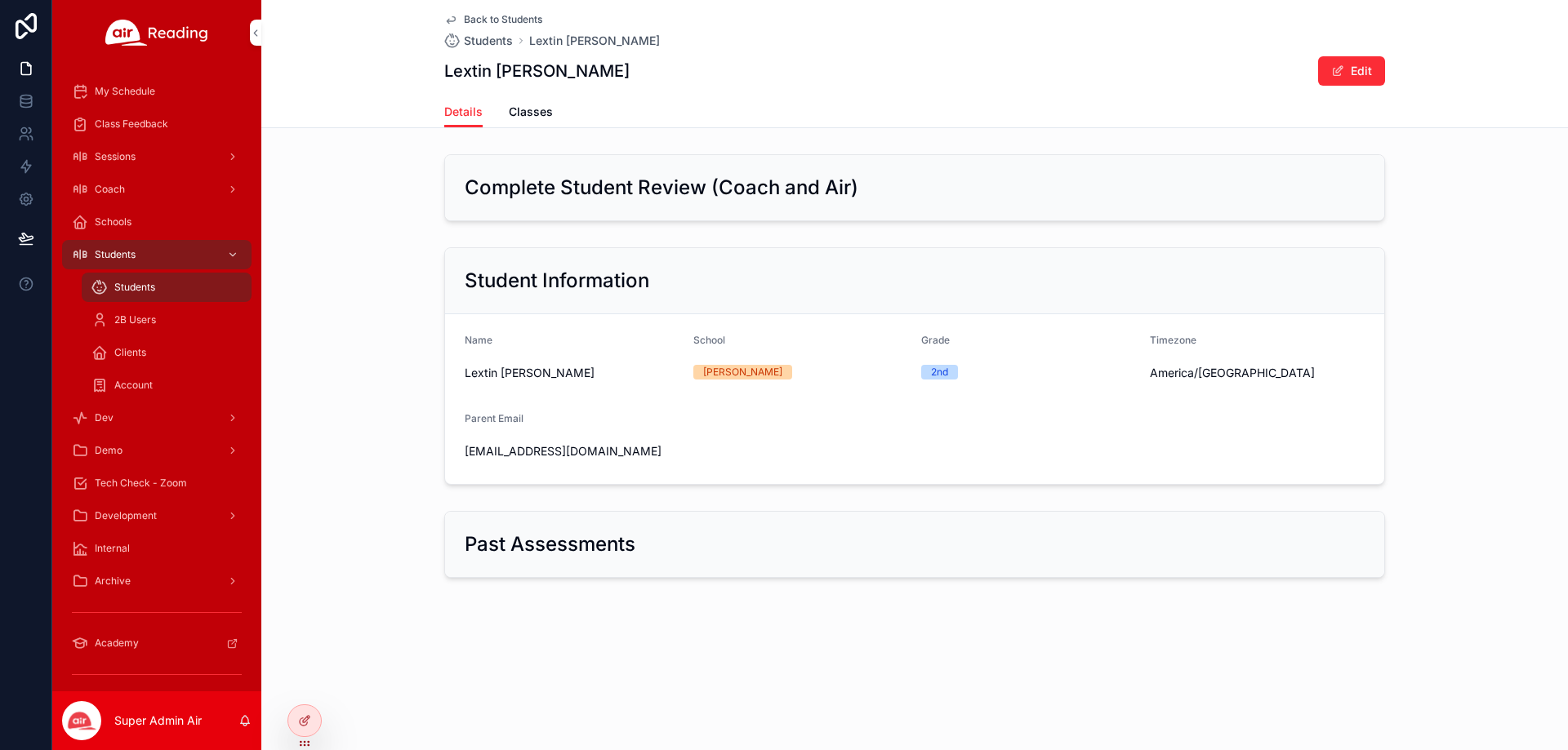
click at [524, 107] on span "Classes" at bounding box center [531, 112] width 44 height 16
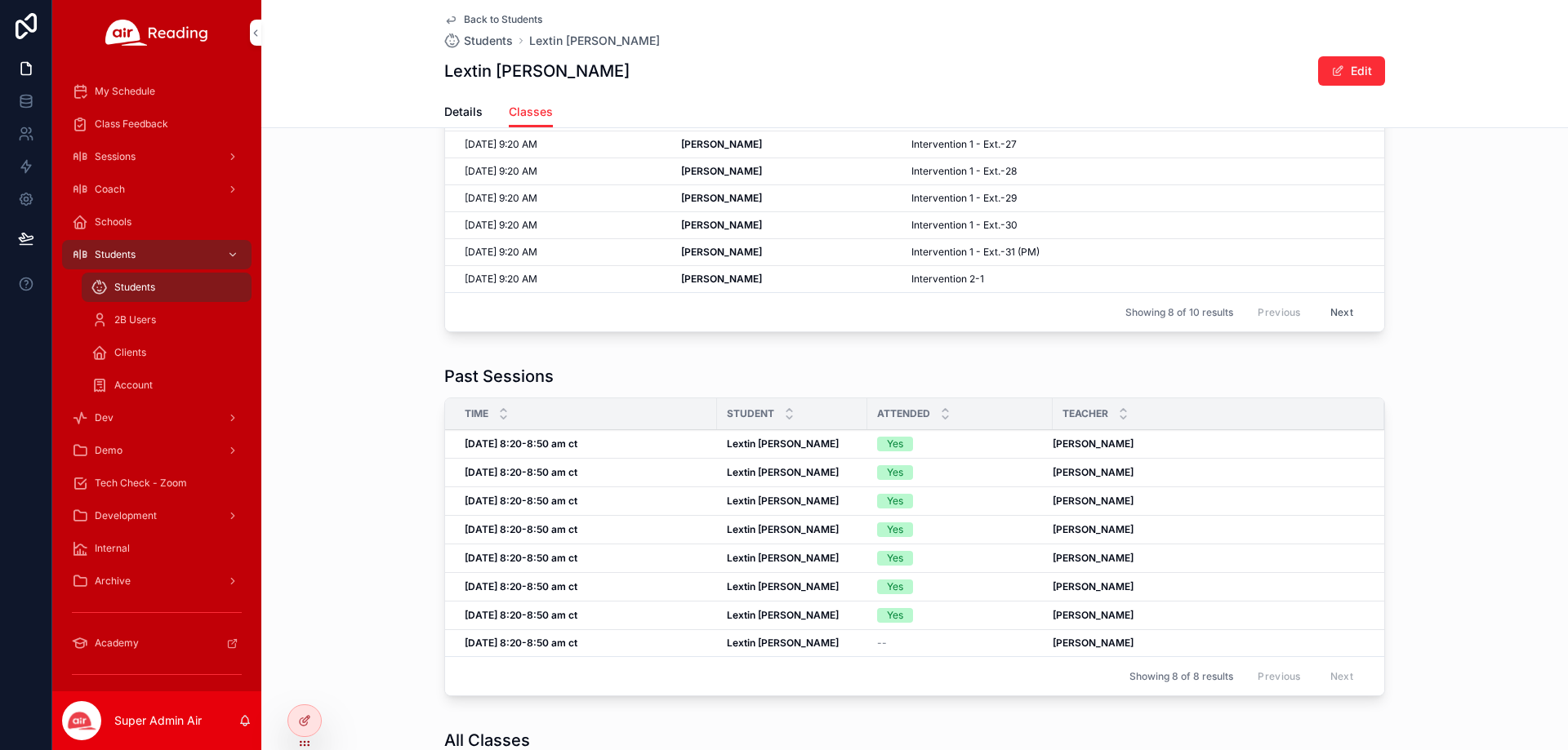
scroll to position [163, 0]
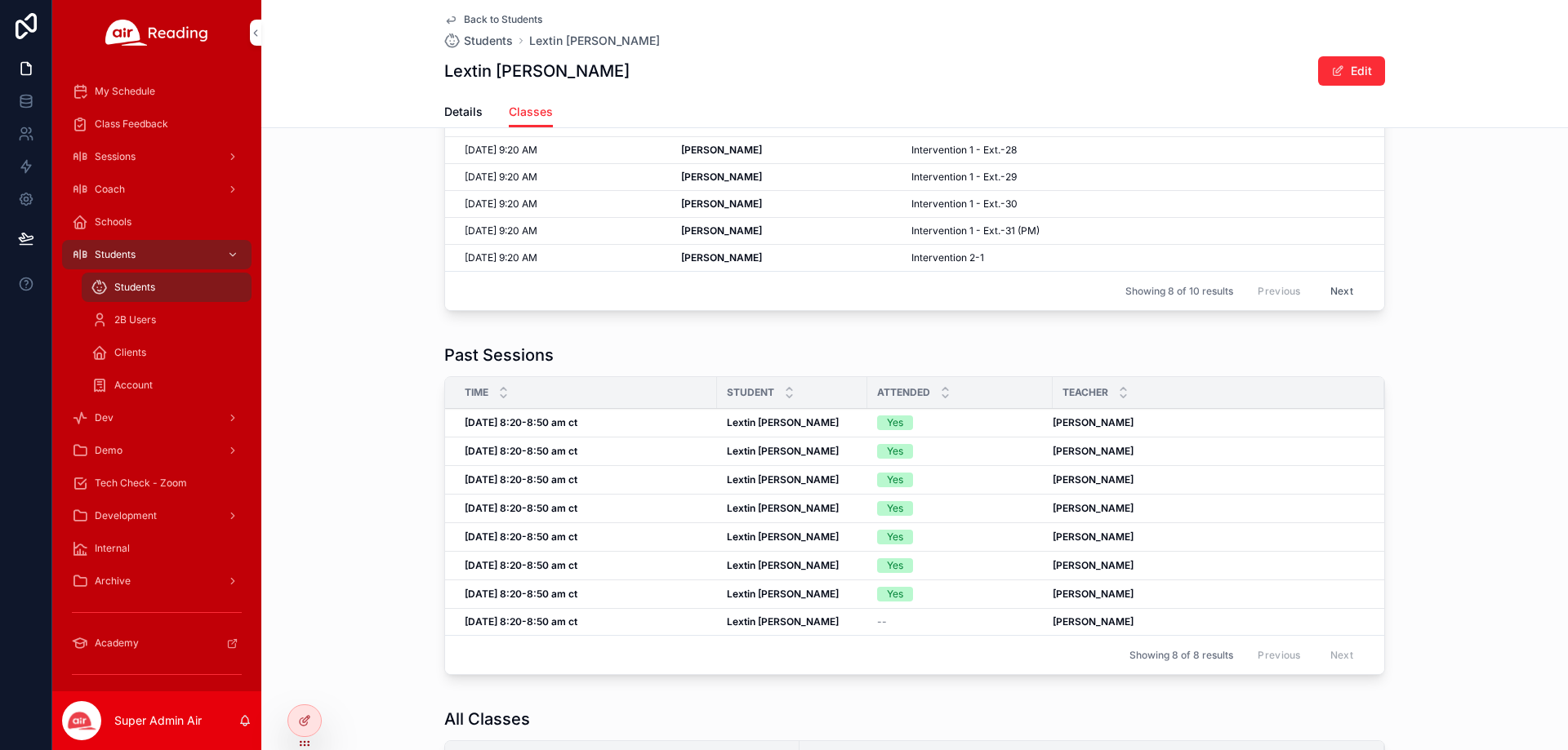
click at [545, 448] on strong "[DATE] 8:20-8:50 am ct" at bounding box center [521, 450] width 113 height 12
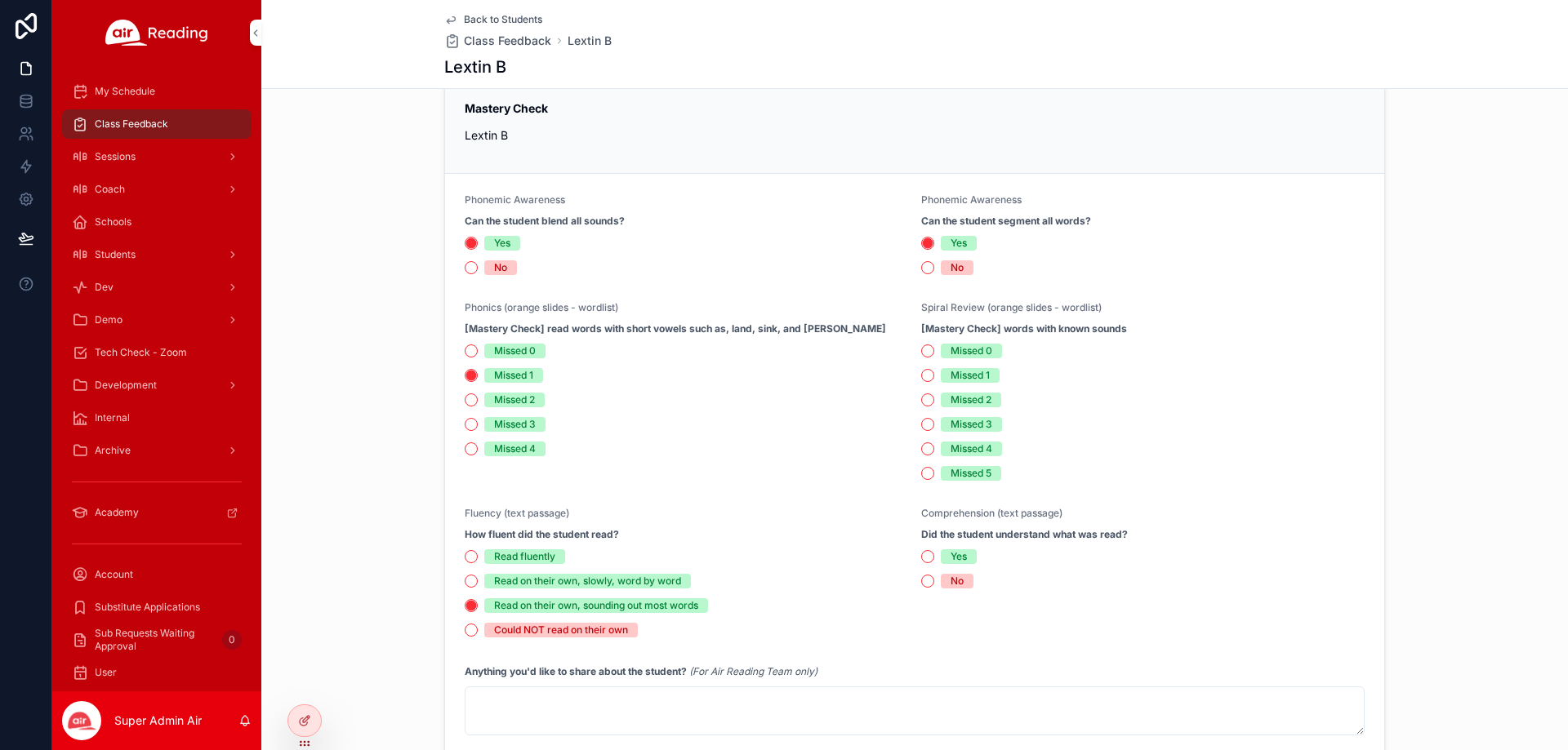
scroll to position [653, 0]
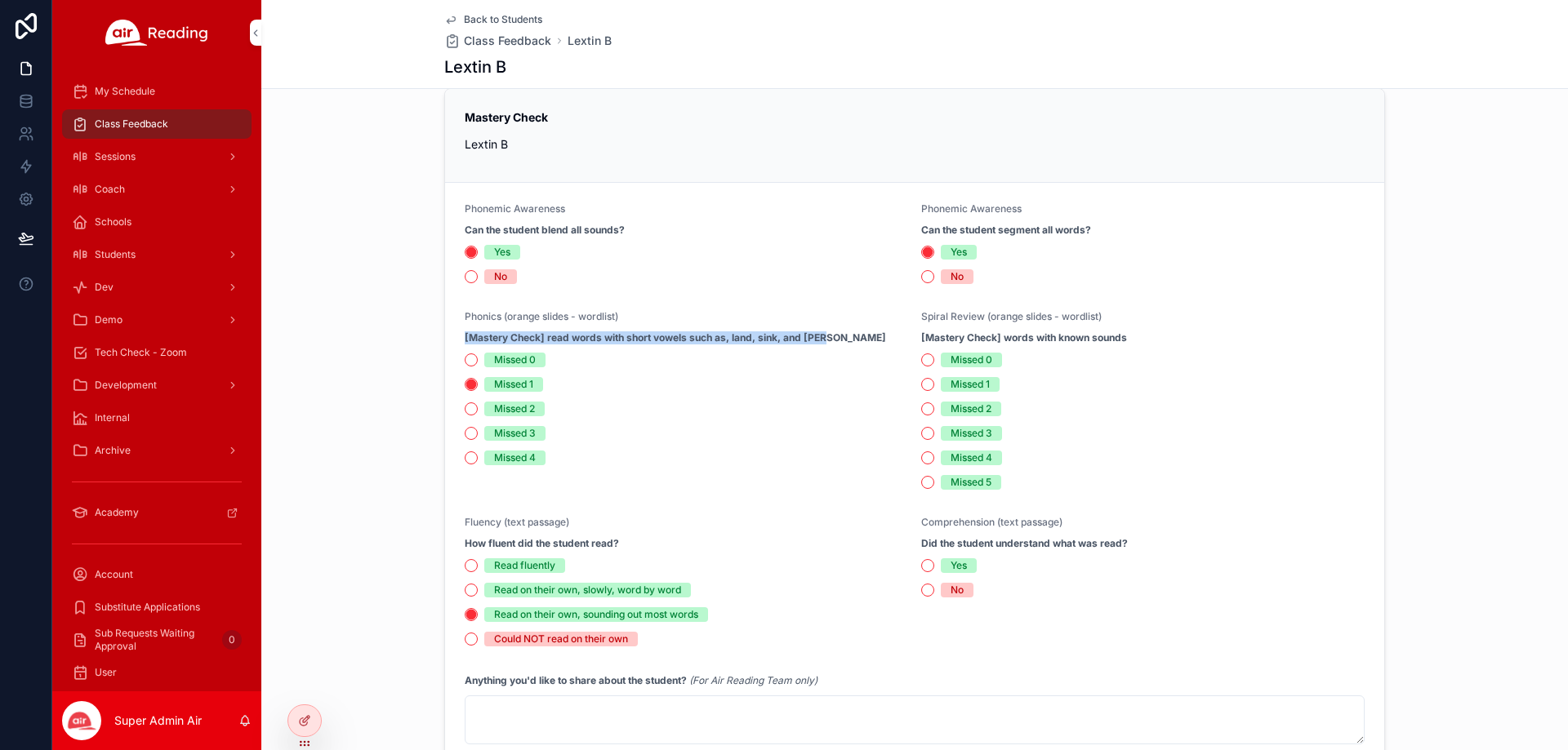
drag, startPoint x: 822, startPoint y: 337, endPoint x: 455, endPoint y: 345, distance: 367.1
click at [455, 345] on form "Phonemic Awareness Can the student blend all sounds? Yes No Phonemic Awareness …" at bounding box center [914, 473] width 939 height 581
copy strong "[Mastery Check] read words with short vowels such as, land, sink, and [PERSON_N…"
drag, startPoint x: 621, startPoint y: 539, endPoint x: 452, endPoint y: 538, distance: 169.0
click at [452, 538] on form "Phonemic Awareness Can the student blend all sounds? Yes No Phonemic Awareness …" at bounding box center [914, 473] width 939 height 581
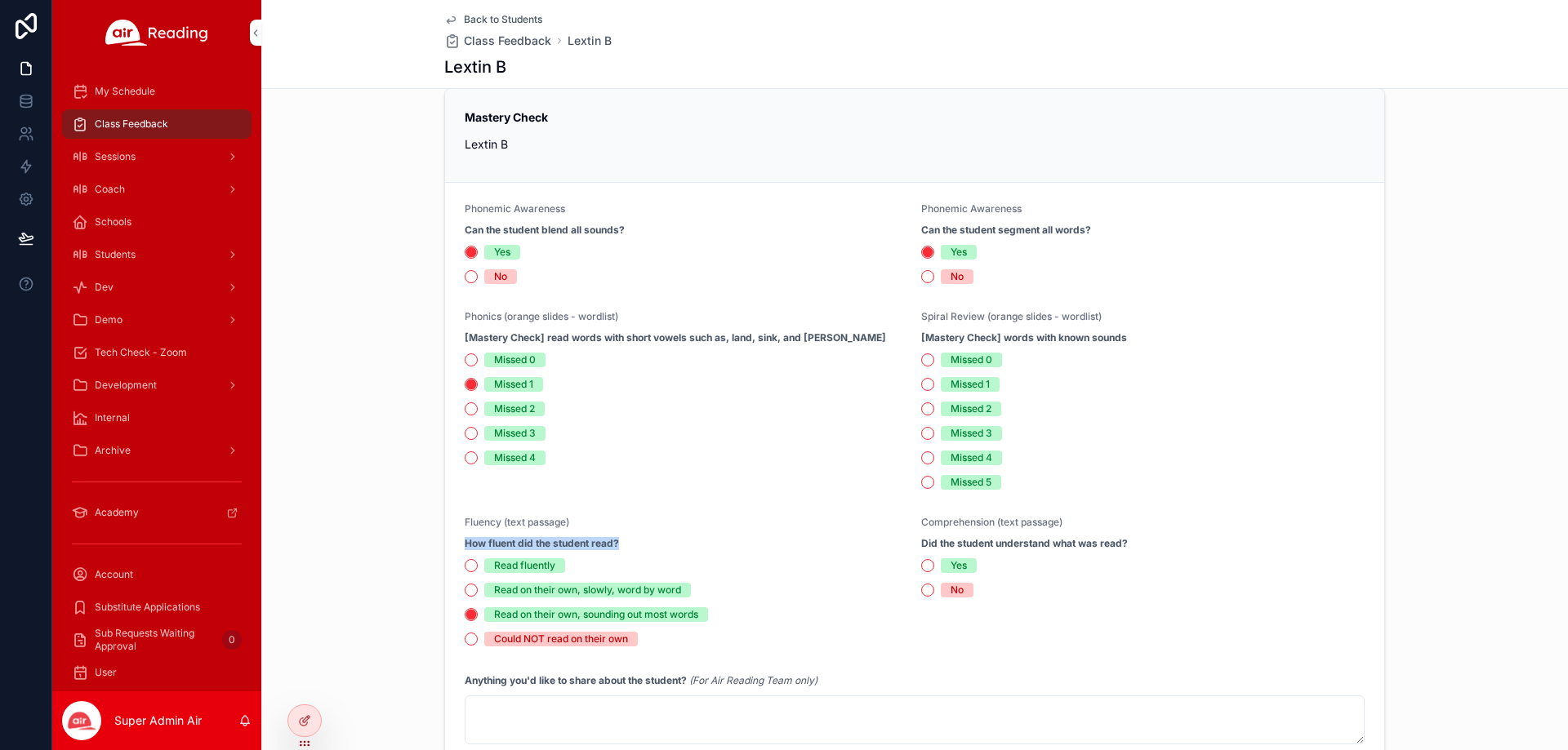
copy strong "How fluent did the student read?"
drag, startPoint x: 696, startPoint y: 614, endPoint x: 486, endPoint y: 617, distance: 210.0
click at [486, 617] on span "Read on their own, sounding out most words" at bounding box center [596, 614] width 224 height 15
copy div "Read on their own, sounding out most words"
click at [497, 16] on span "Back to Students" at bounding box center [503, 20] width 78 height 13
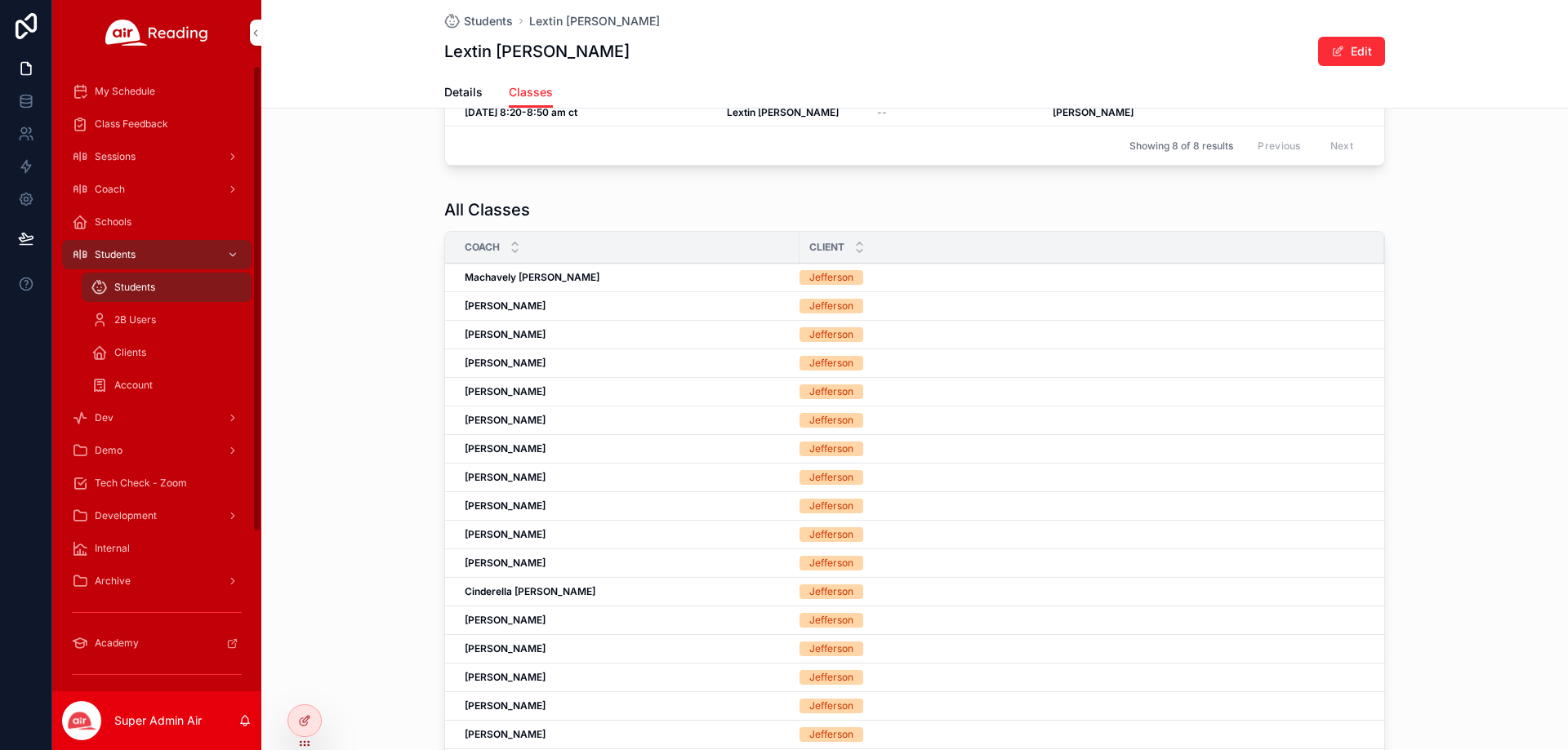
click at [114, 257] on span "Students" at bounding box center [115, 255] width 41 height 13
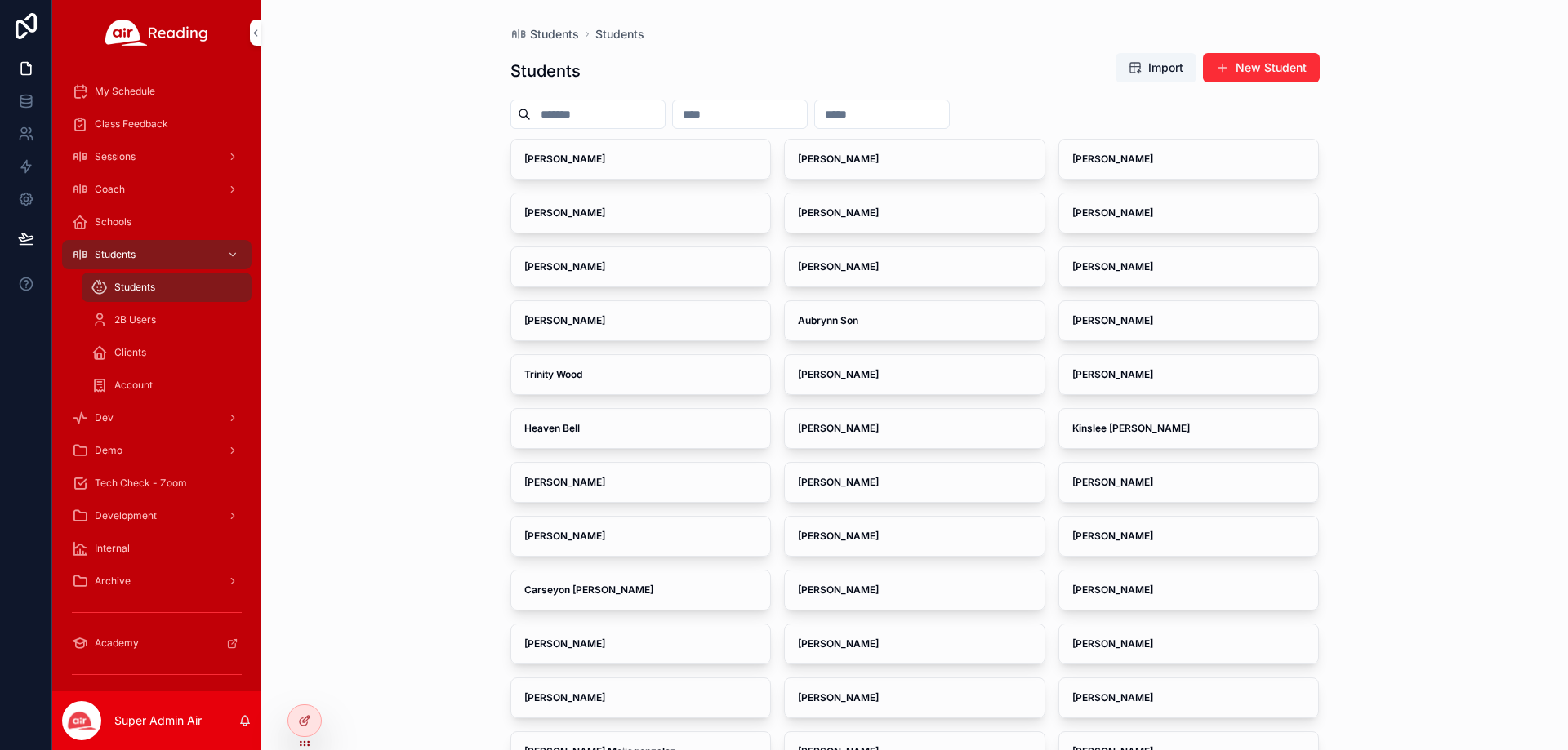
click at [793, 109] on input "scrollable content" at bounding box center [740, 114] width 134 height 23
paste input "**********"
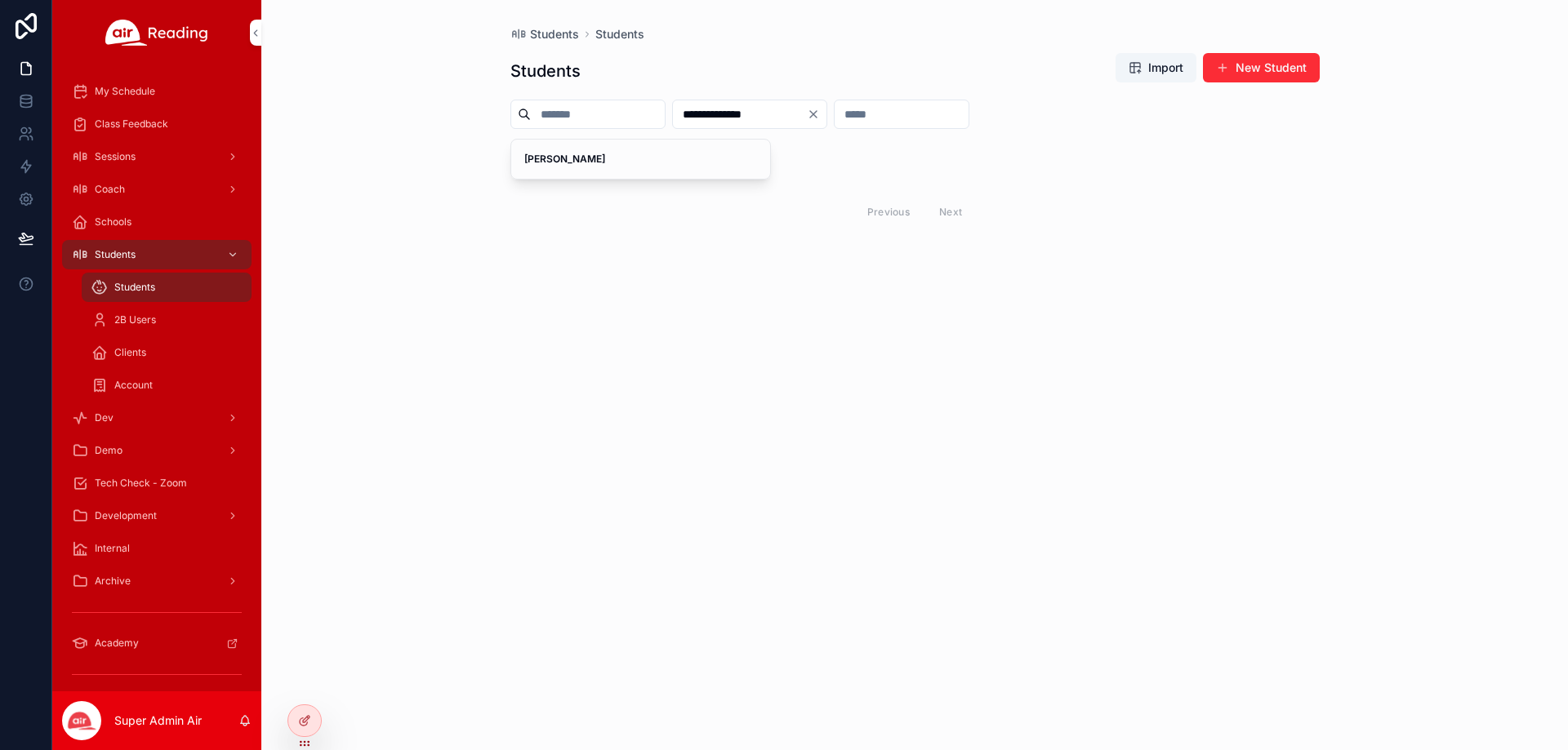
type input "**********"
click at [580, 168] on div "[PERSON_NAME]" at bounding box center [641, 159] width 260 height 39
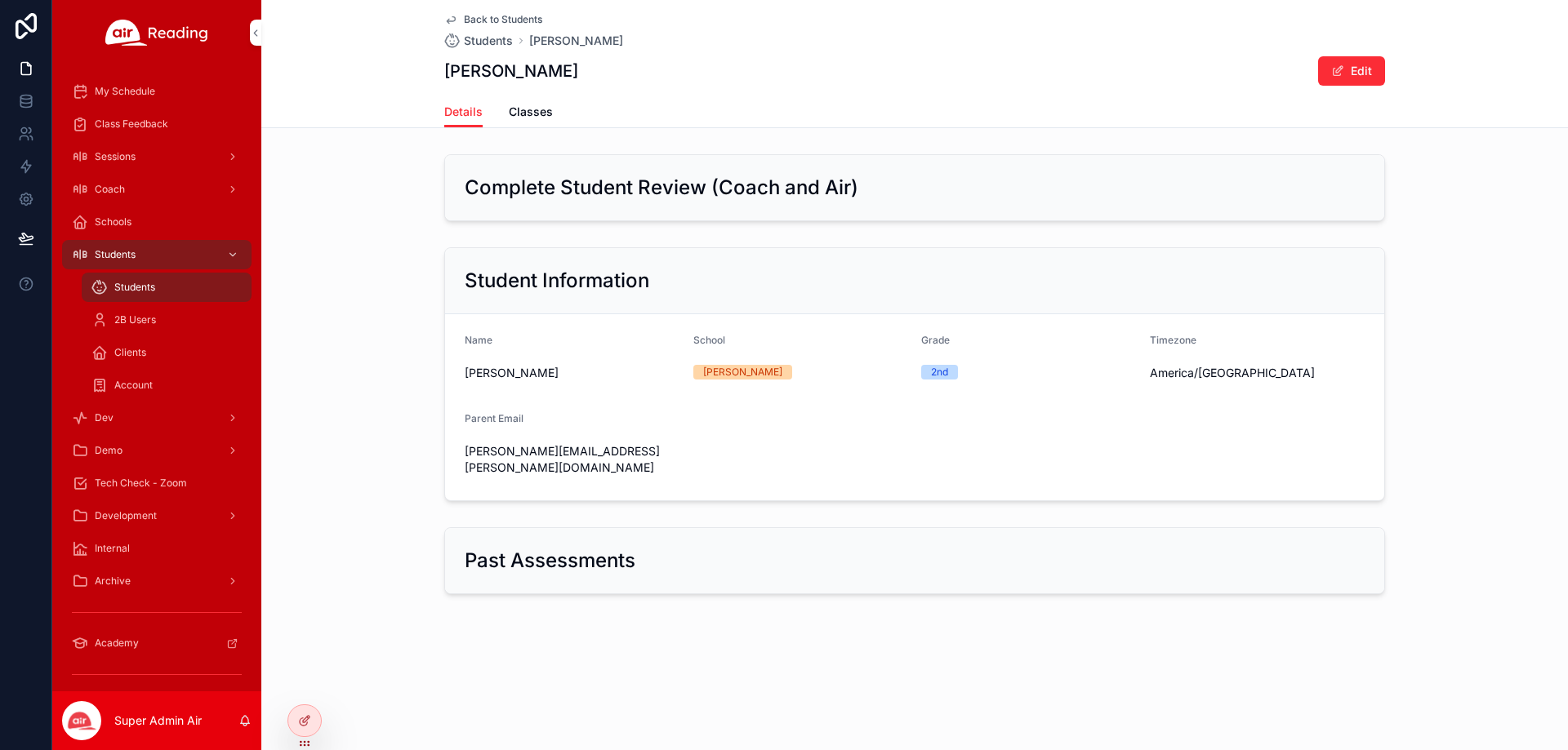
click at [525, 115] on span "Classes" at bounding box center [531, 112] width 44 height 16
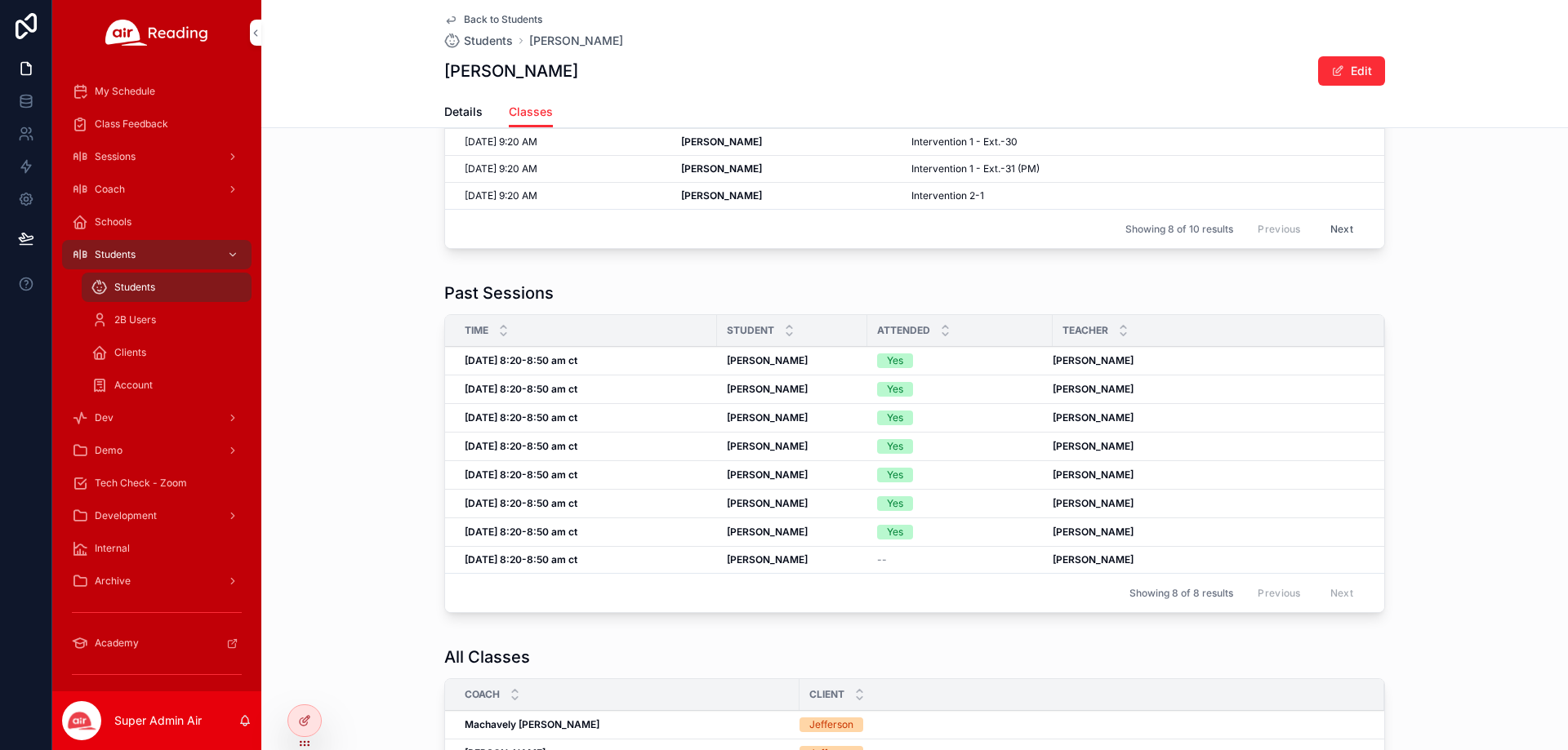
scroll to position [245, 0]
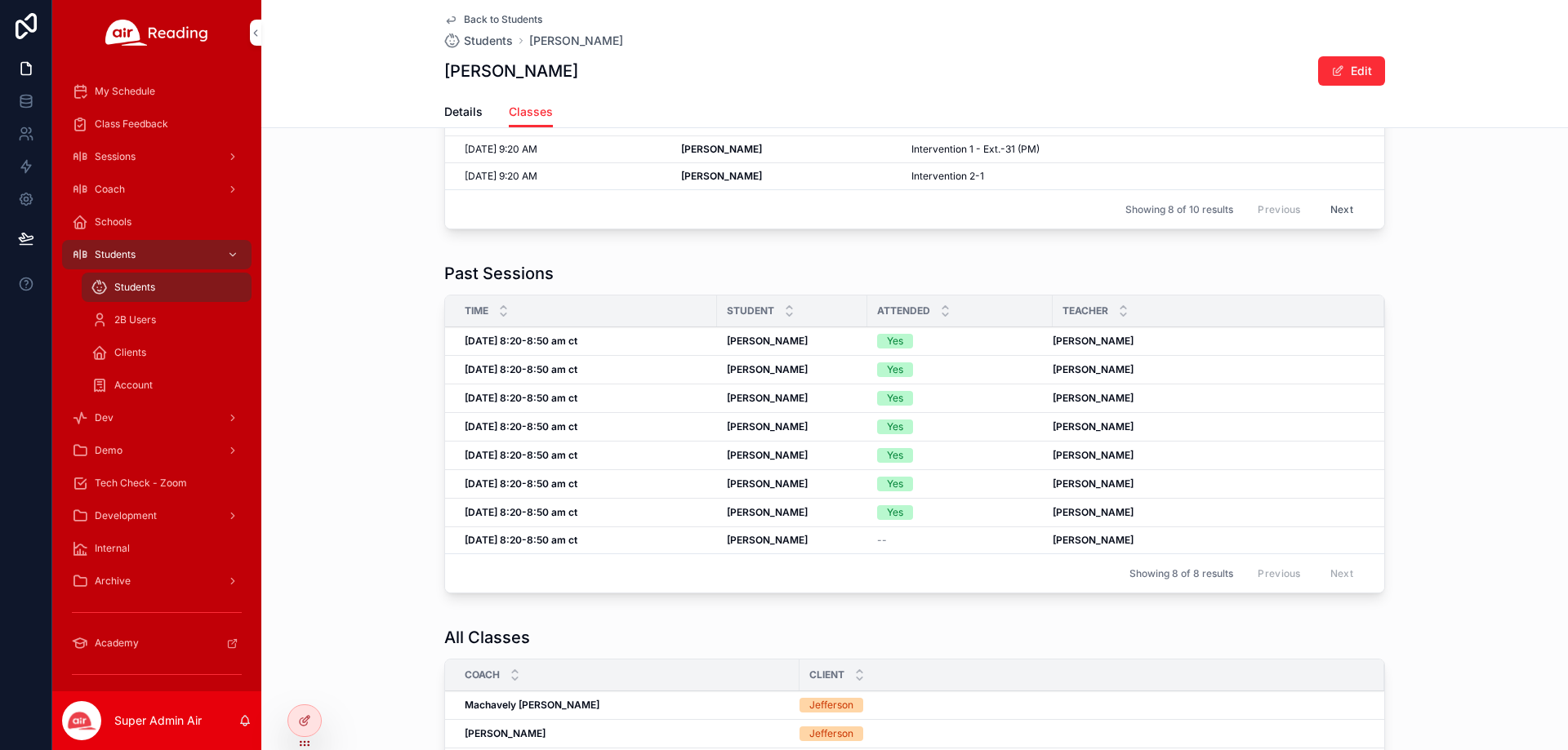
click at [619, 372] on div "[DATE] 8:20-8:50 am ct [DATE] 8:20-8:50 am ct" at bounding box center [585, 370] width 243 height 13
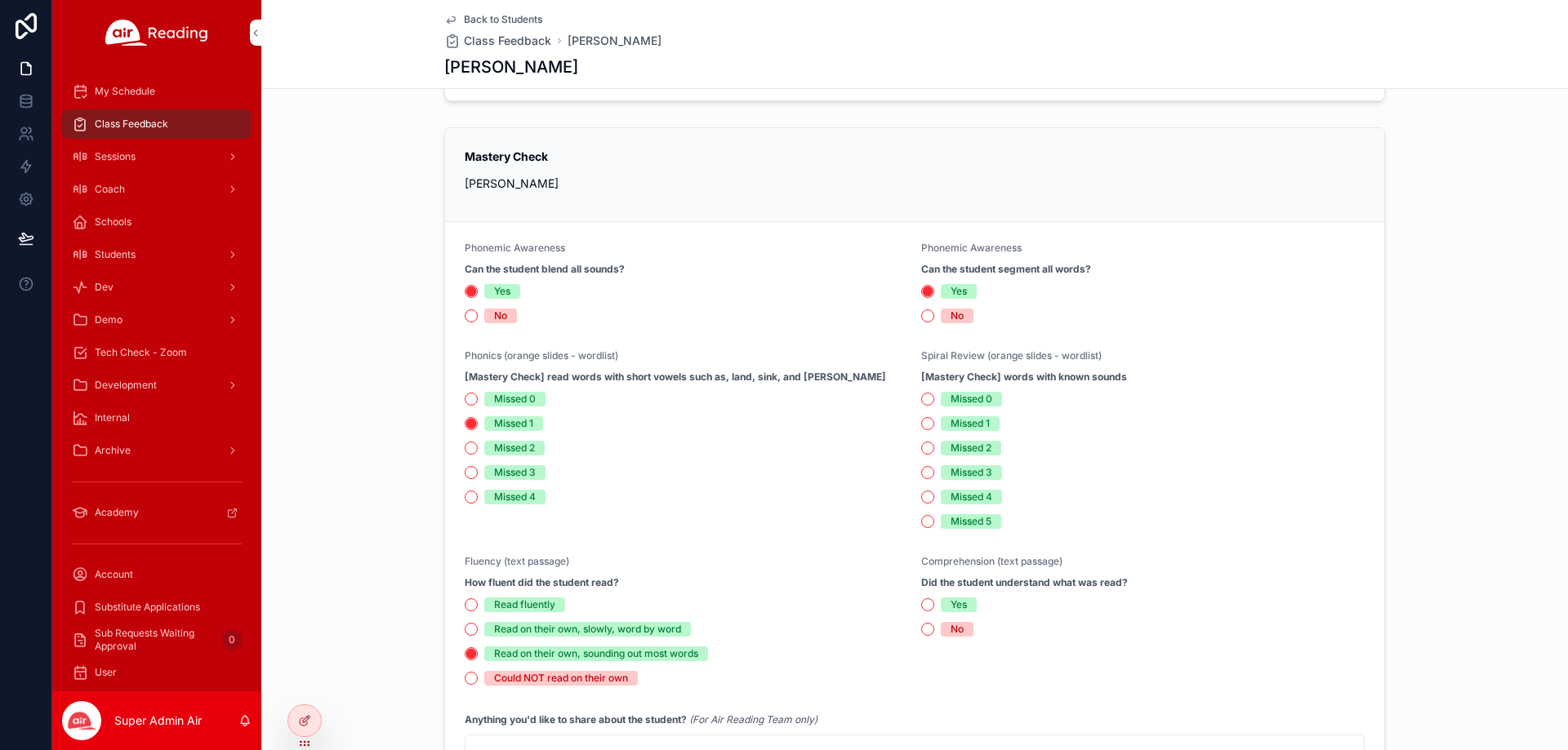
scroll to position [653, 0]
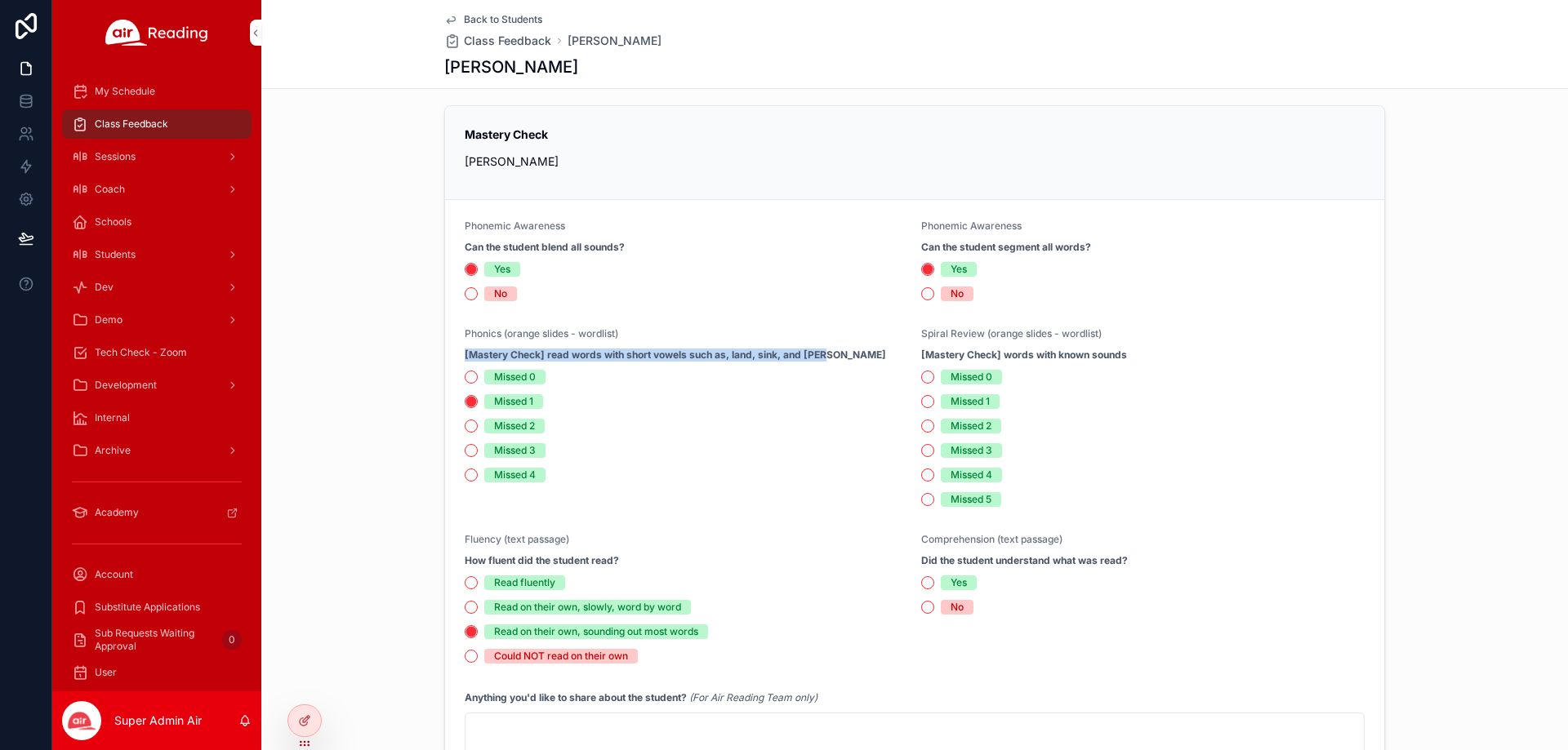
drag, startPoint x: 823, startPoint y: 354, endPoint x: 442, endPoint y: 353, distance: 381.0
click at [445, 353] on form "Phonemic Awareness Can the student blend all sounds? Yes No Phonemic Awareness …" at bounding box center [914, 490] width 939 height 581
copy strong "[Mastery Check] read words with short vowels such as, land, sink, and [PERSON_N…"
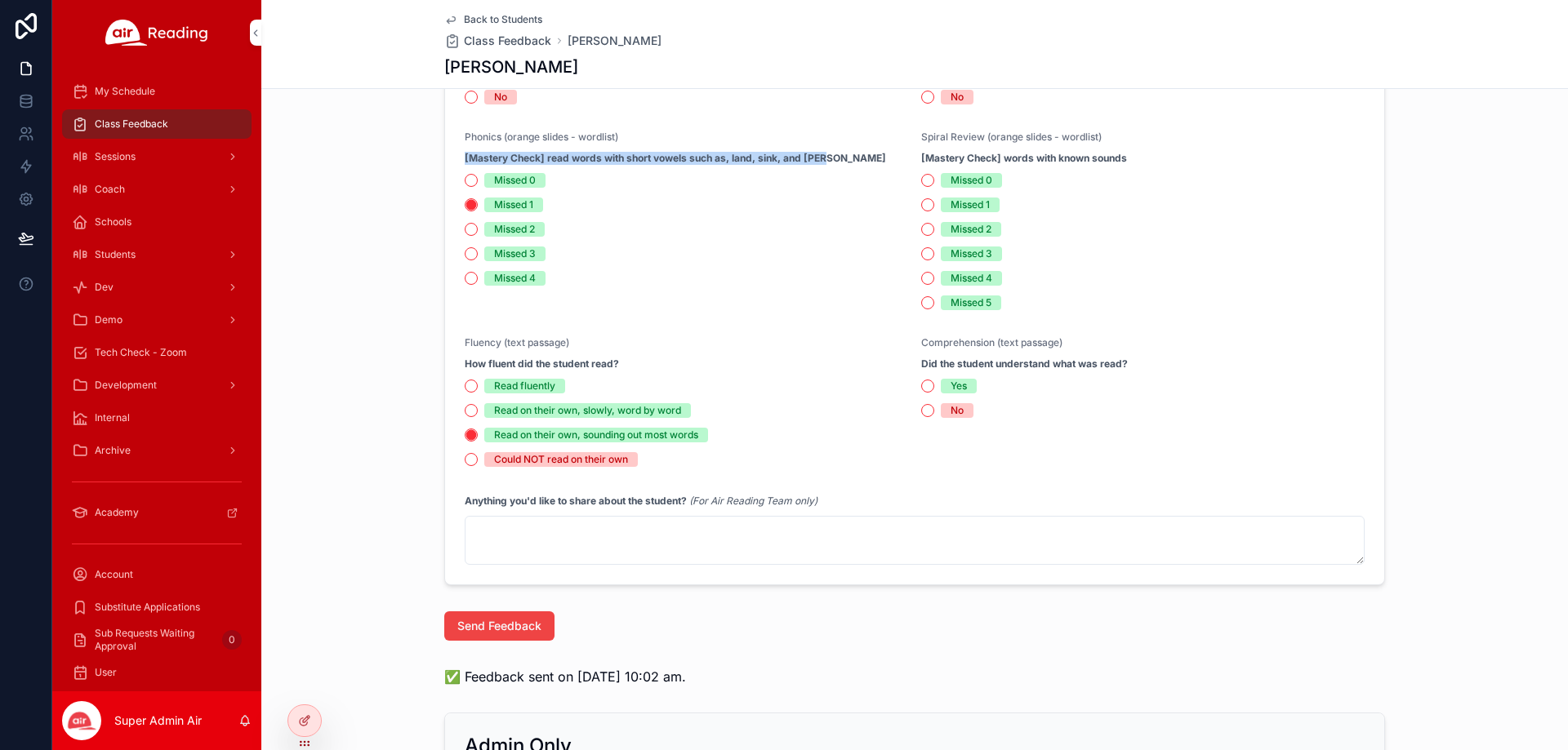
scroll to position [898, 0]
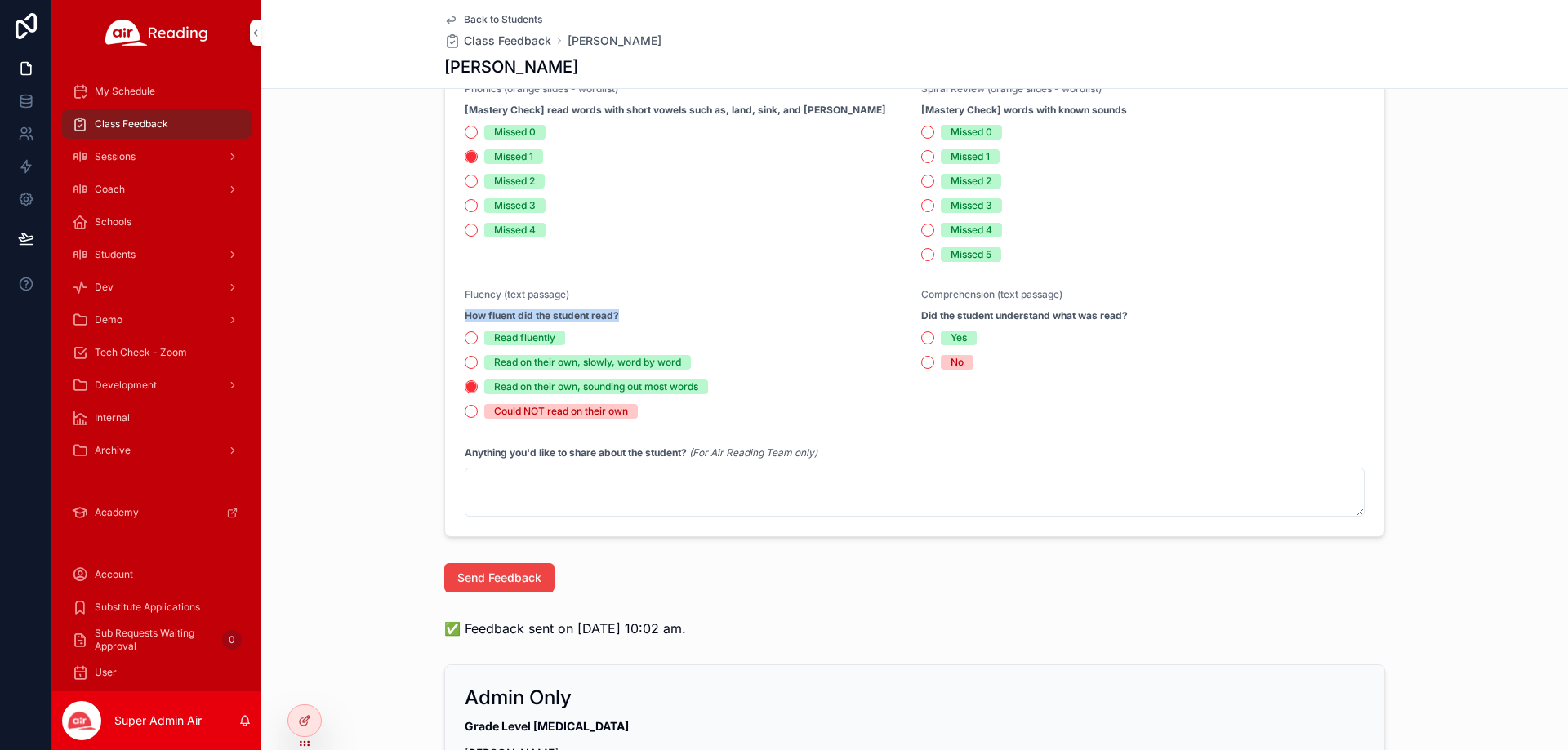
drag, startPoint x: 629, startPoint y: 316, endPoint x: 447, endPoint y: 315, distance: 182.0
click at [447, 315] on form "Phonemic Awareness Can the student blend all sounds? Yes No Phonemic Awareness …" at bounding box center [914, 245] width 939 height 581
copy strong "How fluent did the student read?"
drag, startPoint x: 710, startPoint y: 377, endPoint x: 488, endPoint y: 386, distance: 222.2
click at [488, 386] on div "Read fluently Read on their own, slowly, word by word Read on their own, soundi…" at bounding box center [686, 375] width 443 height 88
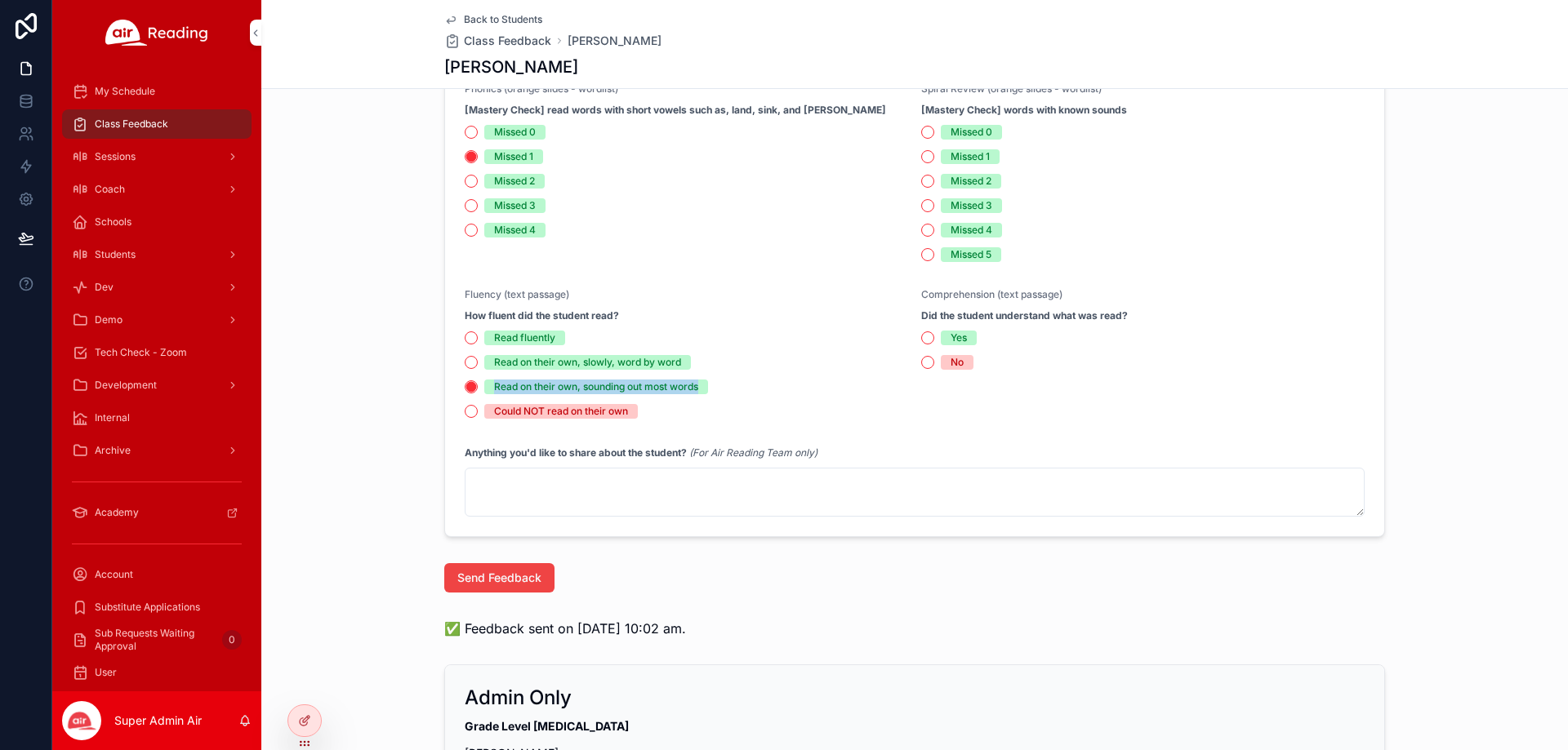
copy div "Read on their own, sounding out most words"
